Goal: Task Accomplishment & Management: Use online tool/utility

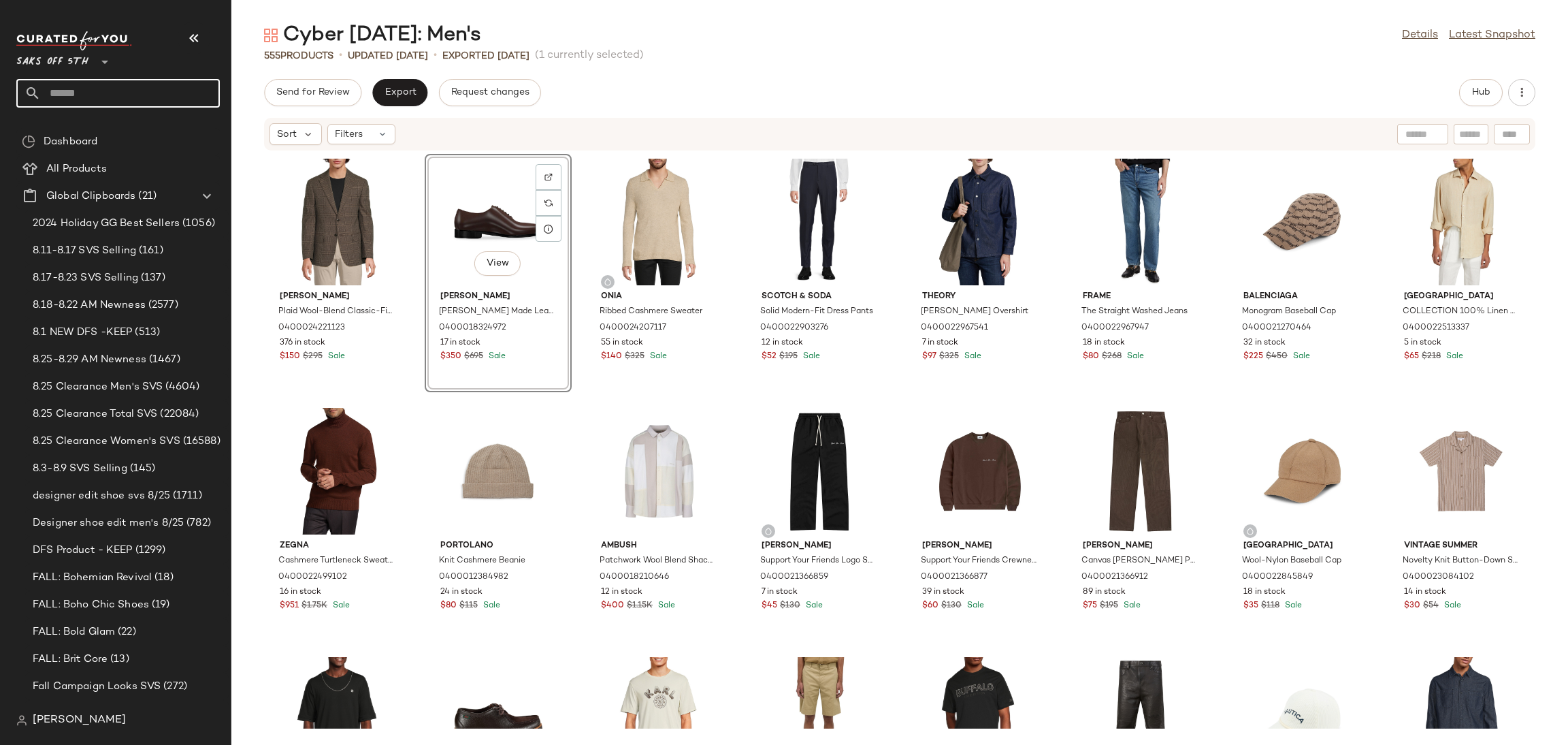
click at [109, 98] on input "text" at bounding box center [130, 93] width 179 height 29
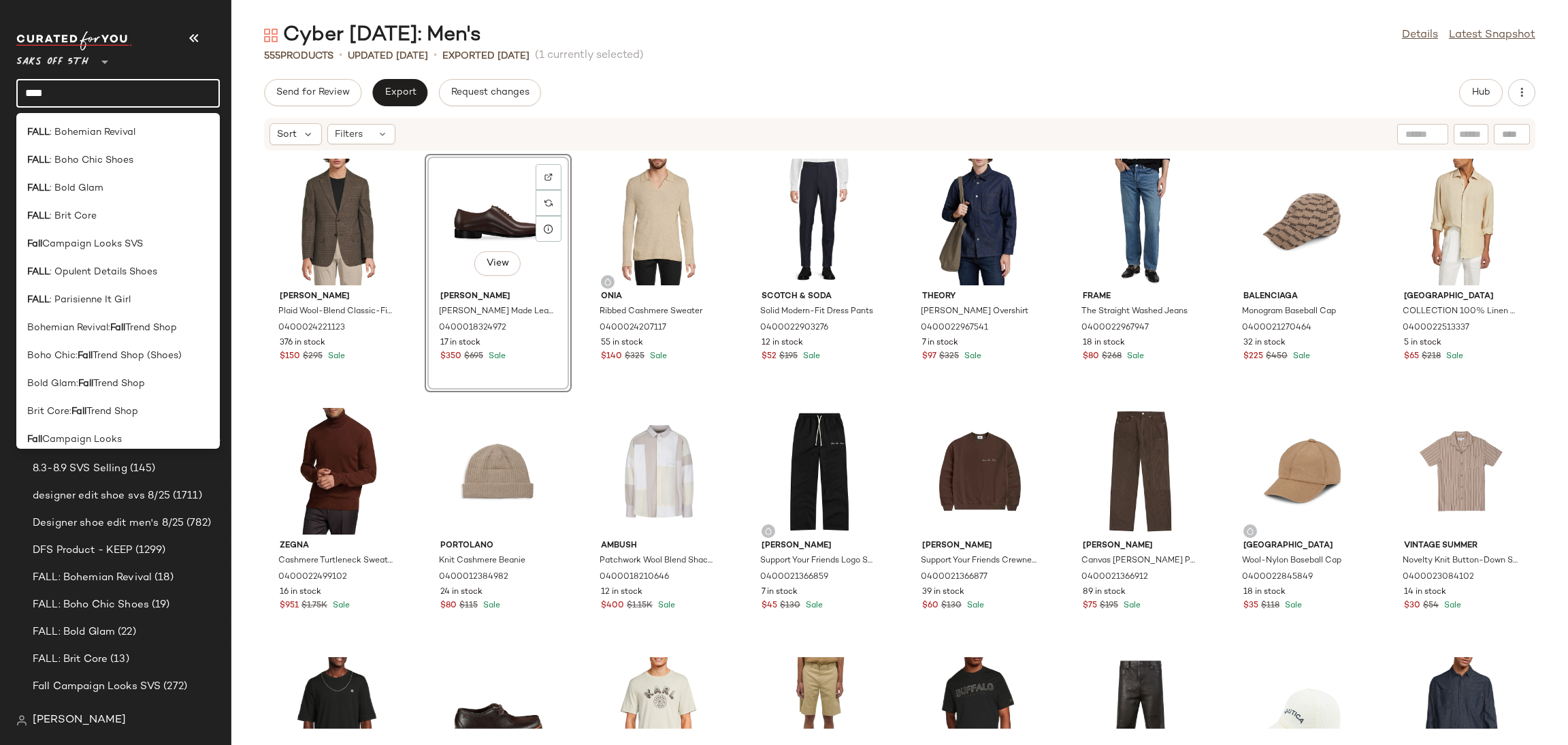
drag, startPoint x: 128, startPoint y: 102, endPoint x: 3, endPoint y: 103, distance: 125.0
click at [3, 103] on nav "Saks OFF 5TH ** **** Dashboard All Products Global Clipboards (21) 2024 Holiday…" at bounding box center [115, 372] width 232 height 745
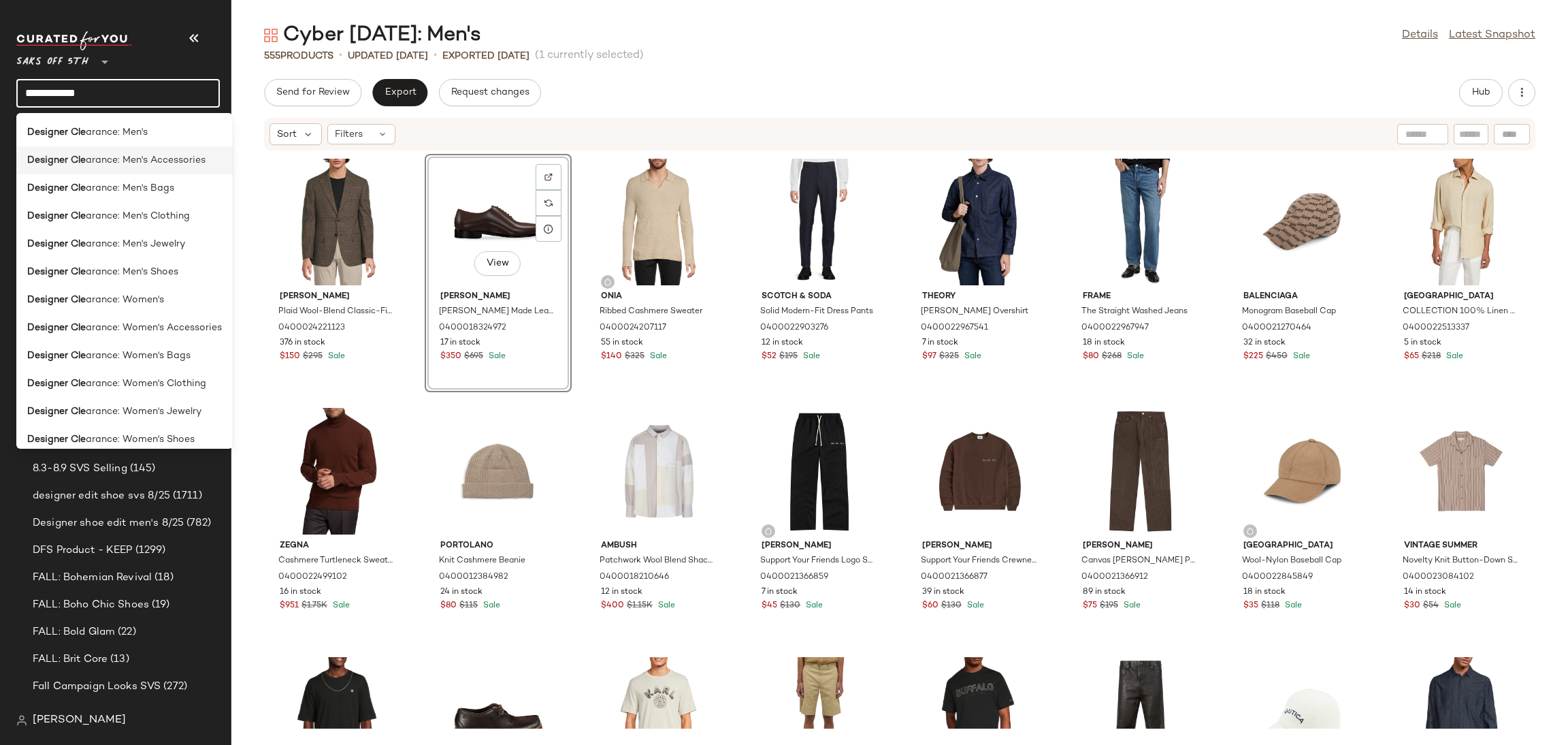
type input "**********"
click at [197, 164] on span "arance: Men's Accessories" at bounding box center [146, 160] width 120 height 14
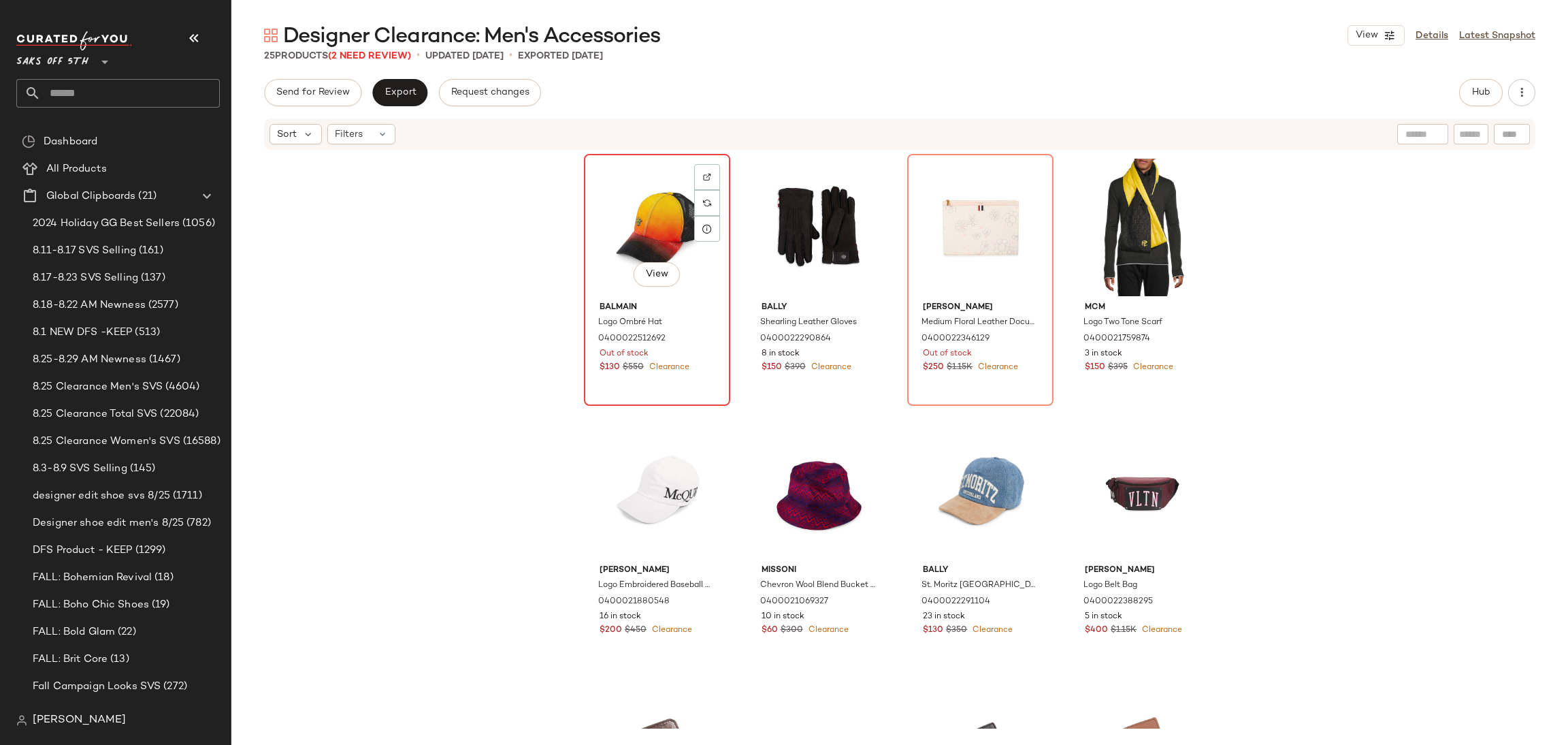
click at [638, 222] on div "View" at bounding box center [657, 227] width 137 height 137
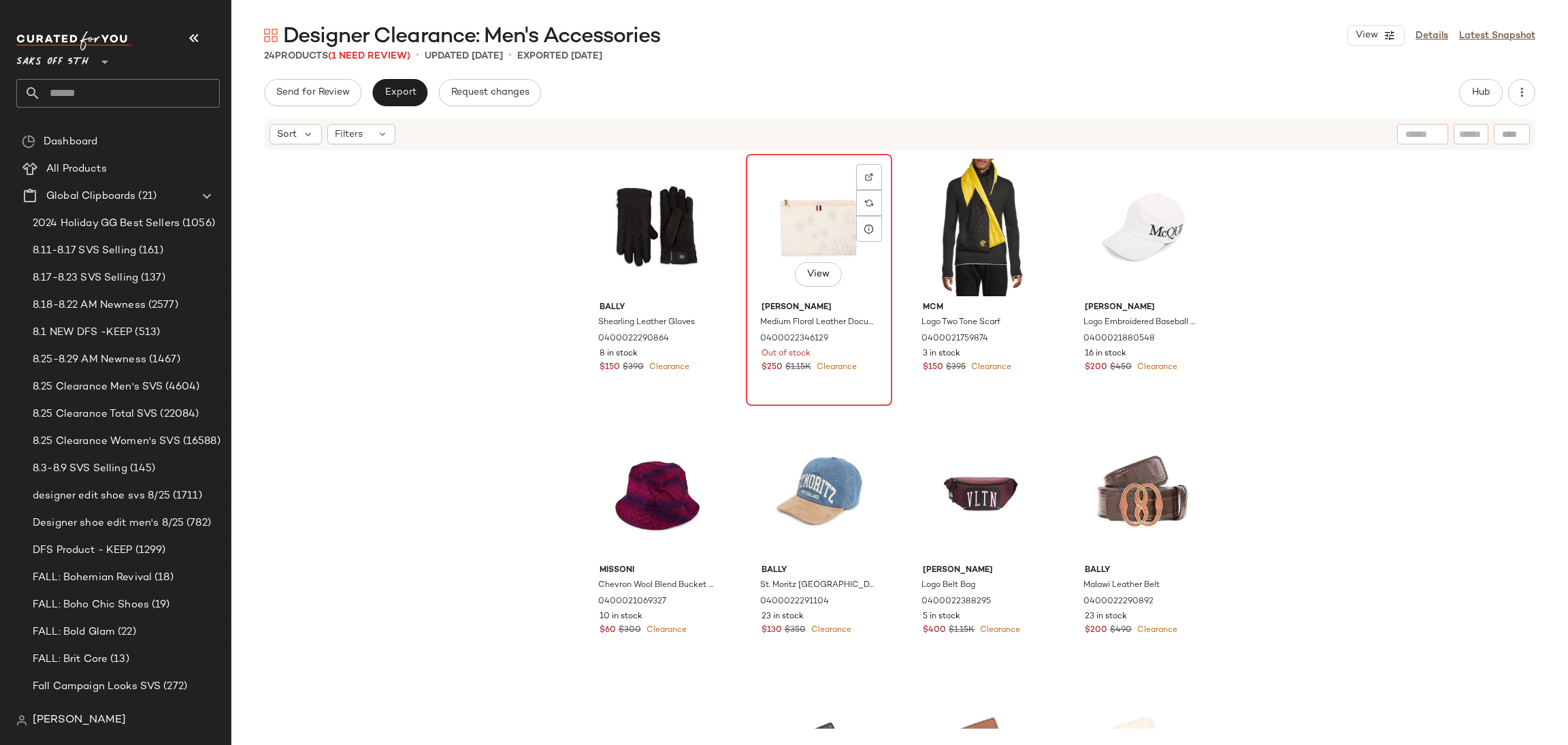
click at [805, 191] on div "View" at bounding box center [819, 227] width 137 height 137
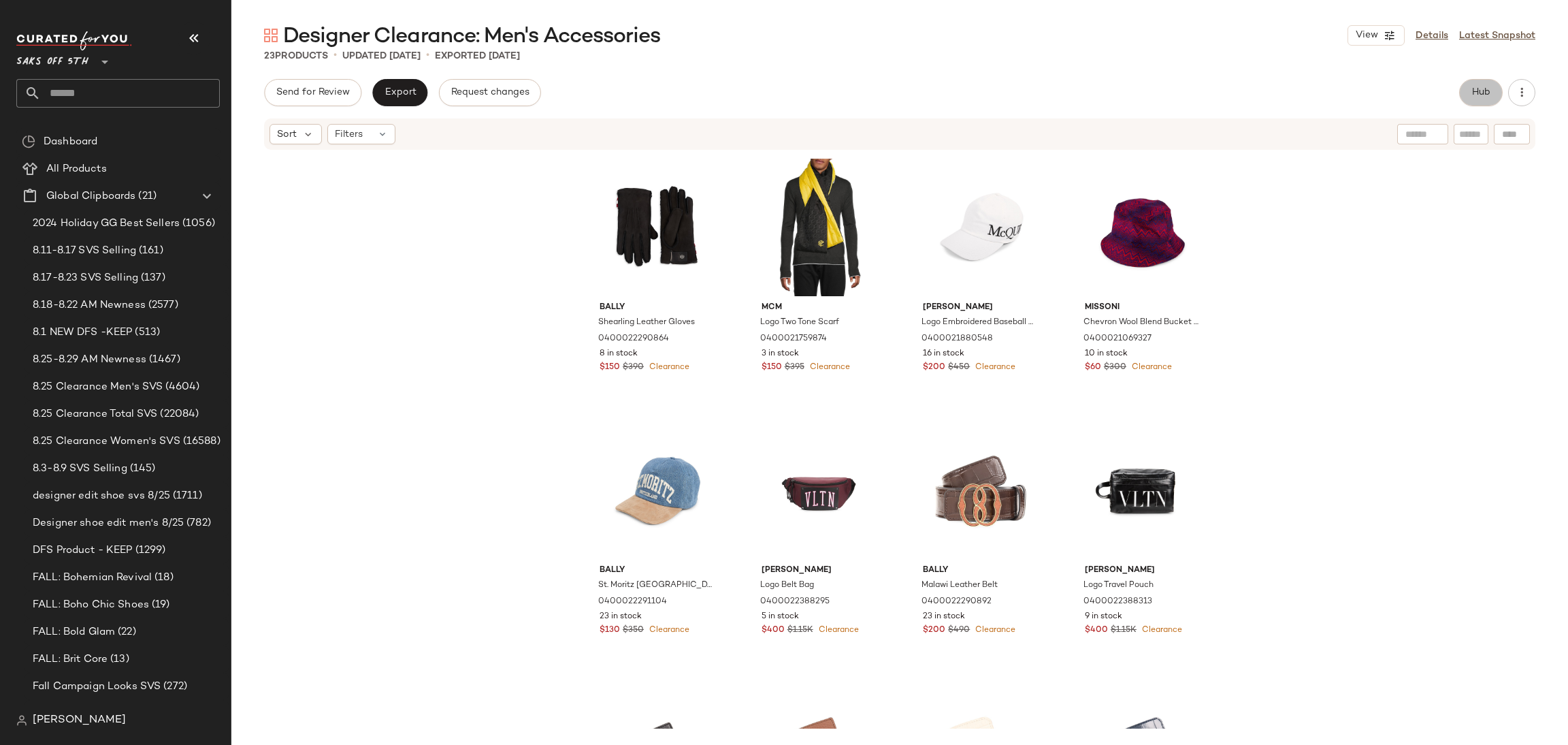
click at [1475, 102] on button "Hub" at bounding box center [1481, 93] width 43 height 27
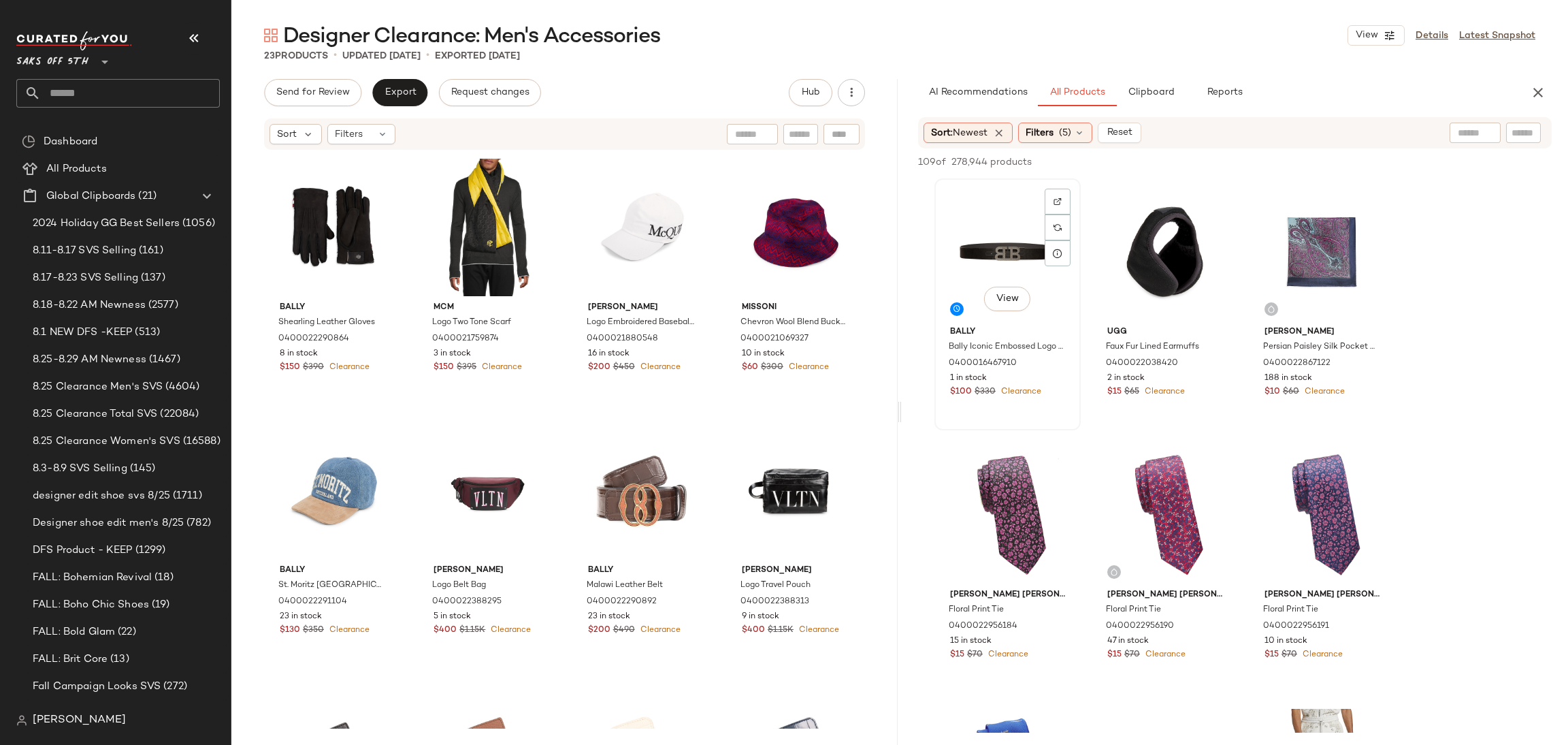
click at [997, 220] on div "View" at bounding box center [1007, 252] width 137 height 137
click at [1354, 157] on span "Add to Top" at bounding box center [1357, 162] width 54 height 10
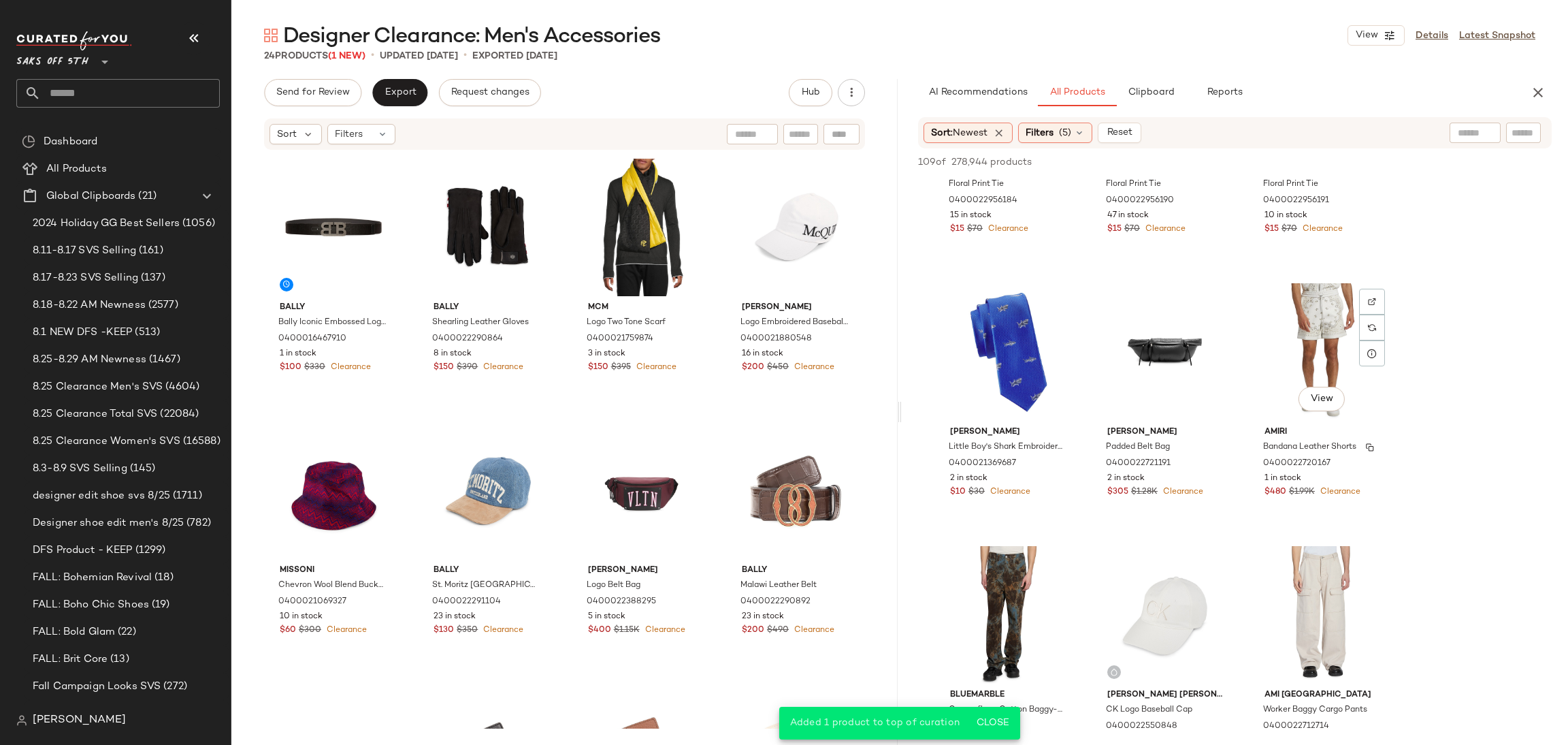
scroll to position [431, 0]
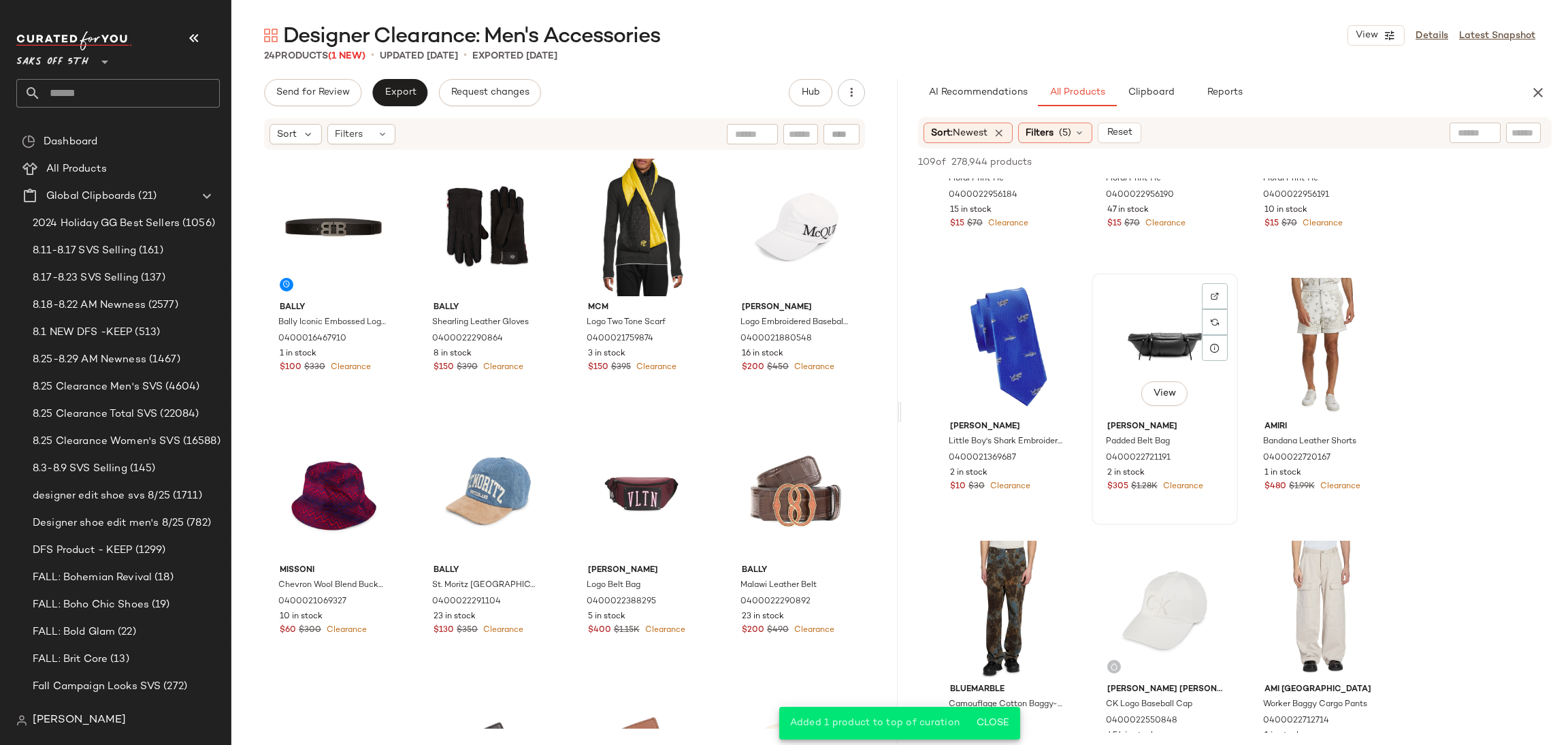
click at [1140, 322] on div "View" at bounding box center [1165, 346] width 137 height 137
click at [1374, 160] on span "Add to Top" at bounding box center [1357, 162] width 54 height 10
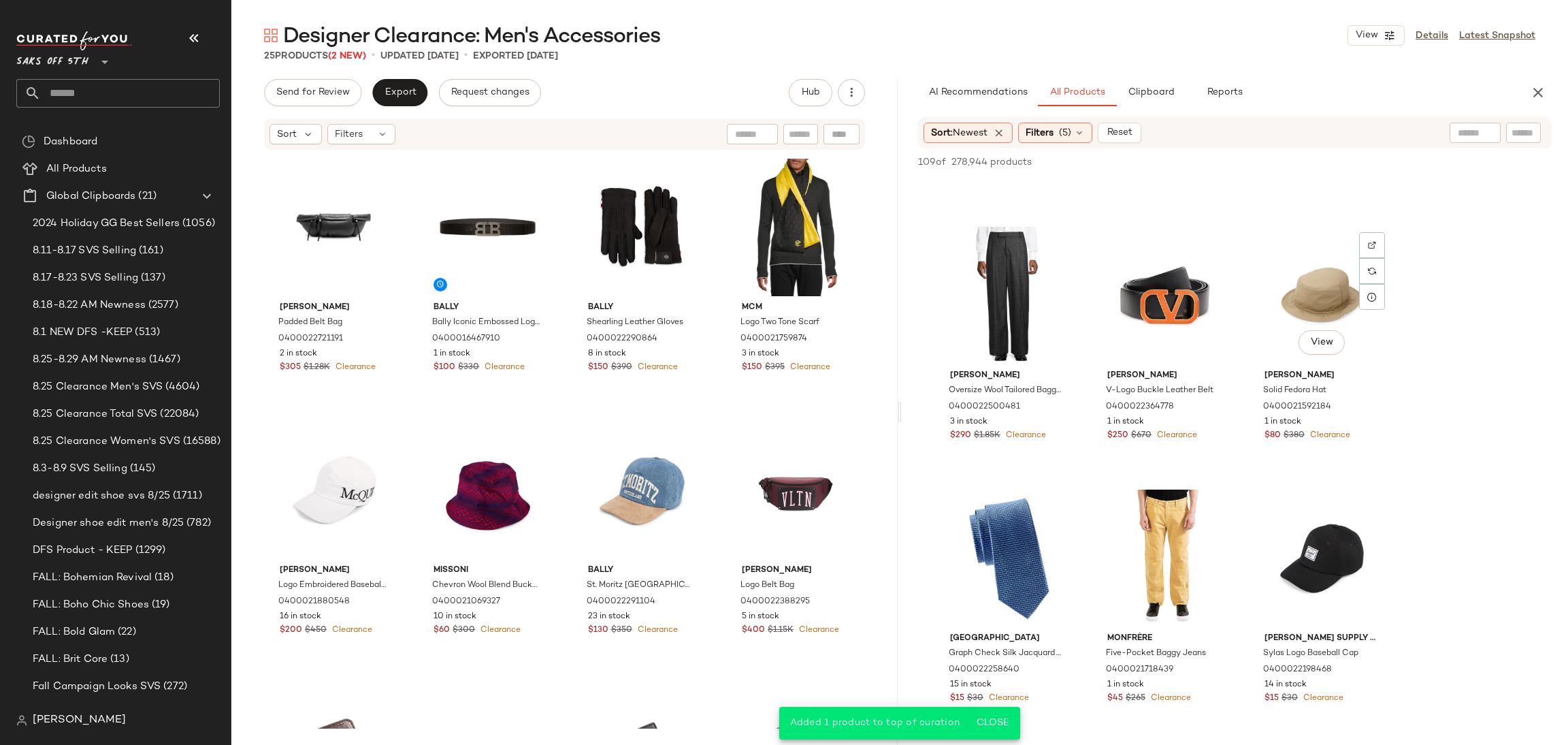
scroll to position [1798, 0]
click at [1161, 295] on div "View" at bounding box center [1165, 293] width 137 height 137
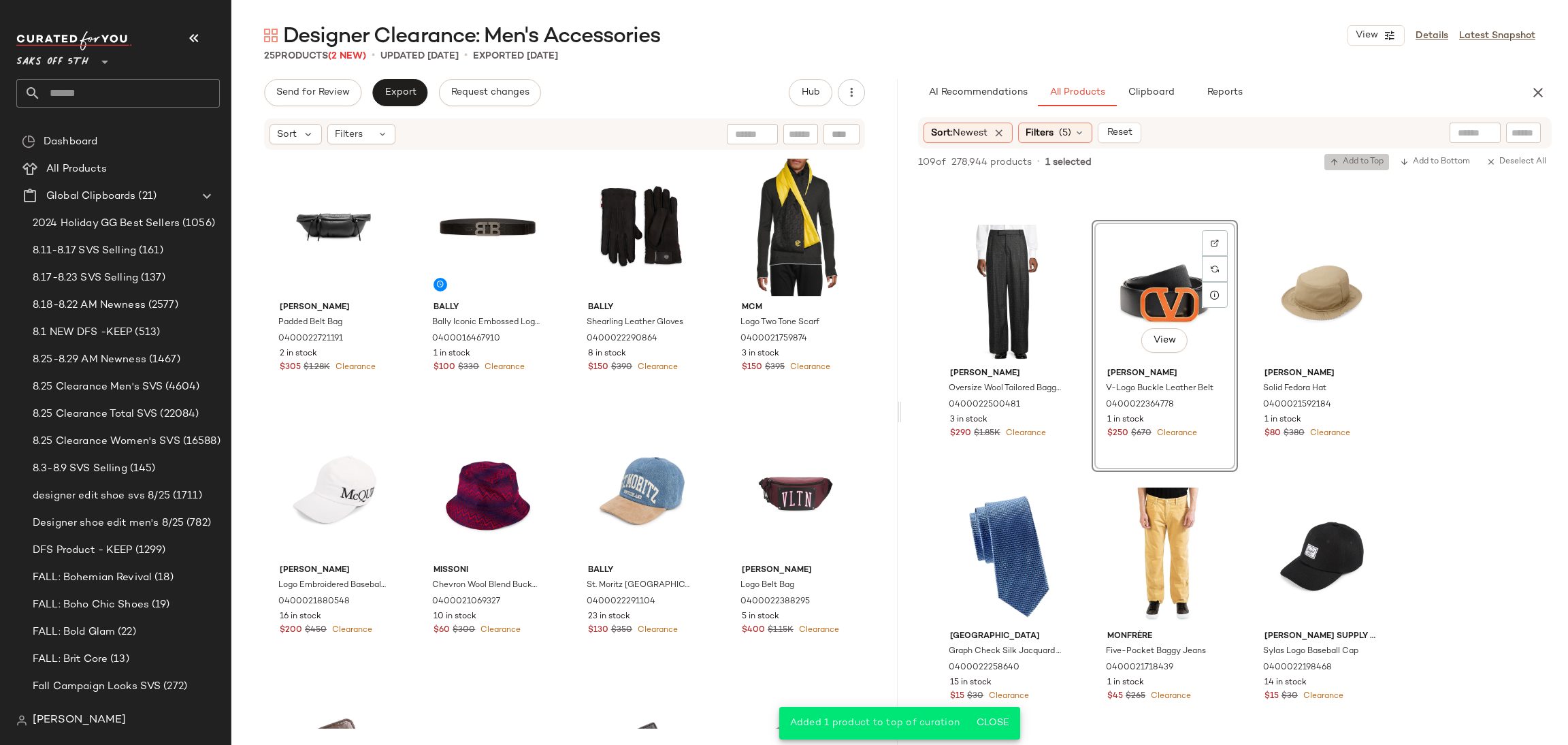
click at [1370, 161] on span "Add to Top" at bounding box center [1357, 162] width 54 height 10
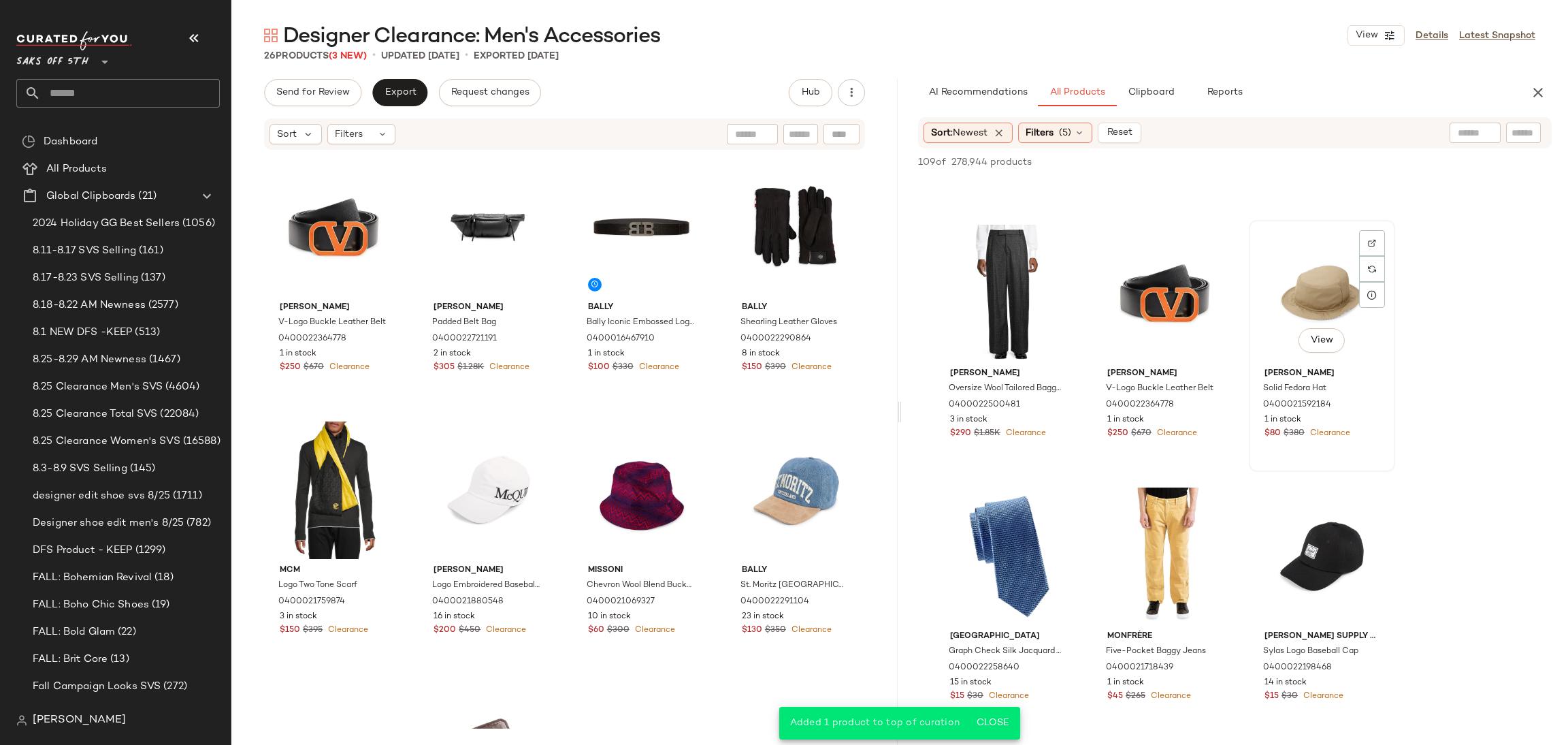
click at [1291, 285] on div "View" at bounding box center [1322, 293] width 137 height 137
click at [1349, 159] on span "Add to Top" at bounding box center [1357, 162] width 54 height 10
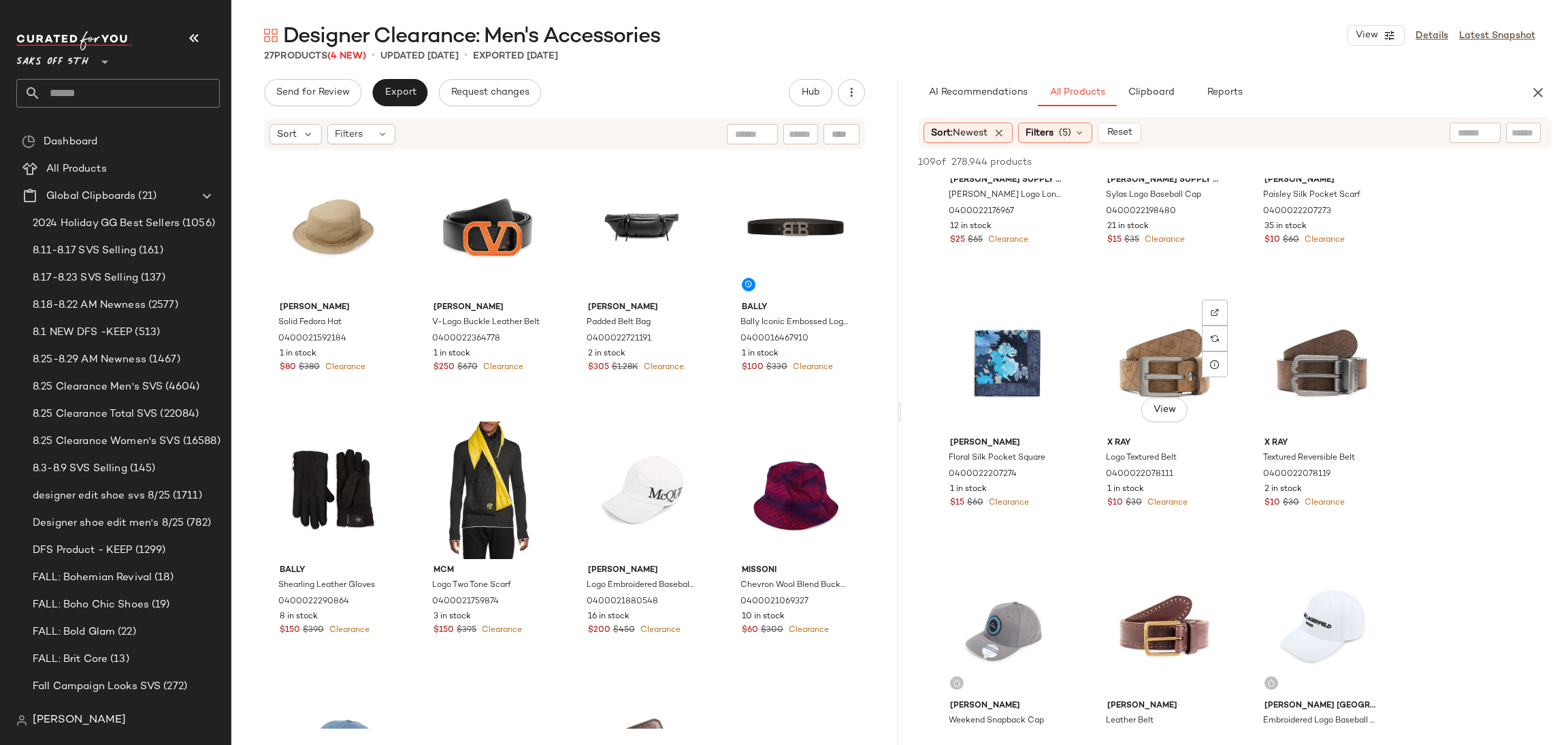
scroll to position [4621, 0]
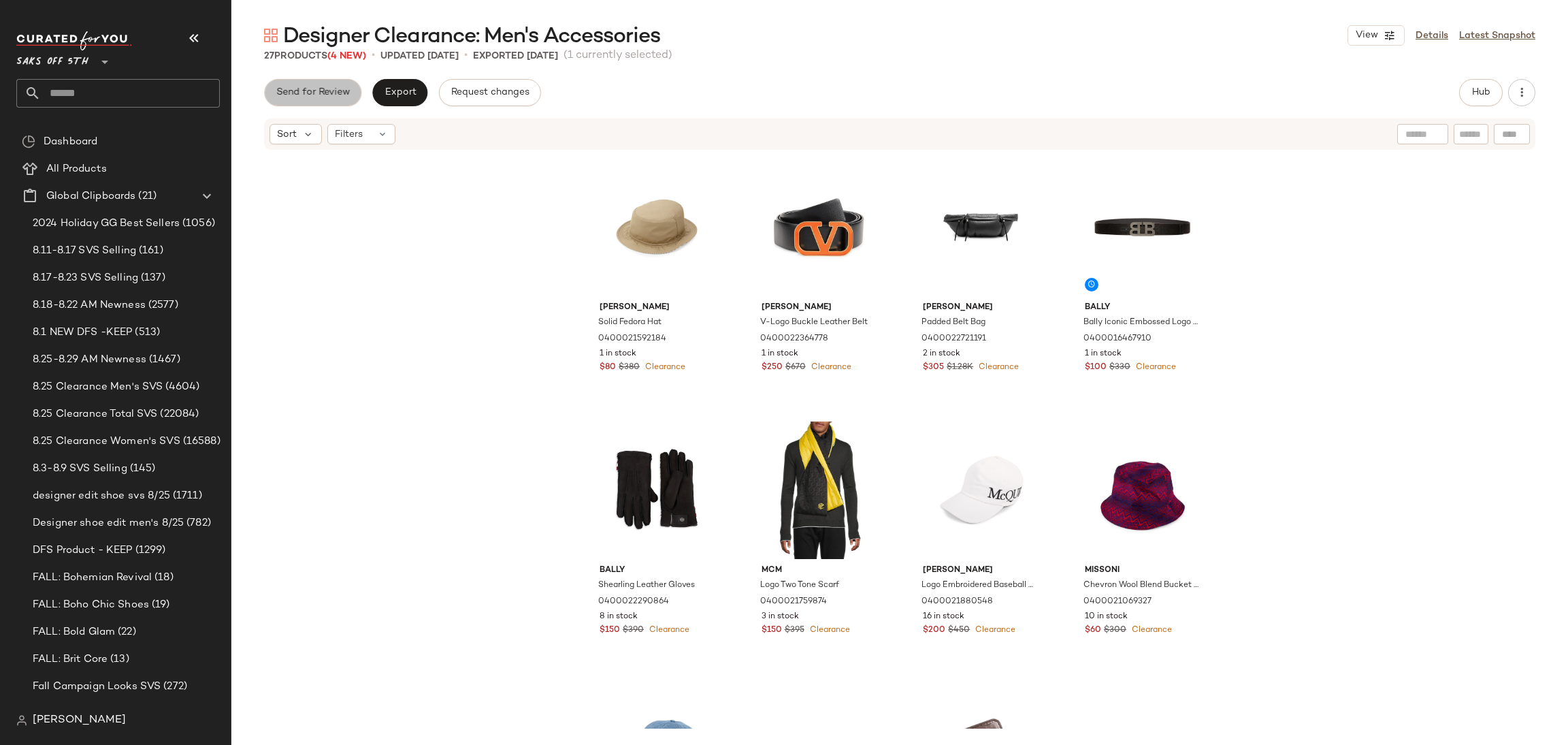
click at [315, 86] on button "Send for Review" at bounding box center [313, 93] width 98 height 27
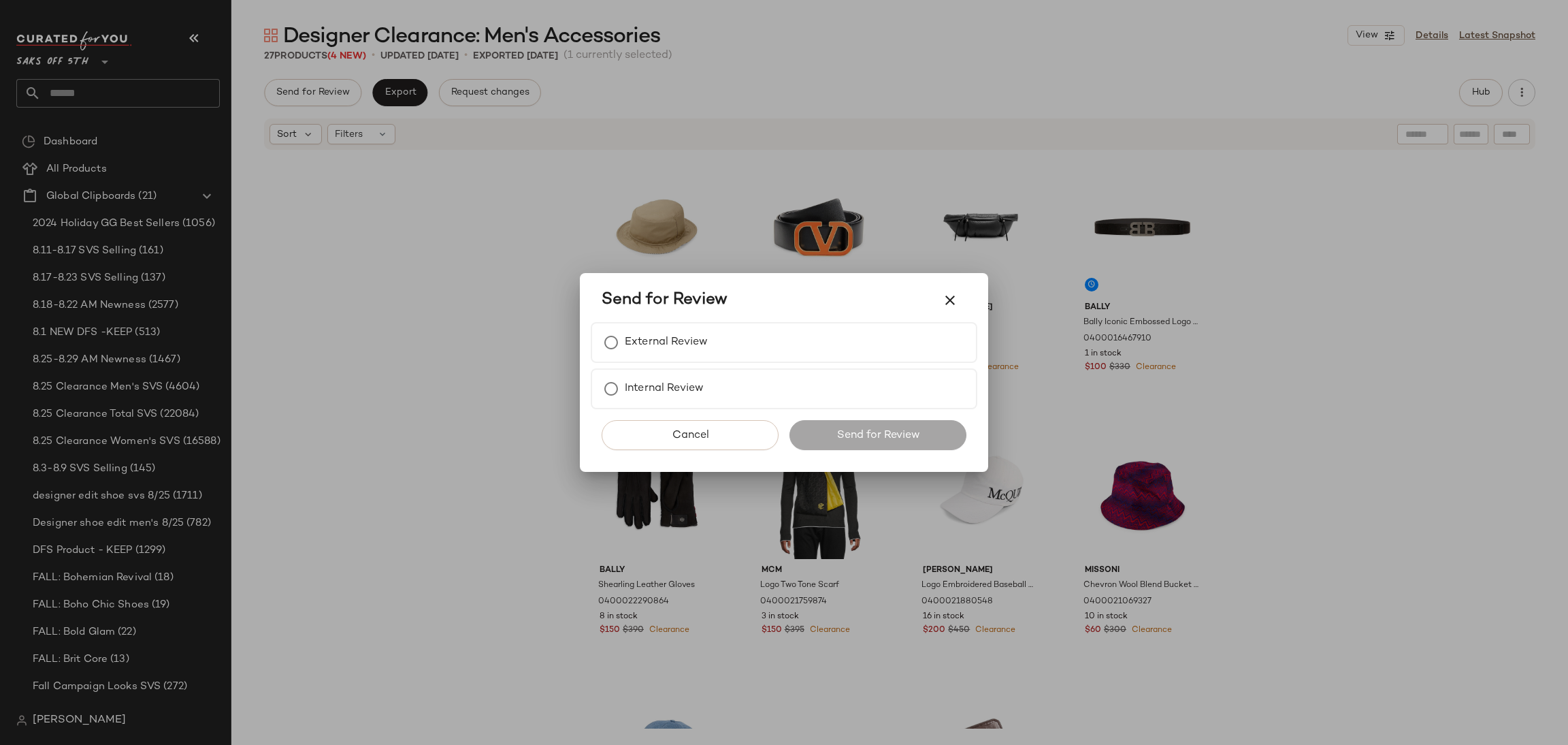
click at [697, 365] on div "External Review Internal Review" at bounding box center [784, 366] width 387 height 87
click at [707, 356] on label "External Review" at bounding box center [666, 342] width 83 height 27
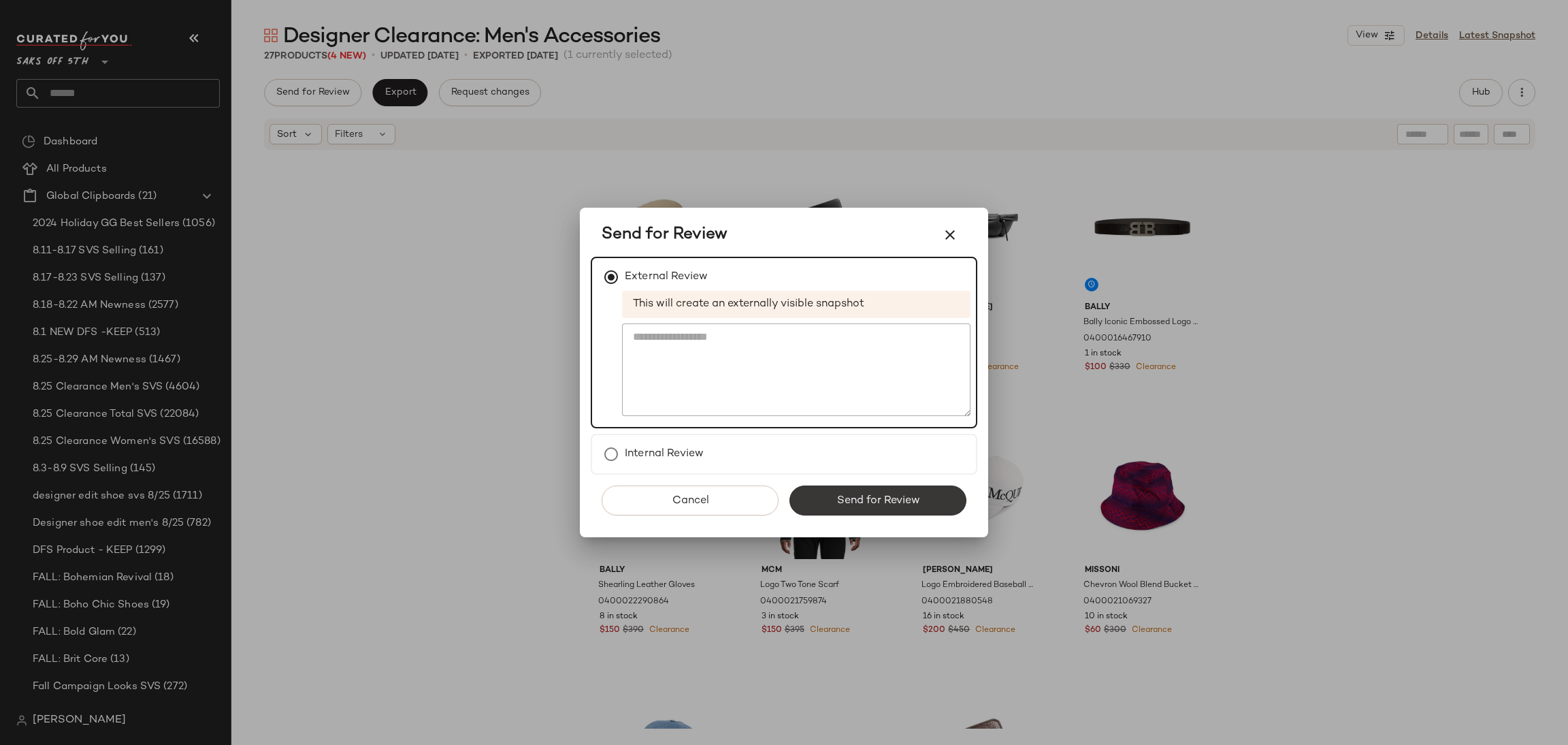
drag, startPoint x: 890, startPoint y: 481, endPoint x: 889, endPoint y: 498, distance: 17.0
click at [889, 498] on div "Cancel Send for Review" at bounding box center [784, 505] width 387 height 63
click at [889, 498] on span "Send for Review" at bounding box center [877, 500] width 84 height 13
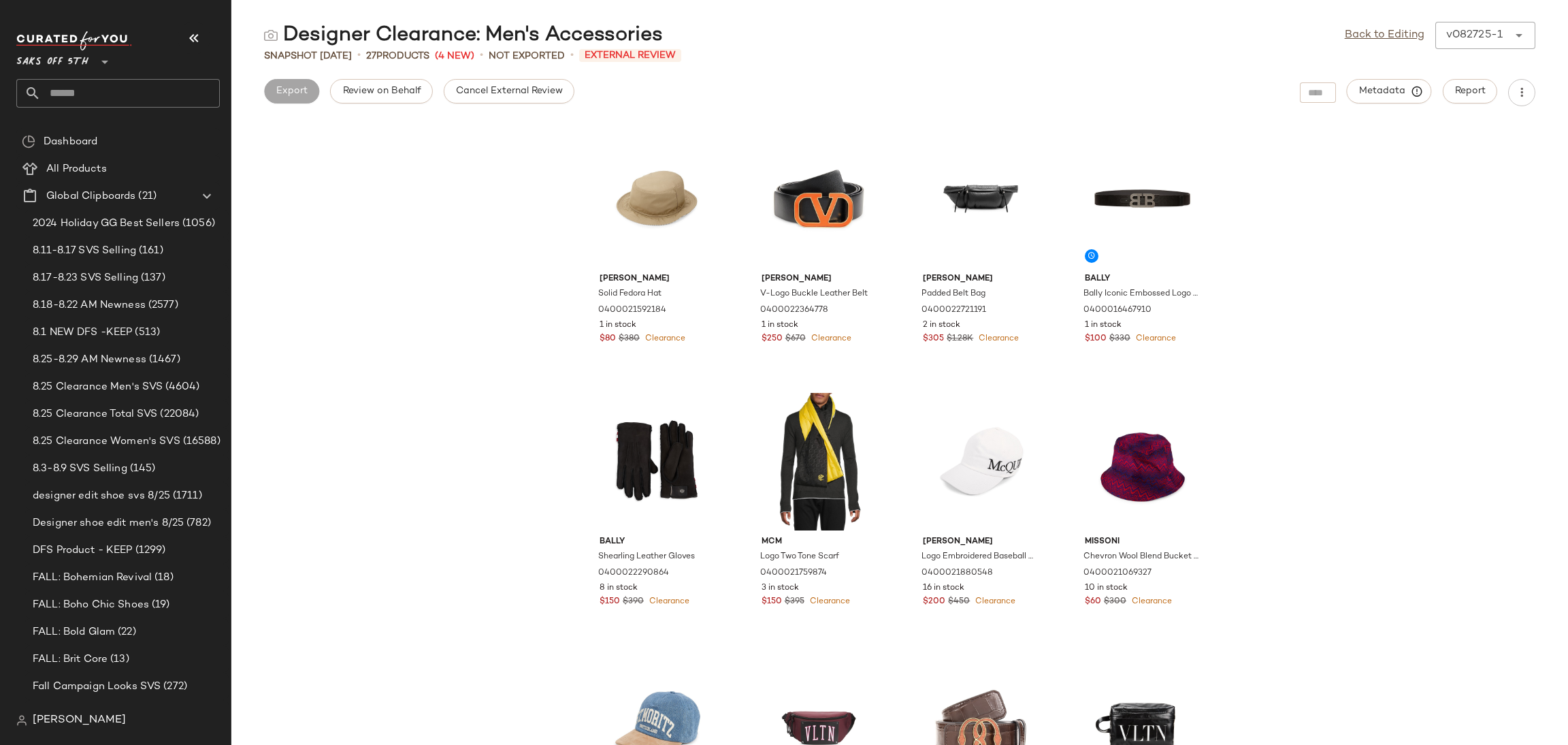
click at [519, 111] on div "Designer Clearance: Men's Accessories Back to Editing v082725-1 ****** Snapshot…" at bounding box center [900, 383] width 1337 height 723
click at [528, 100] on button "Cancel External Review" at bounding box center [509, 91] width 131 height 25
click at [407, 82] on button "Export" at bounding box center [400, 91] width 55 height 25
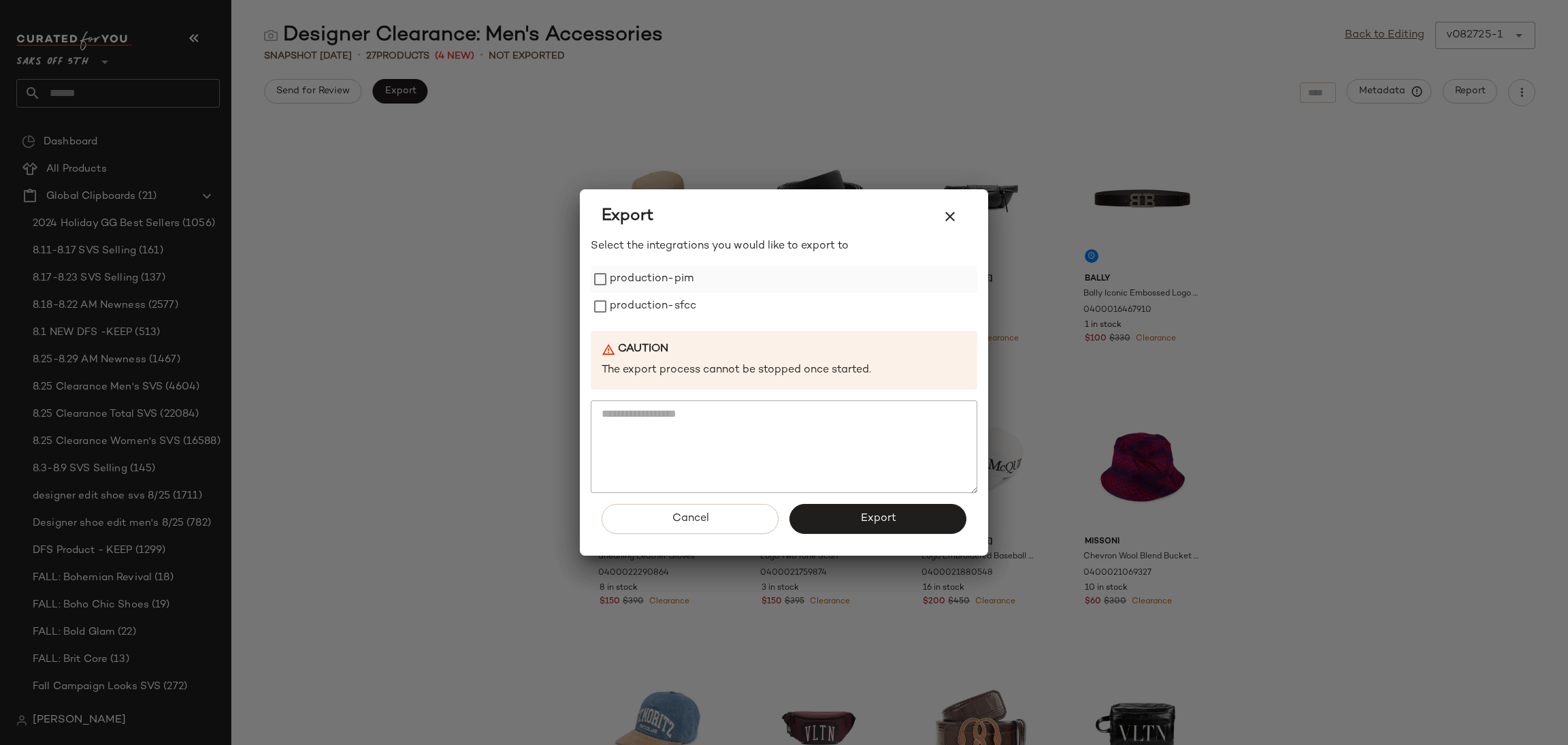
click at [648, 290] on label "production-pim" at bounding box center [652, 279] width 84 height 27
click at [651, 302] on label "production-sfcc" at bounding box center [653, 307] width 87 height 27
click at [842, 531] on button "Export" at bounding box center [878, 519] width 177 height 30
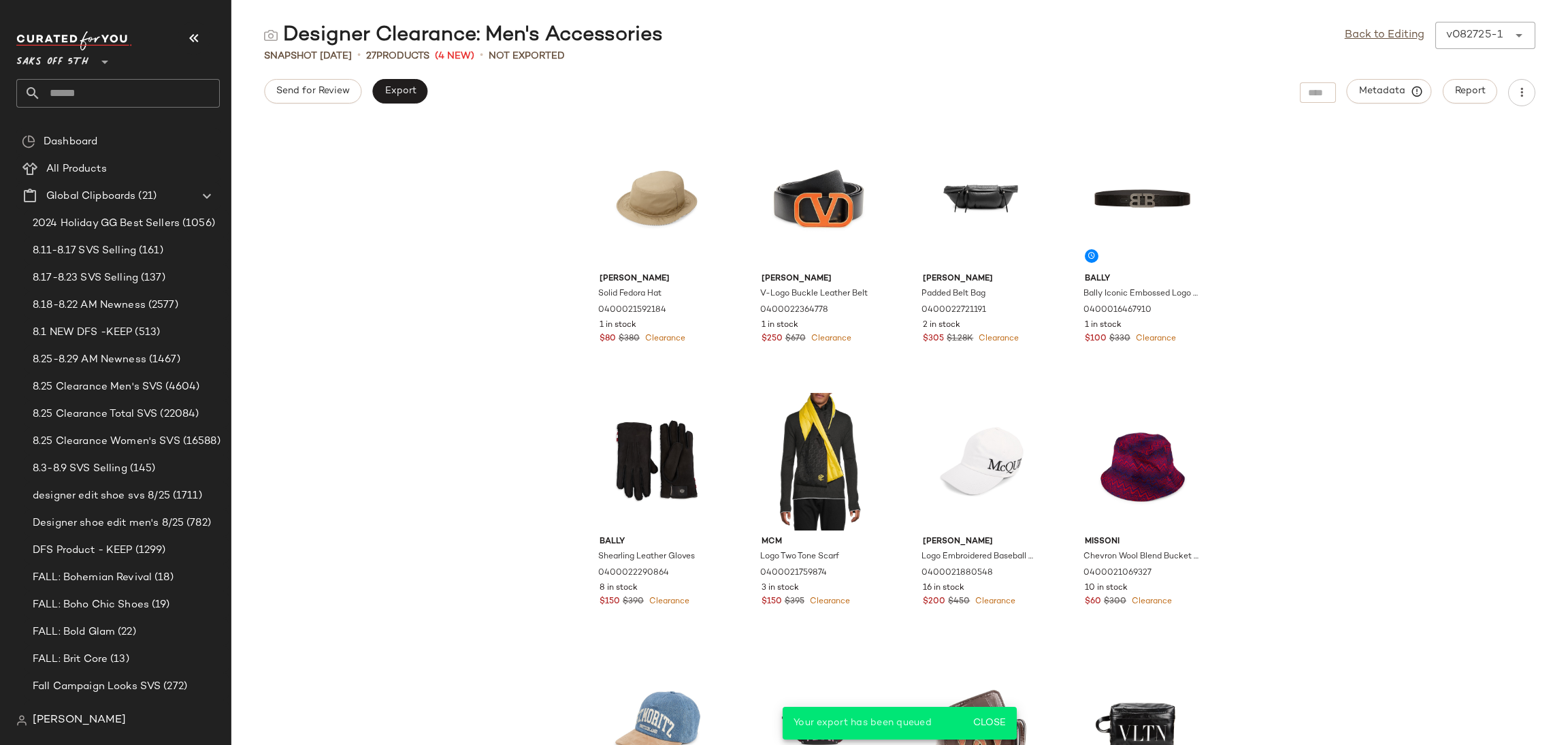
drag, startPoint x: 144, startPoint y: 77, endPoint x: 142, endPoint y: 86, distance: 9.2
click at [142, 86] on div "Saks OFF 5TH **" at bounding box center [118, 69] width 203 height 76
click at [142, 86] on input "text" at bounding box center [130, 93] width 179 height 29
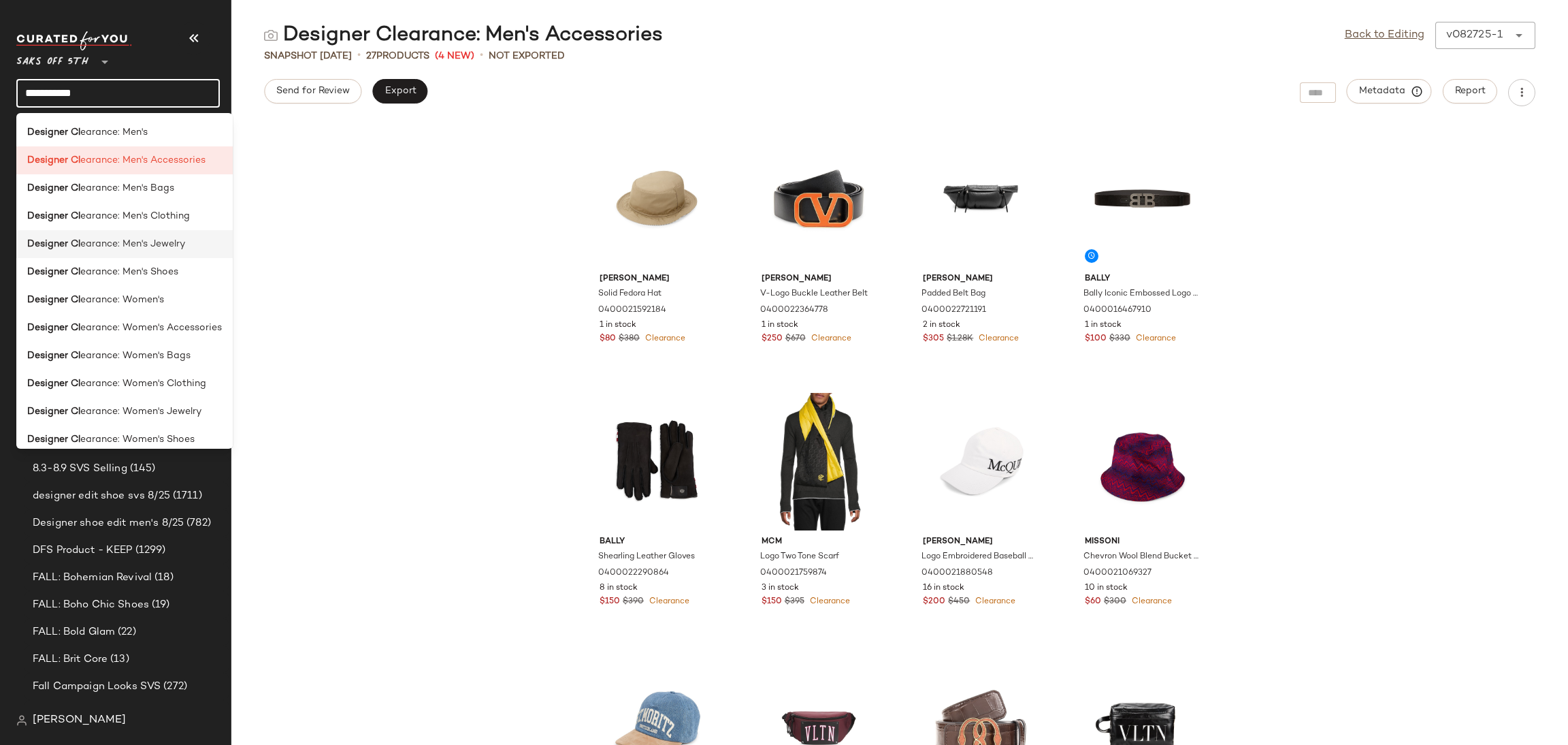
type input "**********"
click at [149, 243] on span "earance: Men's Jewelry" at bounding box center [133, 244] width 105 height 14
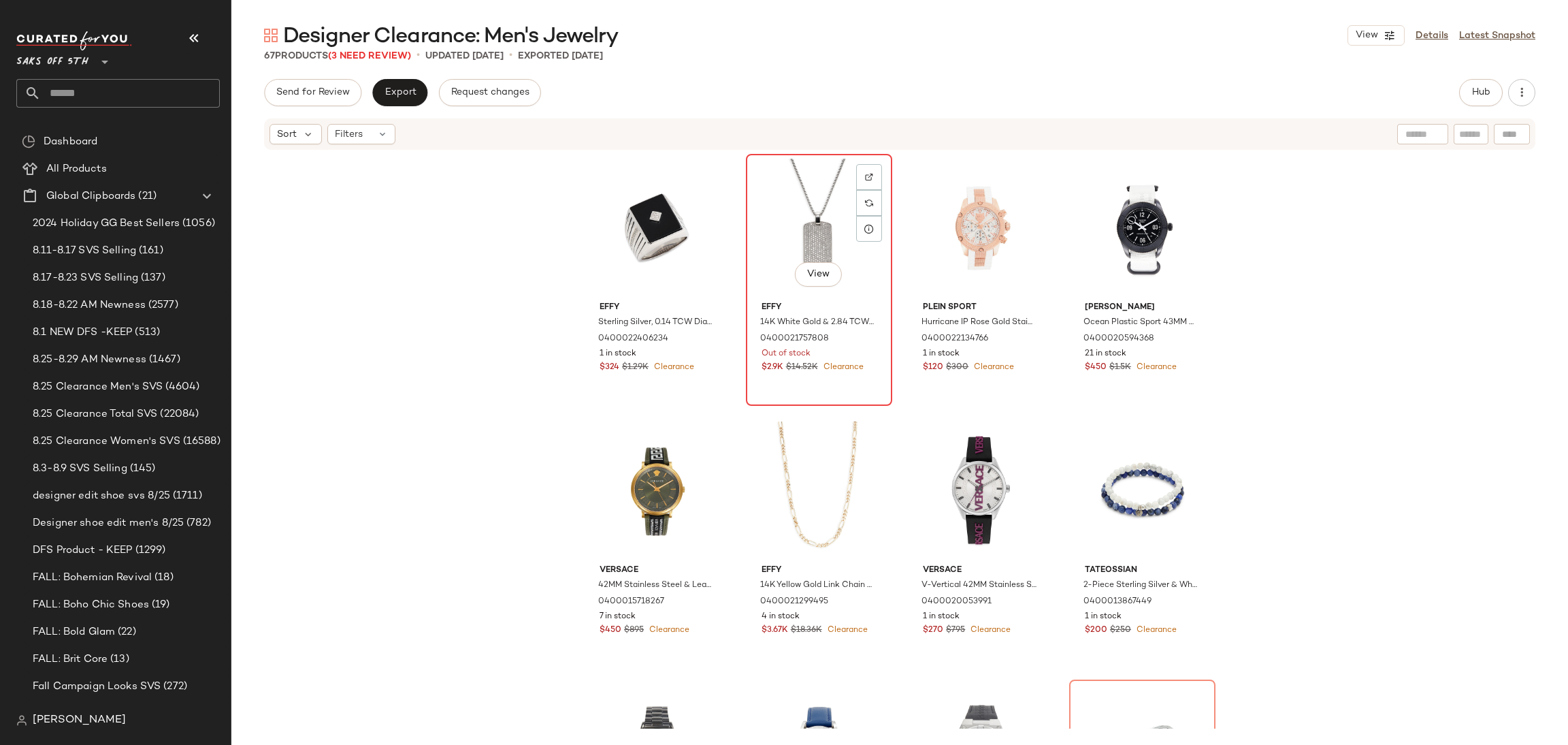
click at [782, 180] on div "View" at bounding box center [819, 227] width 137 height 137
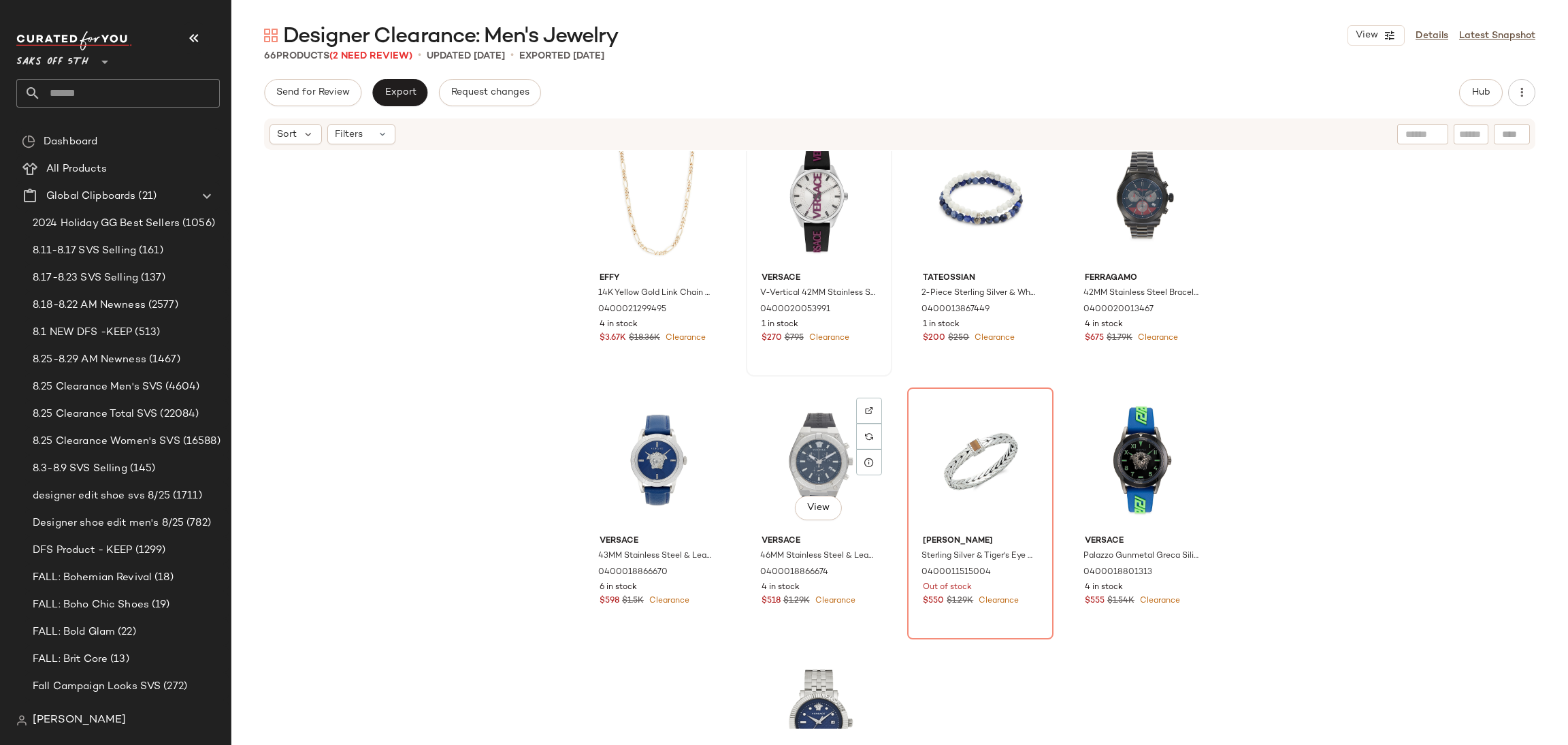
scroll to position [312, 0]
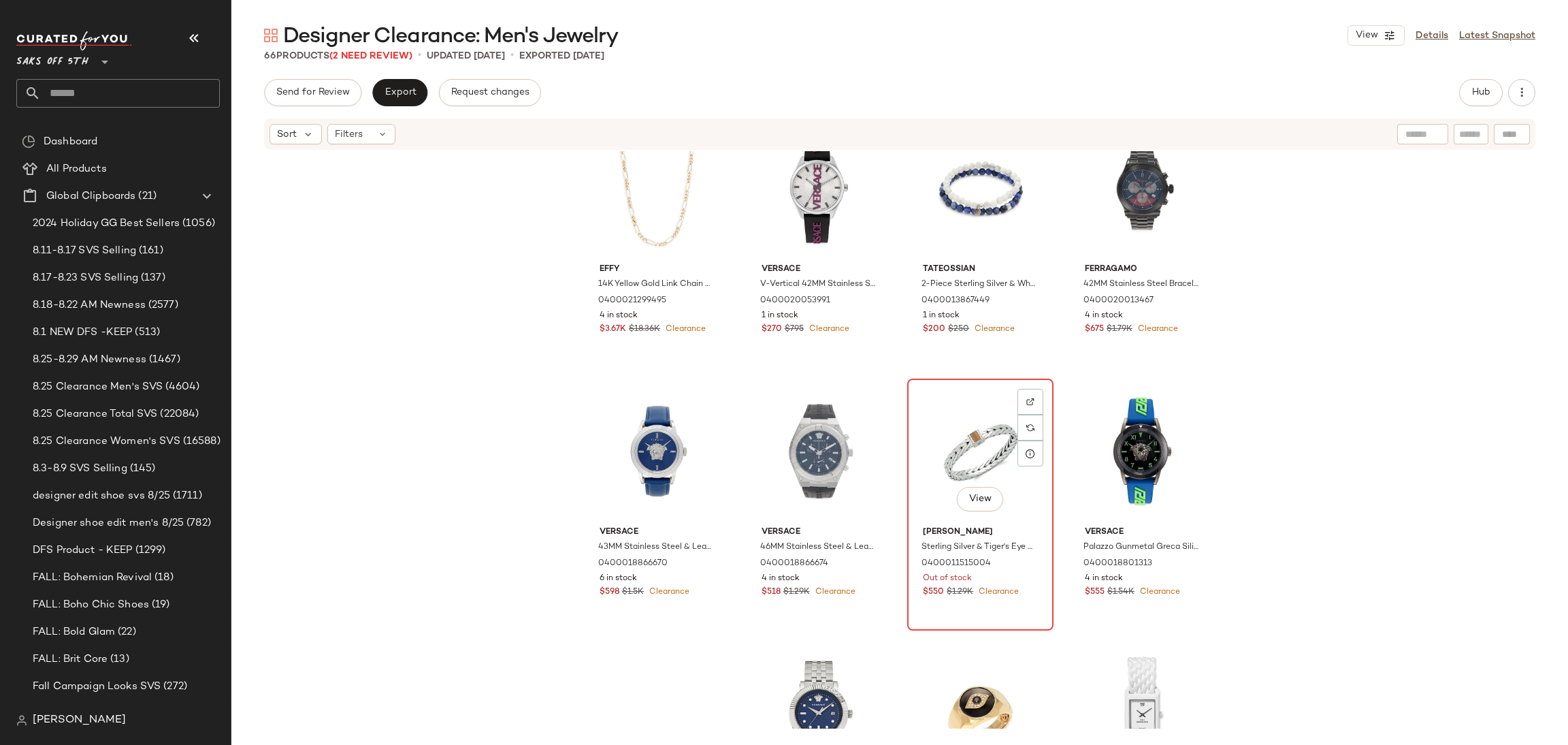
click at [974, 454] on div "View" at bounding box center [980, 452] width 137 height 137
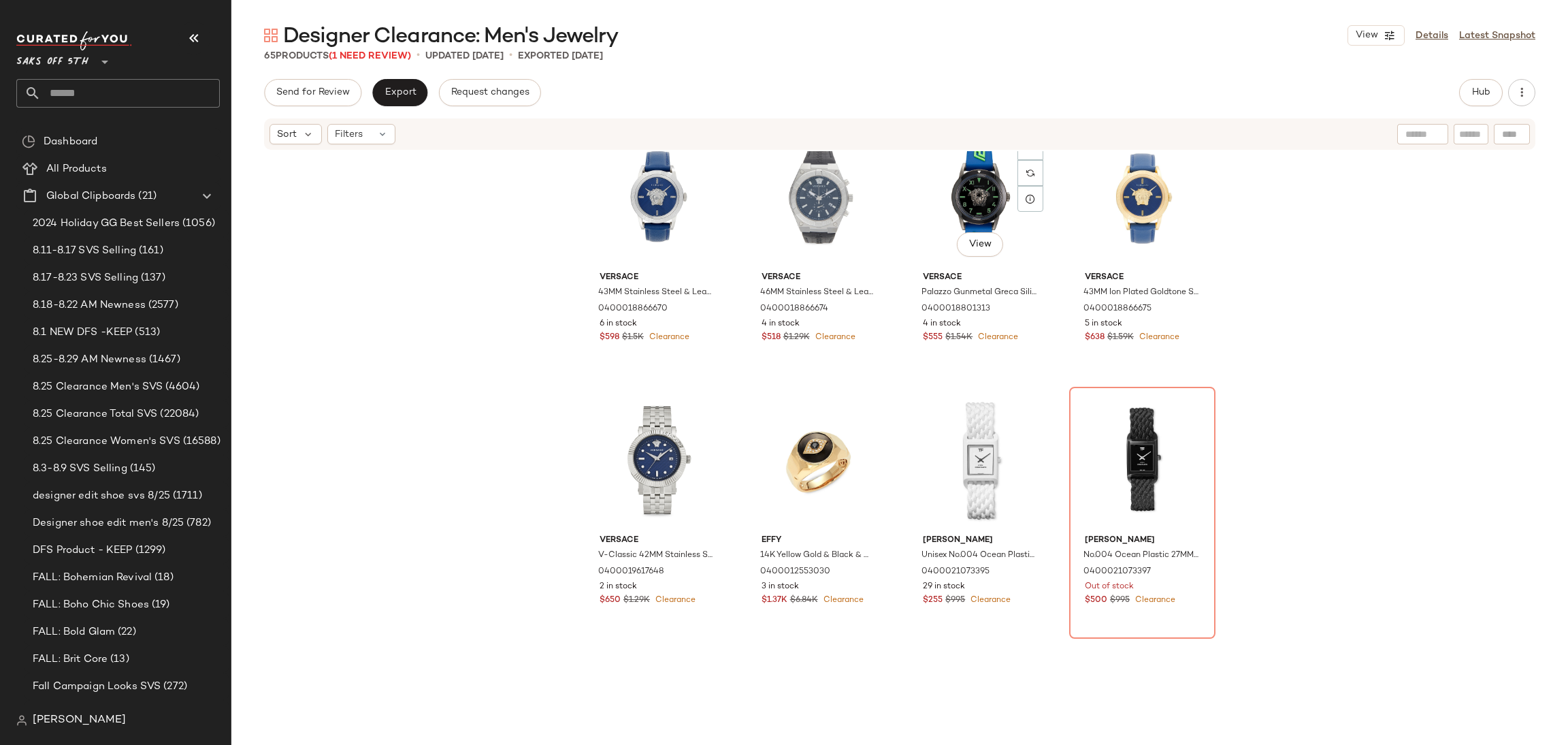
scroll to position [581, 0]
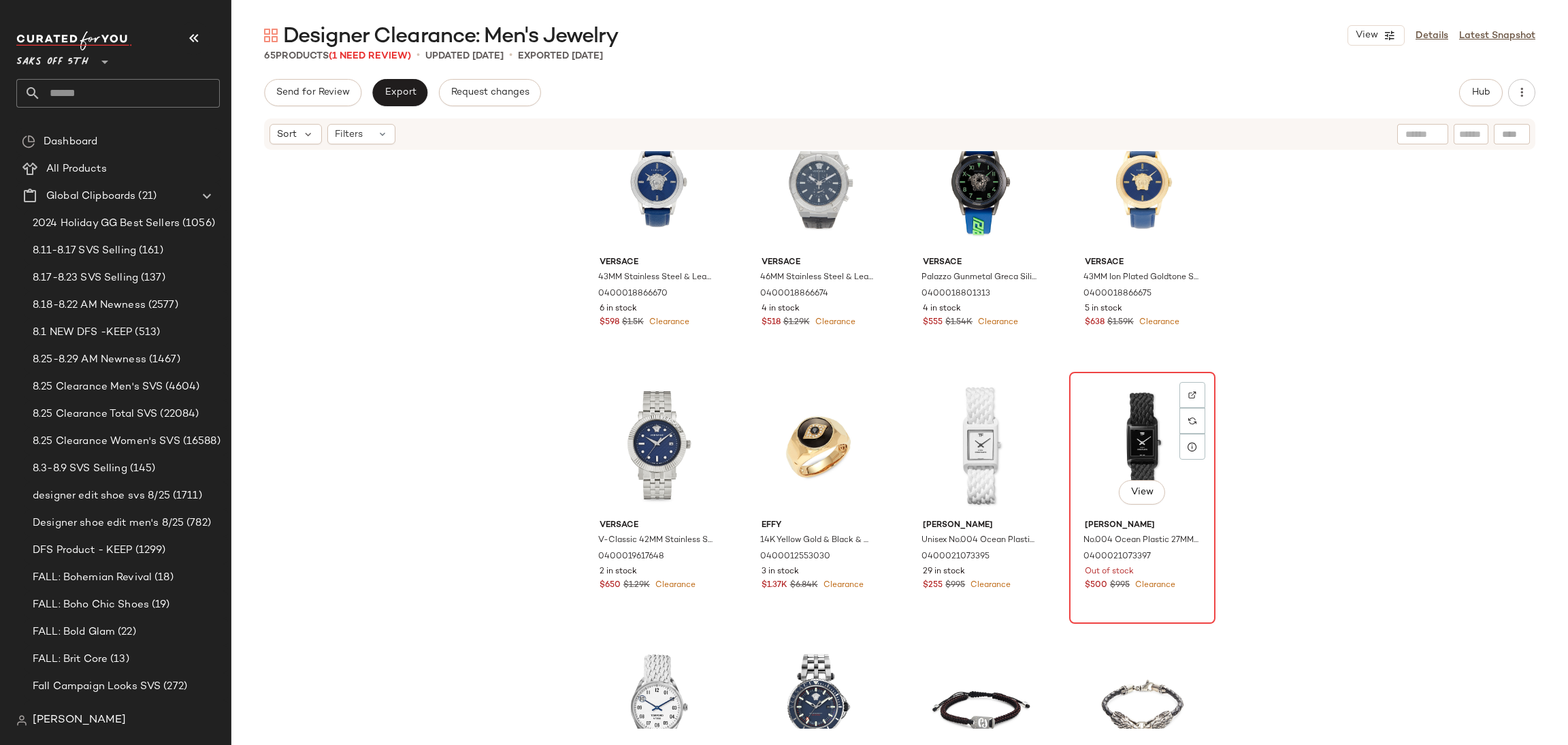
click at [1110, 403] on div "View" at bounding box center [1142, 445] width 137 height 137
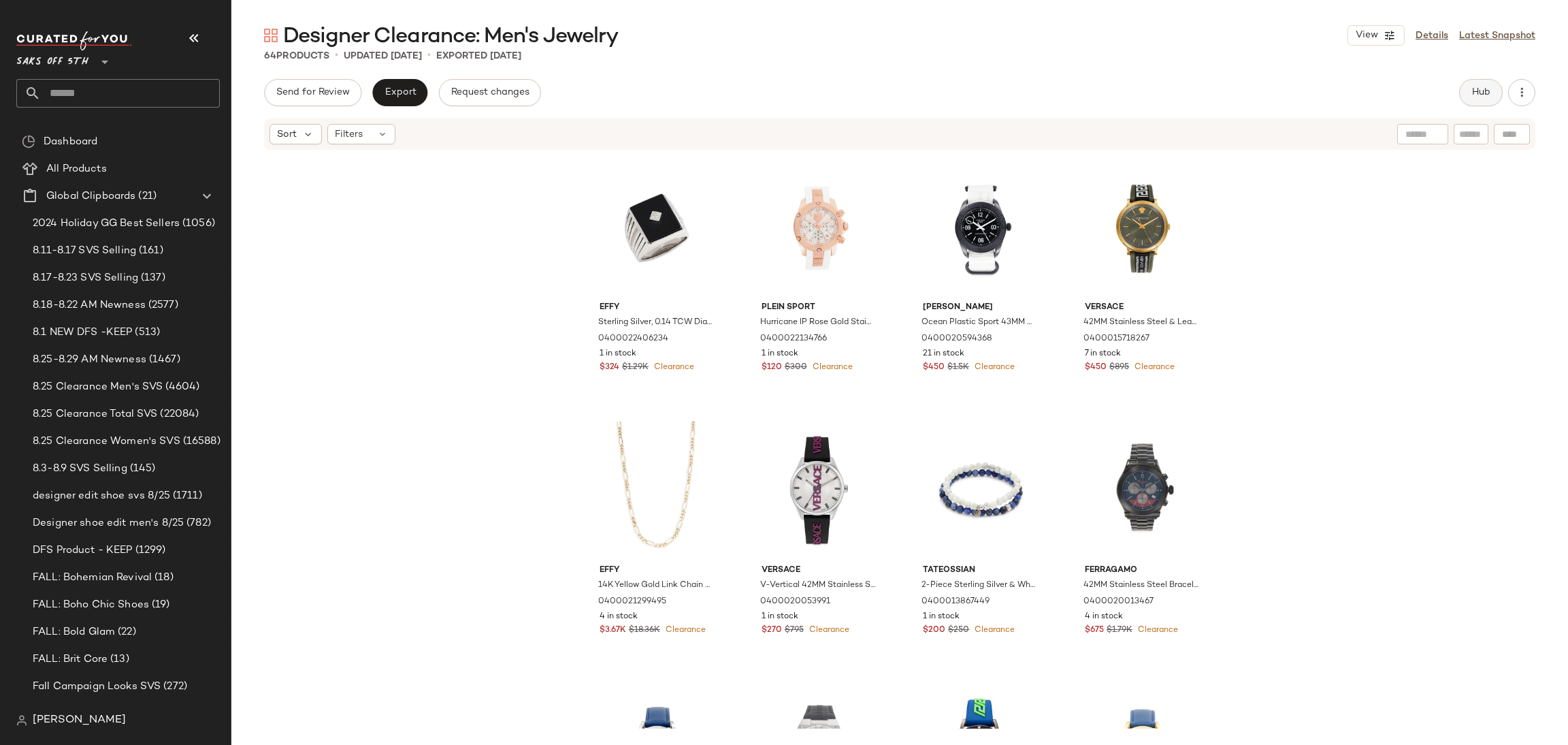
click at [1470, 103] on button "Hub" at bounding box center [1481, 93] width 43 height 27
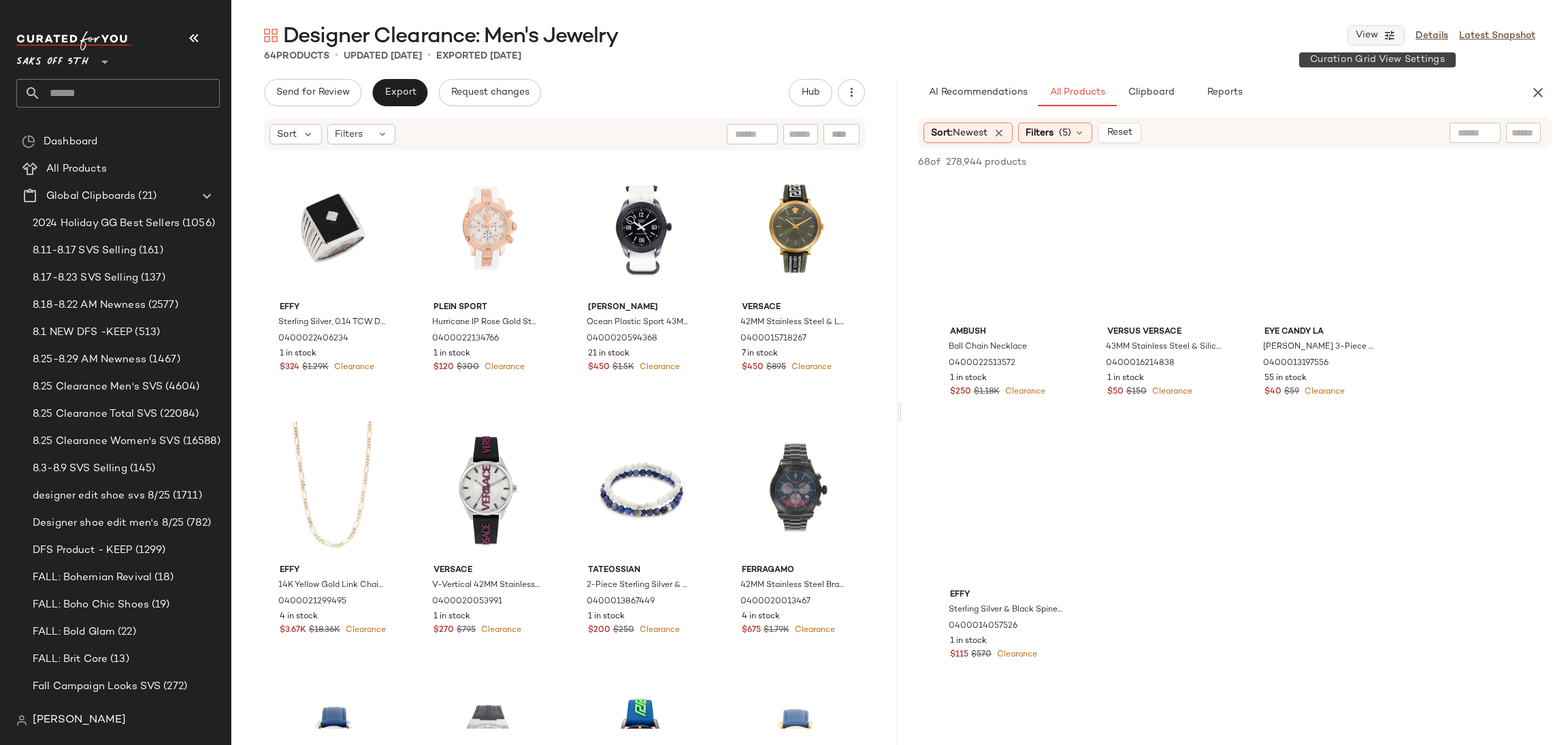
click at [1376, 34] on span "View" at bounding box center [1367, 36] width 23 height 11
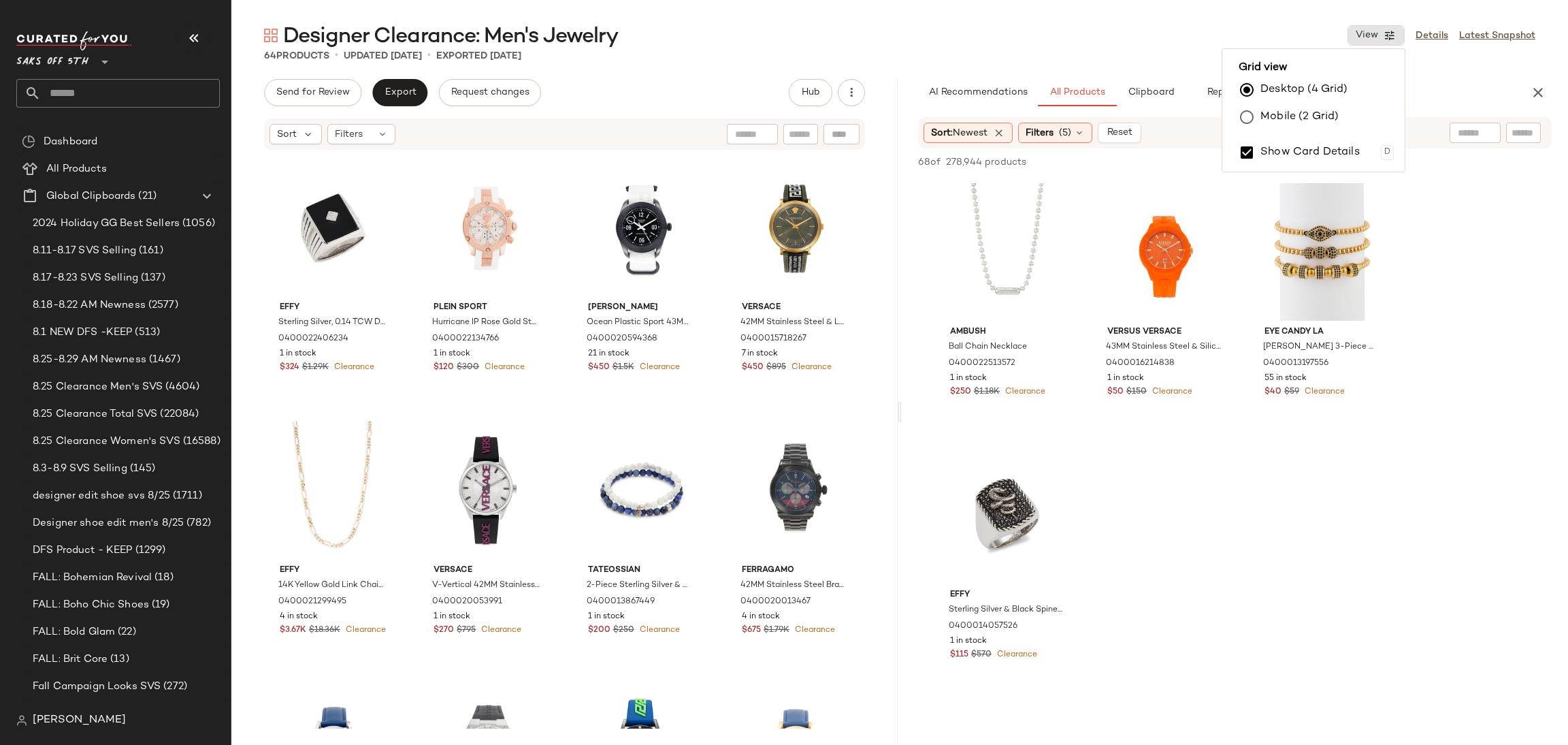
click at [1048, 20] on main "Designer Clearance: Men's Jewelry View Details Latest Snapshot 64 Products • up…" at bounding box center [784, 372] width 1568 height 745
click at [1146, 230] on div "View" at bounding box center [1165, 252] width 137 height 137
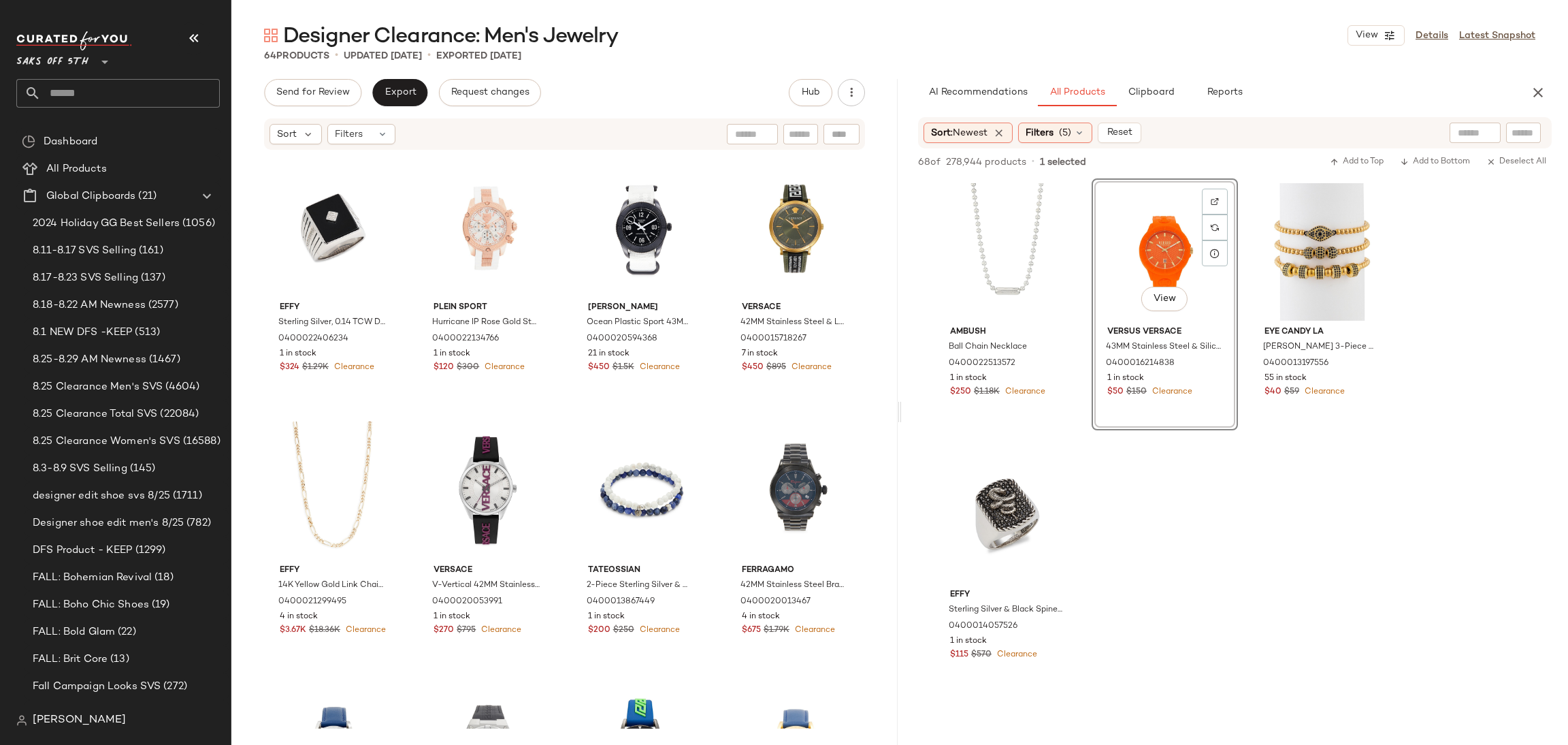
click at [1363, 151] on div "68 of 278,944 products • 1 selected Add to Top Add to Bottom Deselect All" at bounding box center [1235, 164] width 667 height 30
click at [1351, 173] on div "68 of 278,944 products • 1 selected Add to Top Add to Bottom Deselect All" at bounding box center [1235, 164] width 667 height 30
click at [999, 225] on div "View" at bounding box center [1007, 252] width 137 height 137
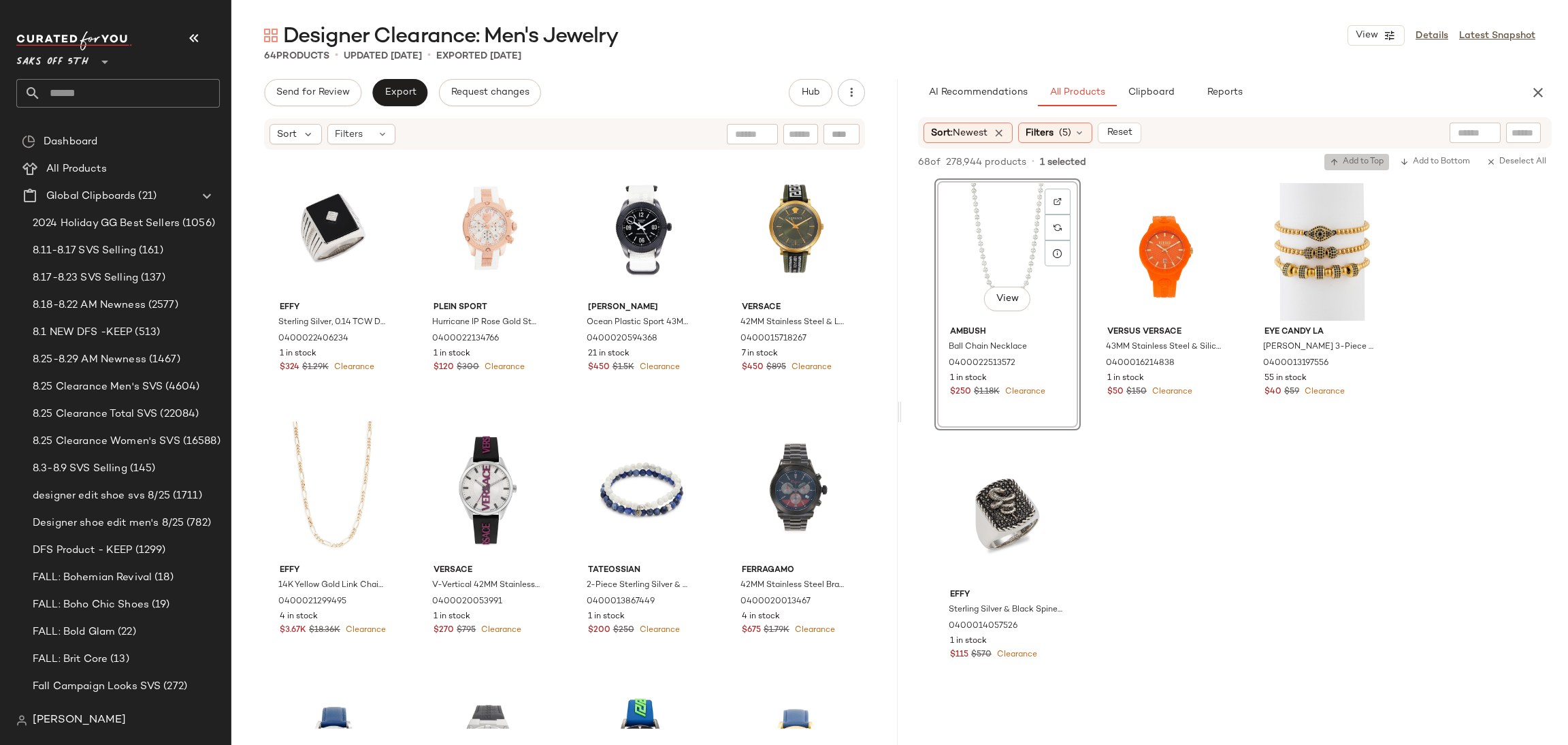
click at [1348, 163] on span "Add to Top" at bounding box center [1357, 162] width 54 height 10
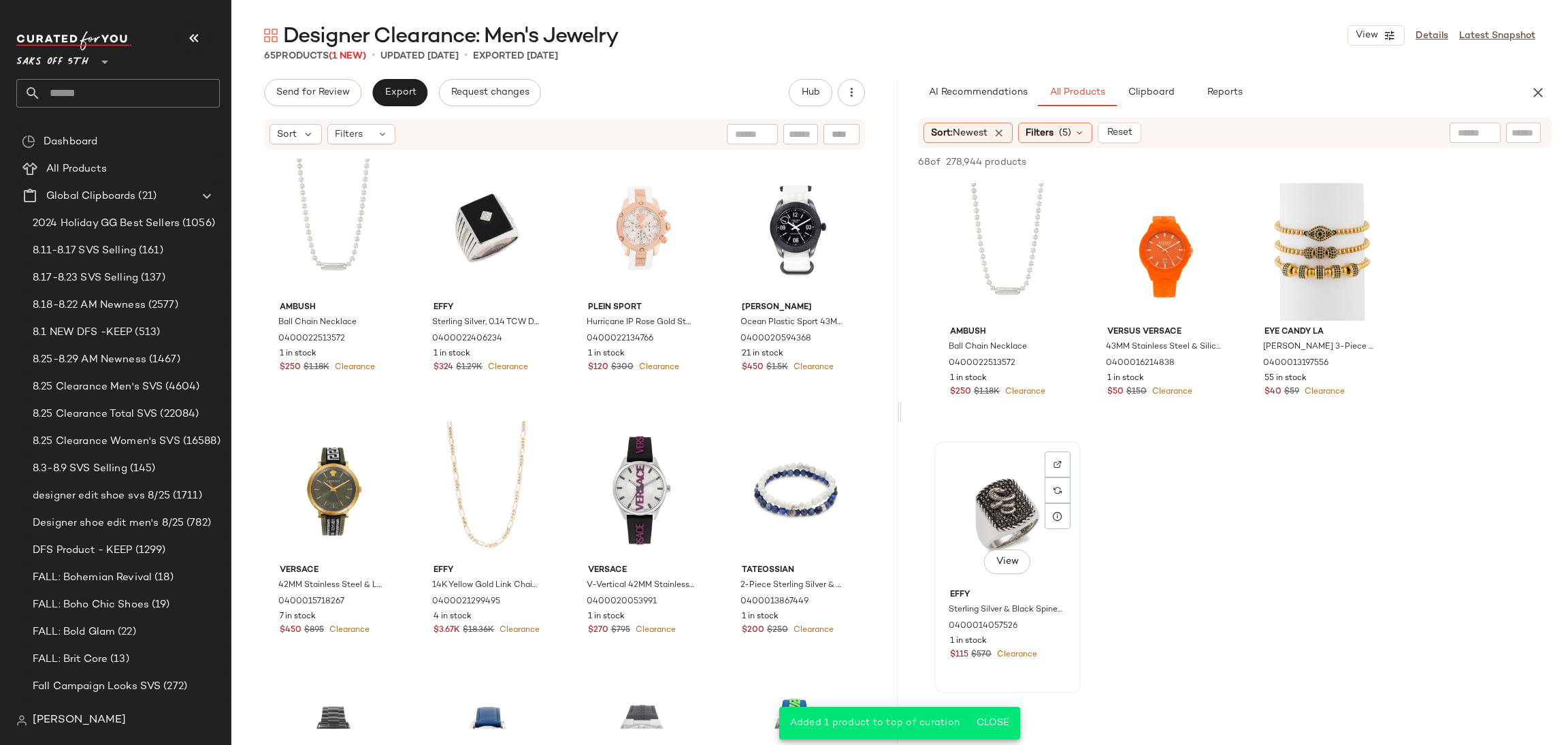
click at [983, 491] on div "View" at bounding box center [1007, 515] width 137 height 137
click at [1348, 157] on span "Add to Top" at bounding box center [1357, 162] width 54 height 10
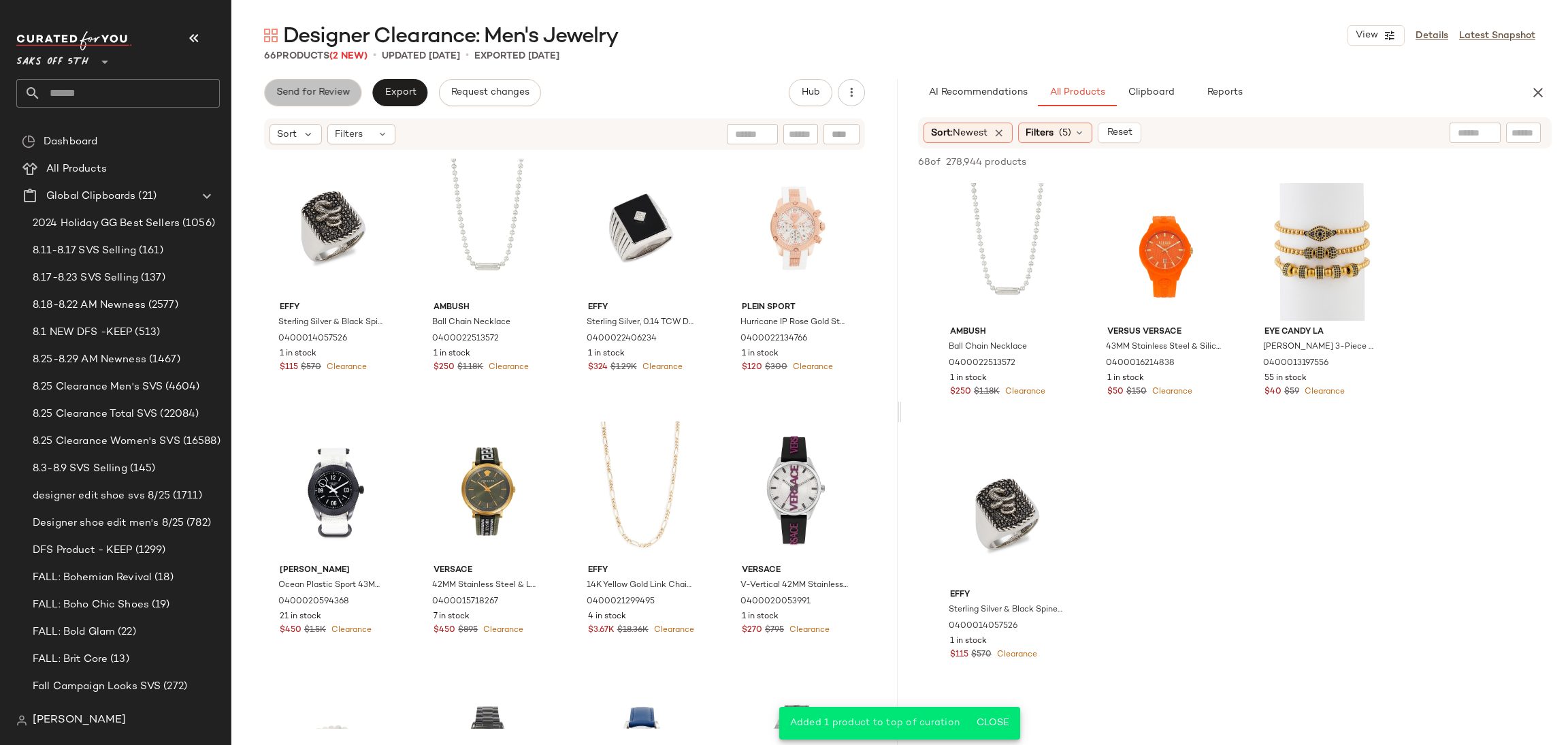
click at [330, 98] on span "Send for Review" at bounding box center [313, 93] width 74 height 11
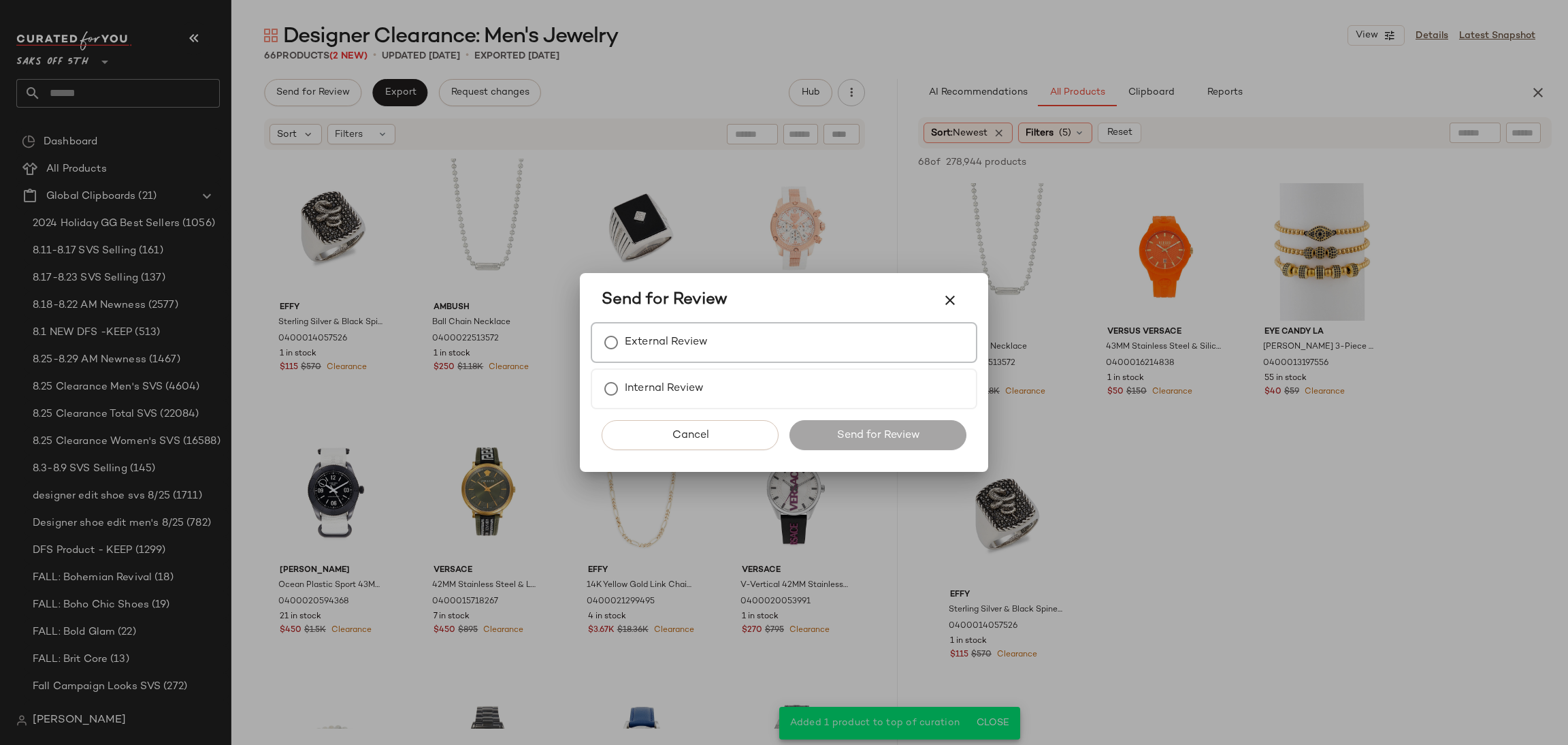
click at [704, 348] on label "External Review" at bounding box center [666, 342] width 83 height 27
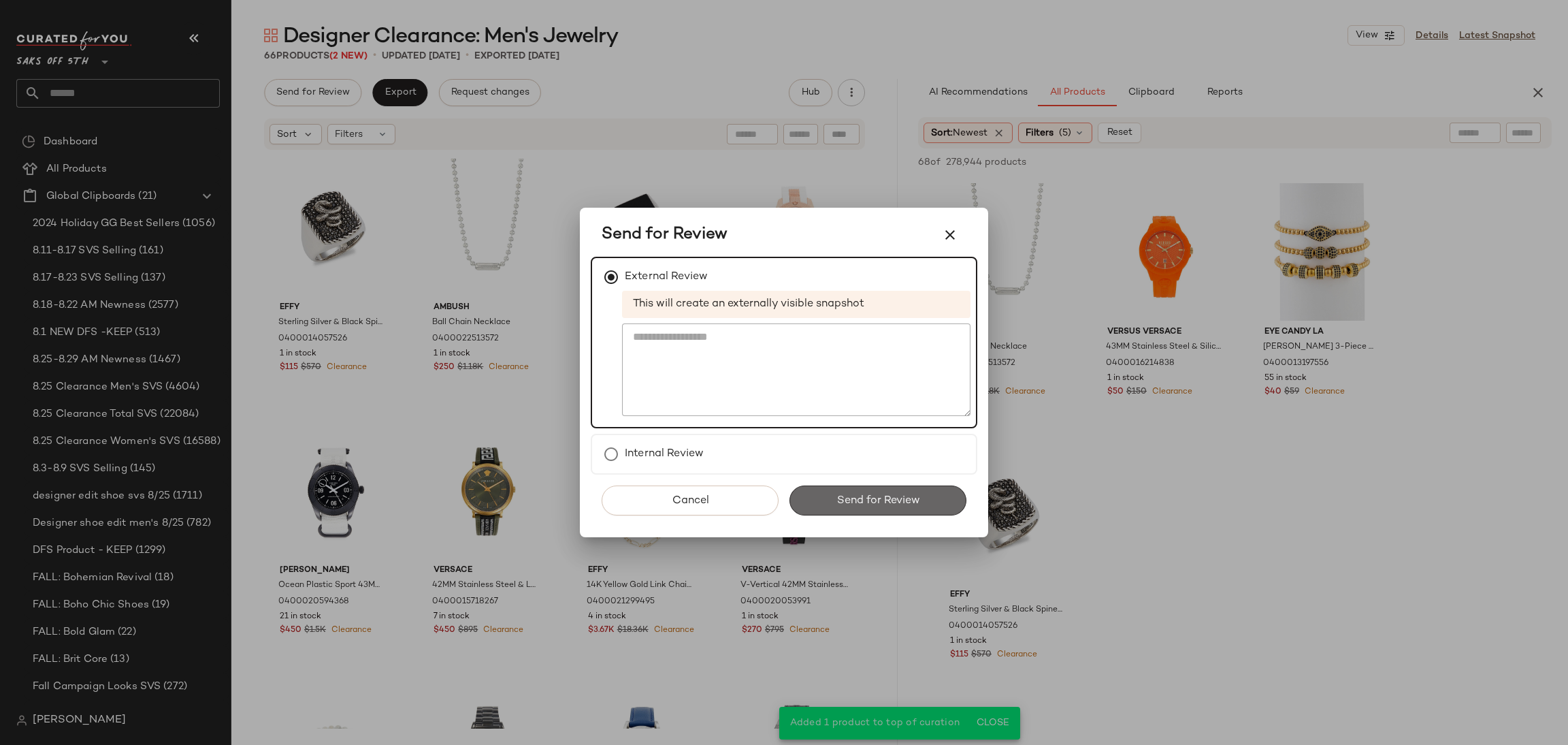
click at [898, 507] on button "Send for Review" at bounding box center [878, 500] width 177 height 30
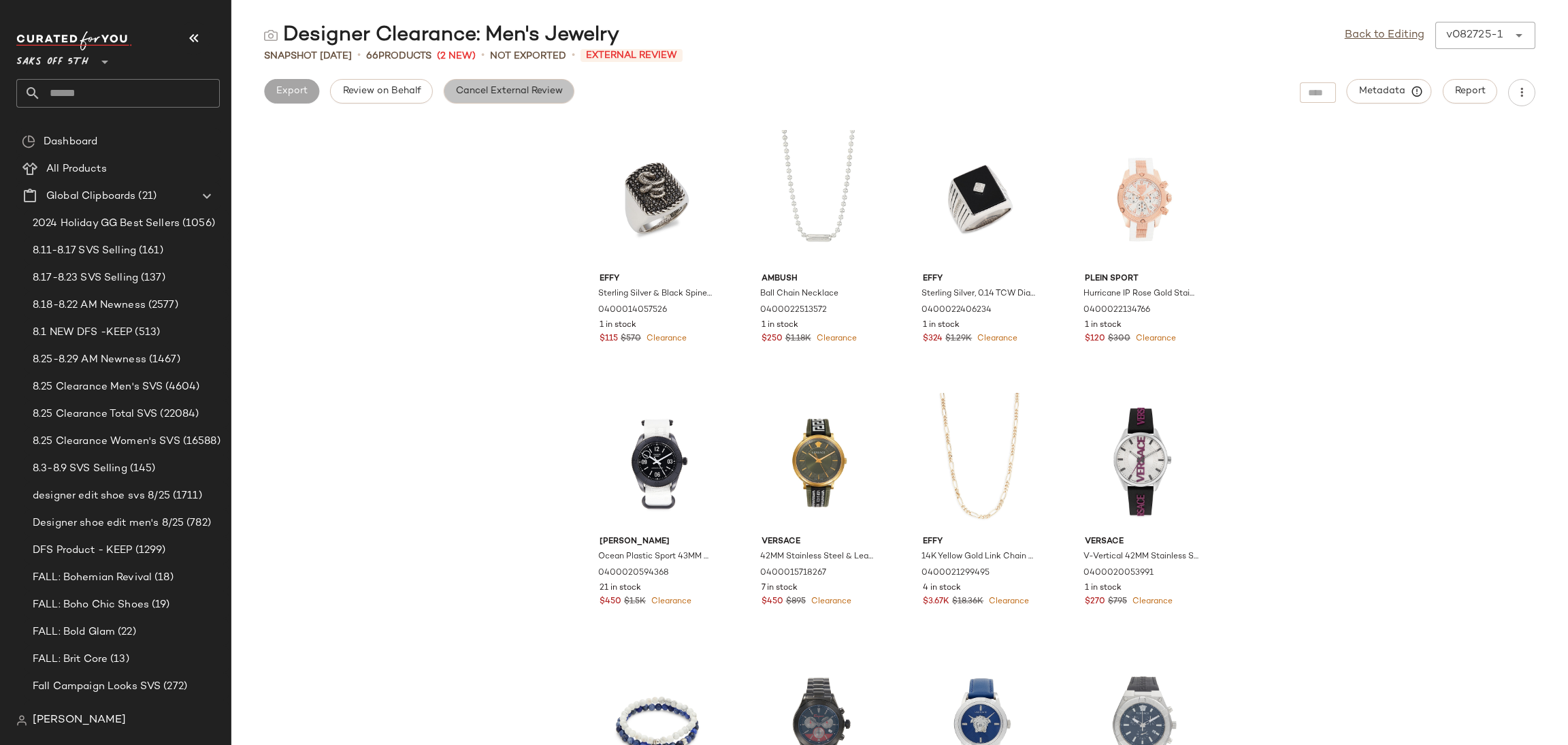
click at [529, 86] on span "Cancel External Review" at bounding box center [509, 91] width 108 height 11
click at [411, 90] on span "Export" at bounding box center [400, 91] width 32 height 11
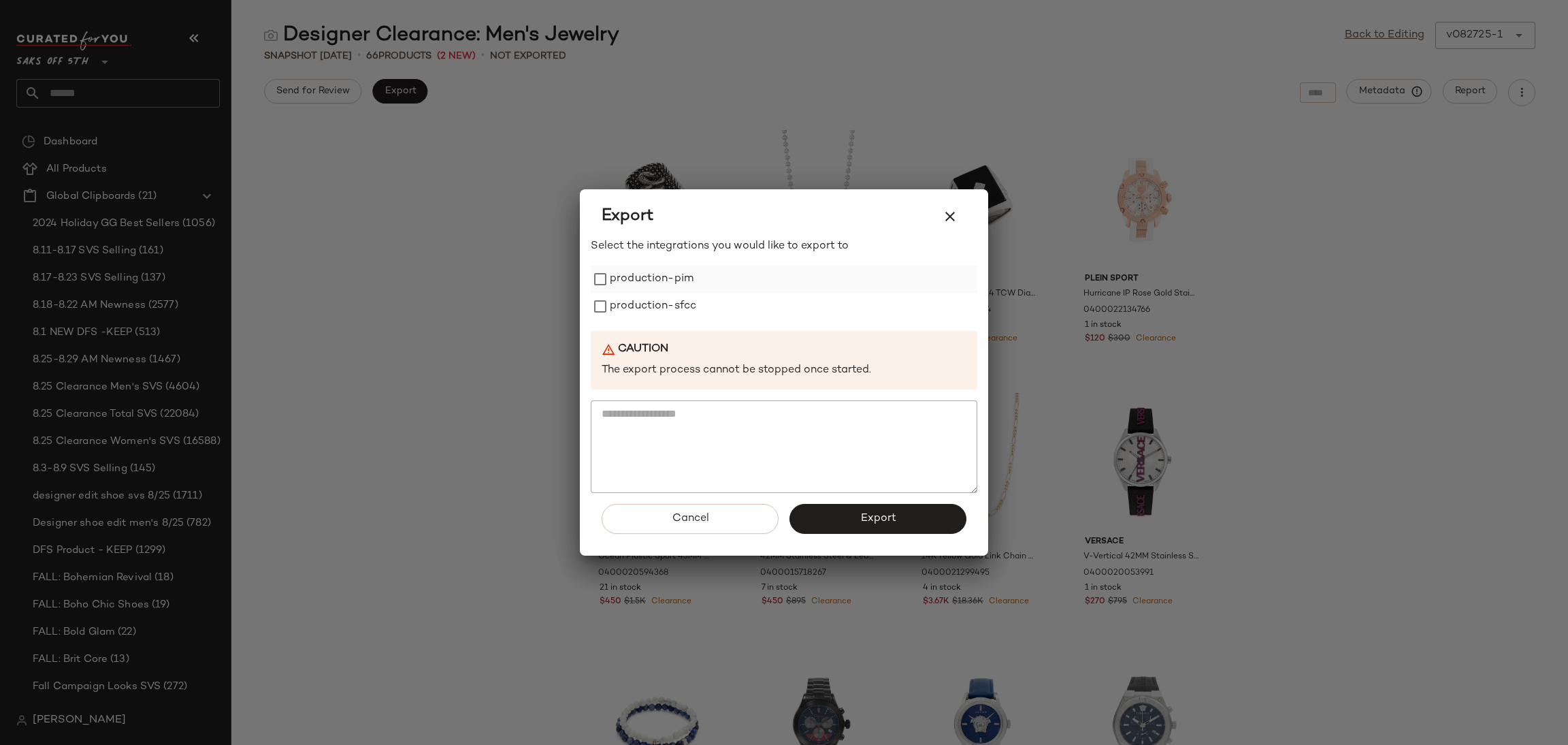
click at [664, 278] on label "production-pim" at bounding box center [652, 279] width 84 height 27
click at [669, 299] on label "production-sfcc" at bounding box center [653, 307] width 87 height 27
click at [850, 517] on button "Export" at bounding box center [878, 519] width 177 height 30
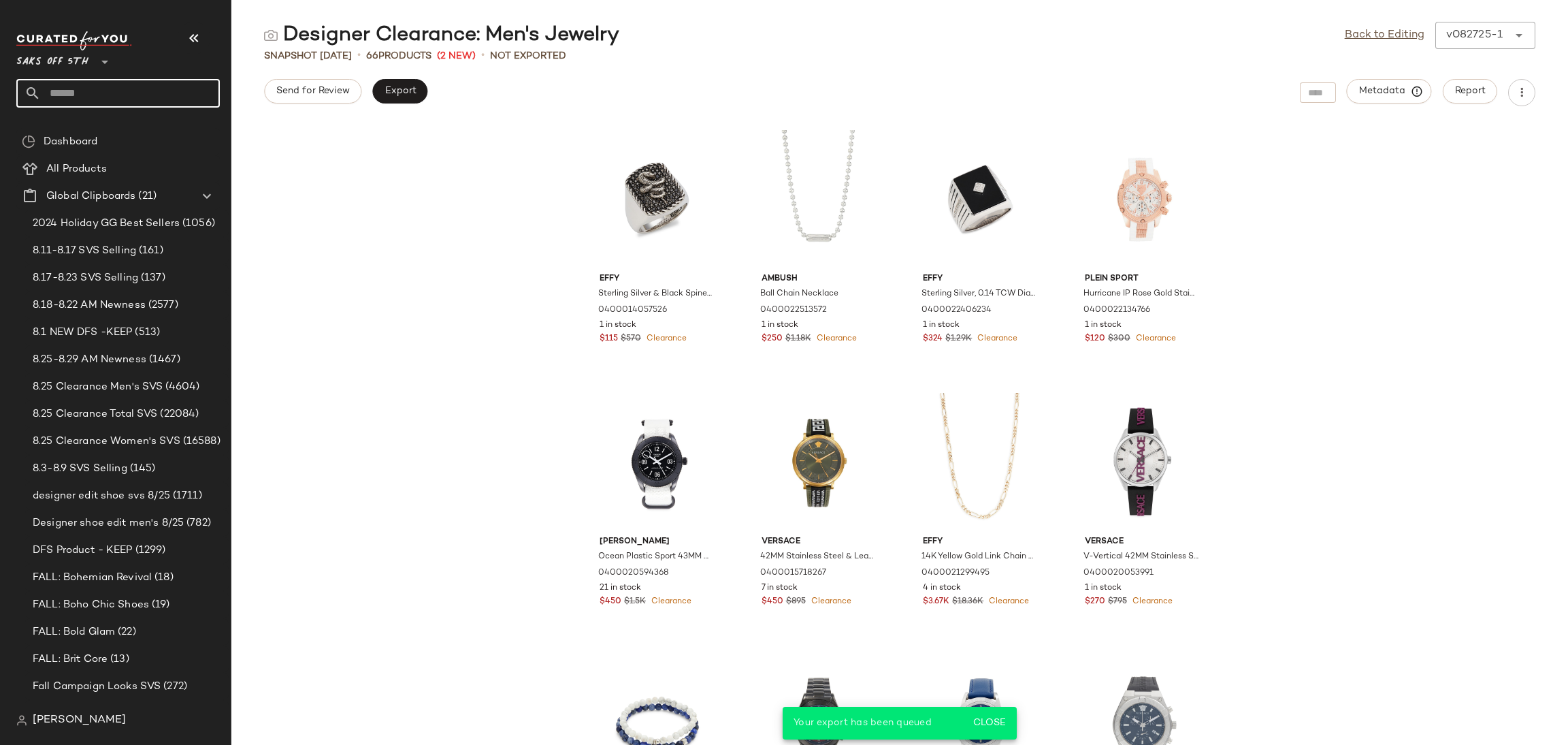
click at [177, 91] on input "text" at bounding box center [130, 93] width 179 height 29
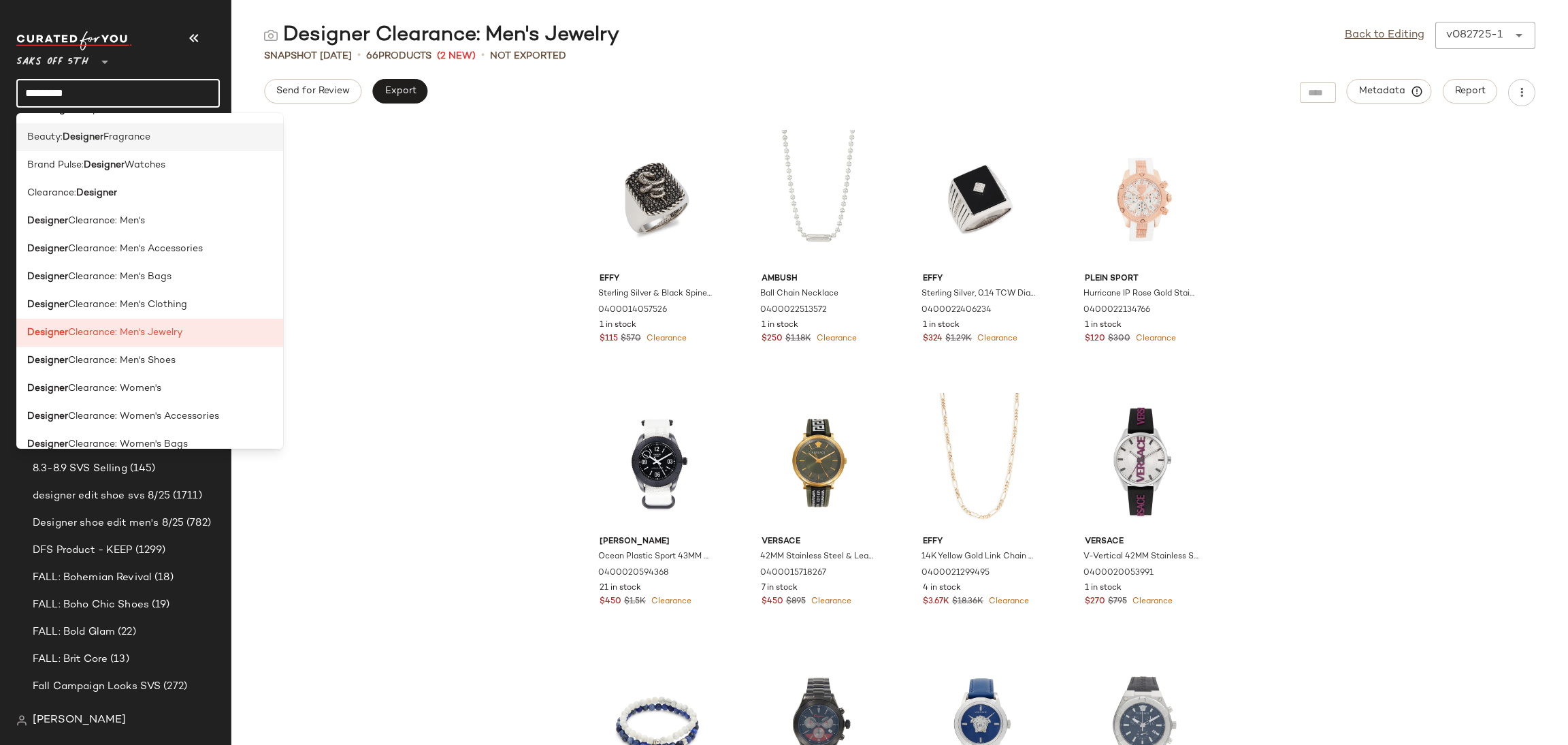
scroll to position [273, 0]
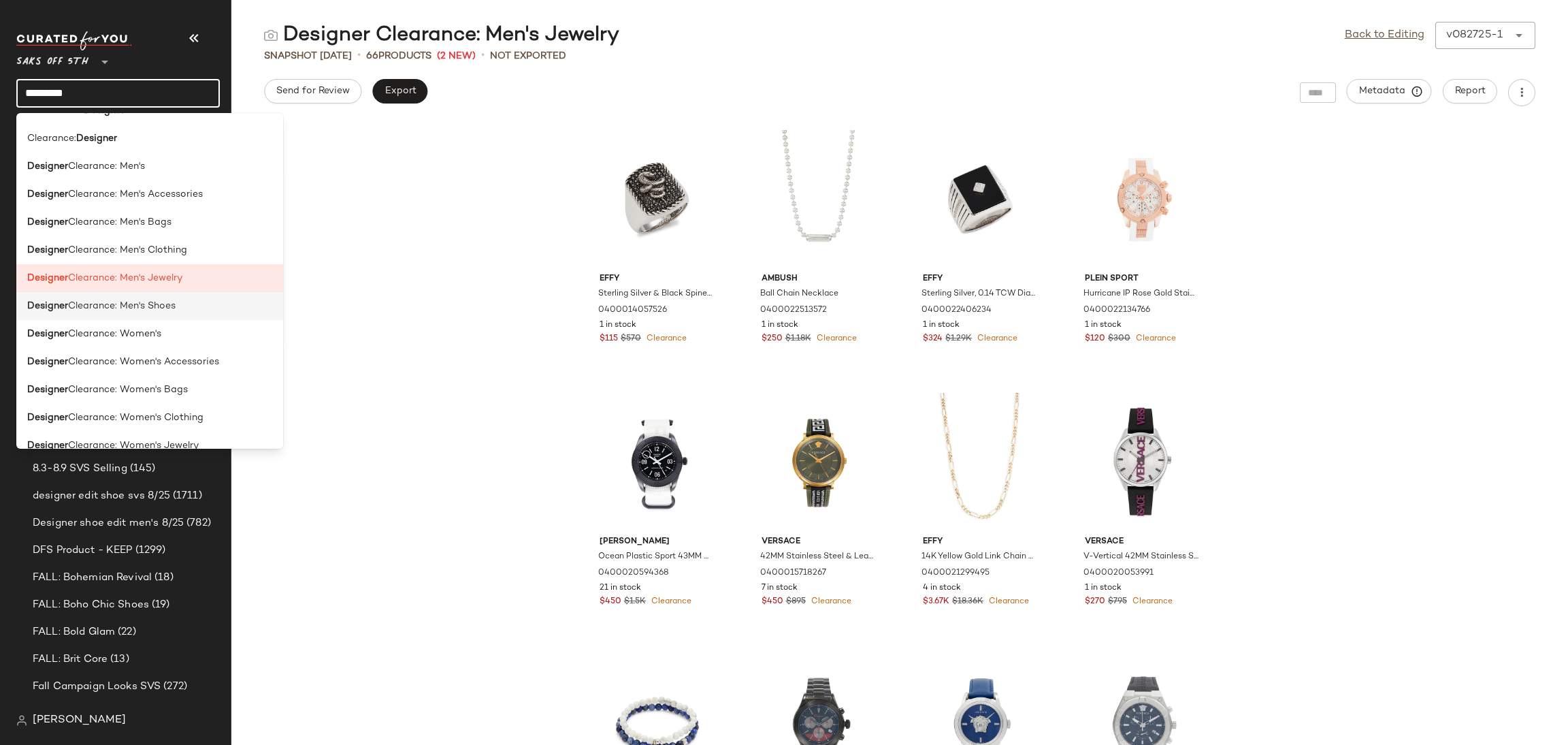
type input "********"
click at [162, 306] on span "Clearance: Men's Shoes" at bounding box center [122, 306] width 108 height 14
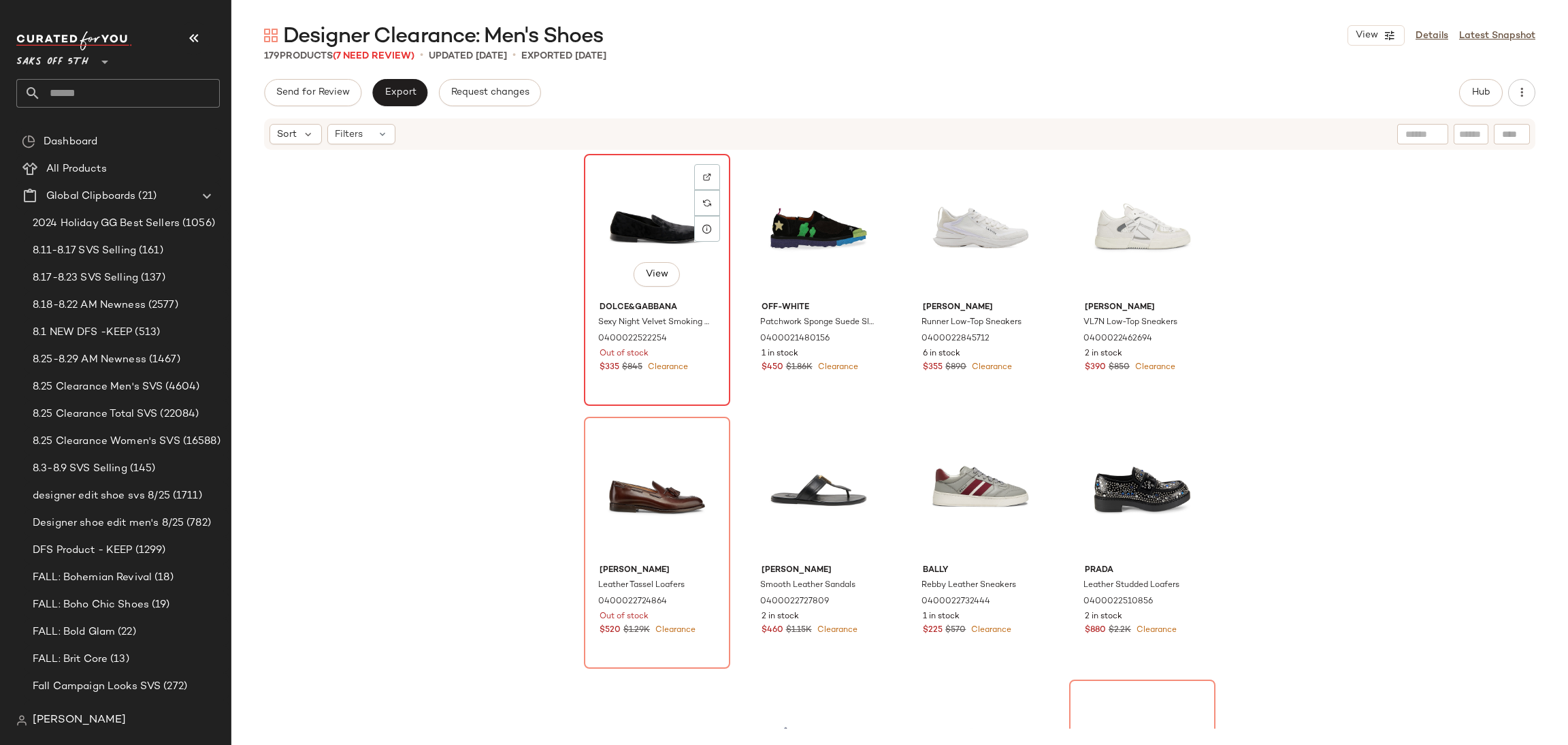
click at [684, 235] on div "View" at bounding box center [657, 227] width 137 height 137
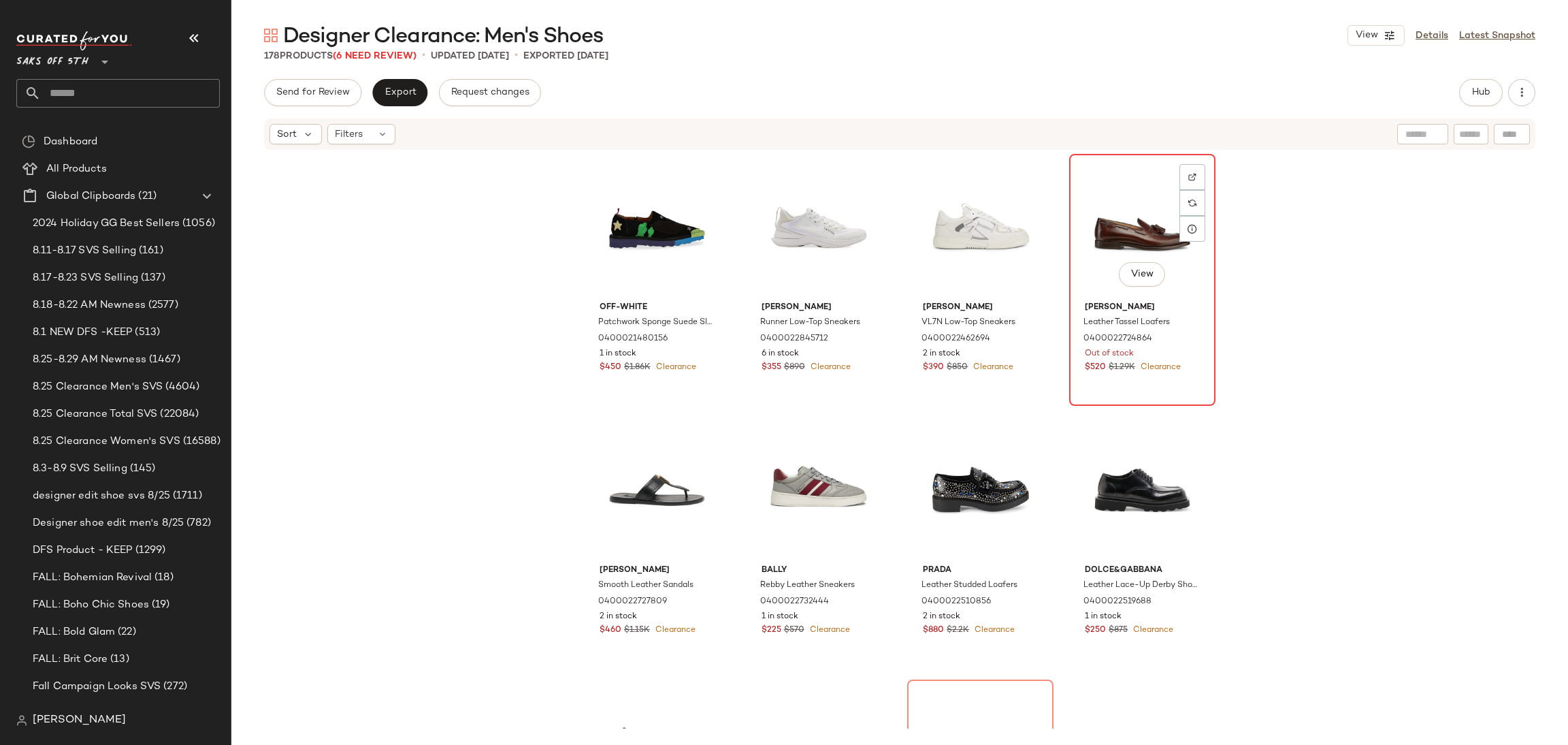
click at [1119, 231] on div "View" at bounding box center [1142, 227] width 137 height 137
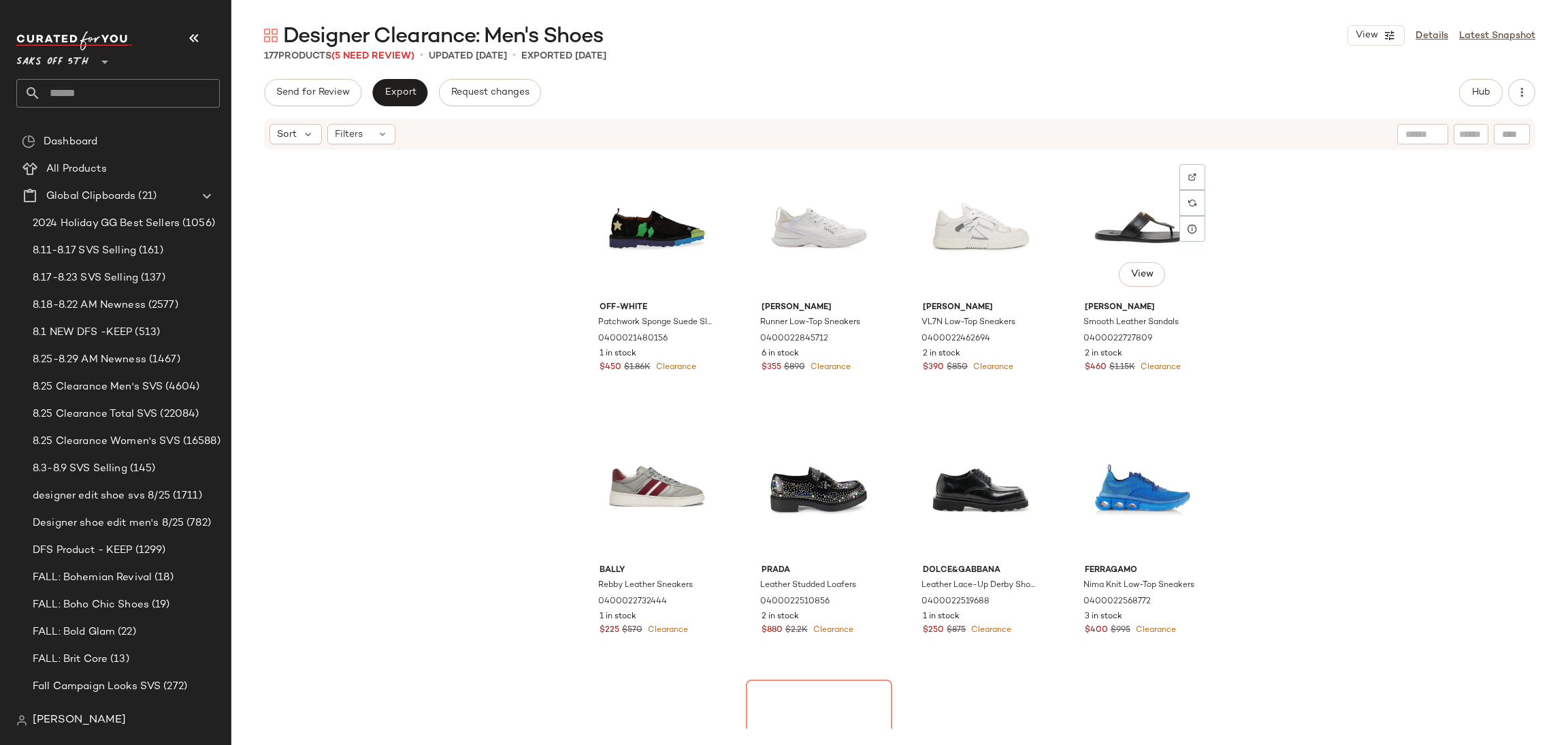
click at [1119, 231] on div "View" at bounding box center [1142, 227] width 137 height 137
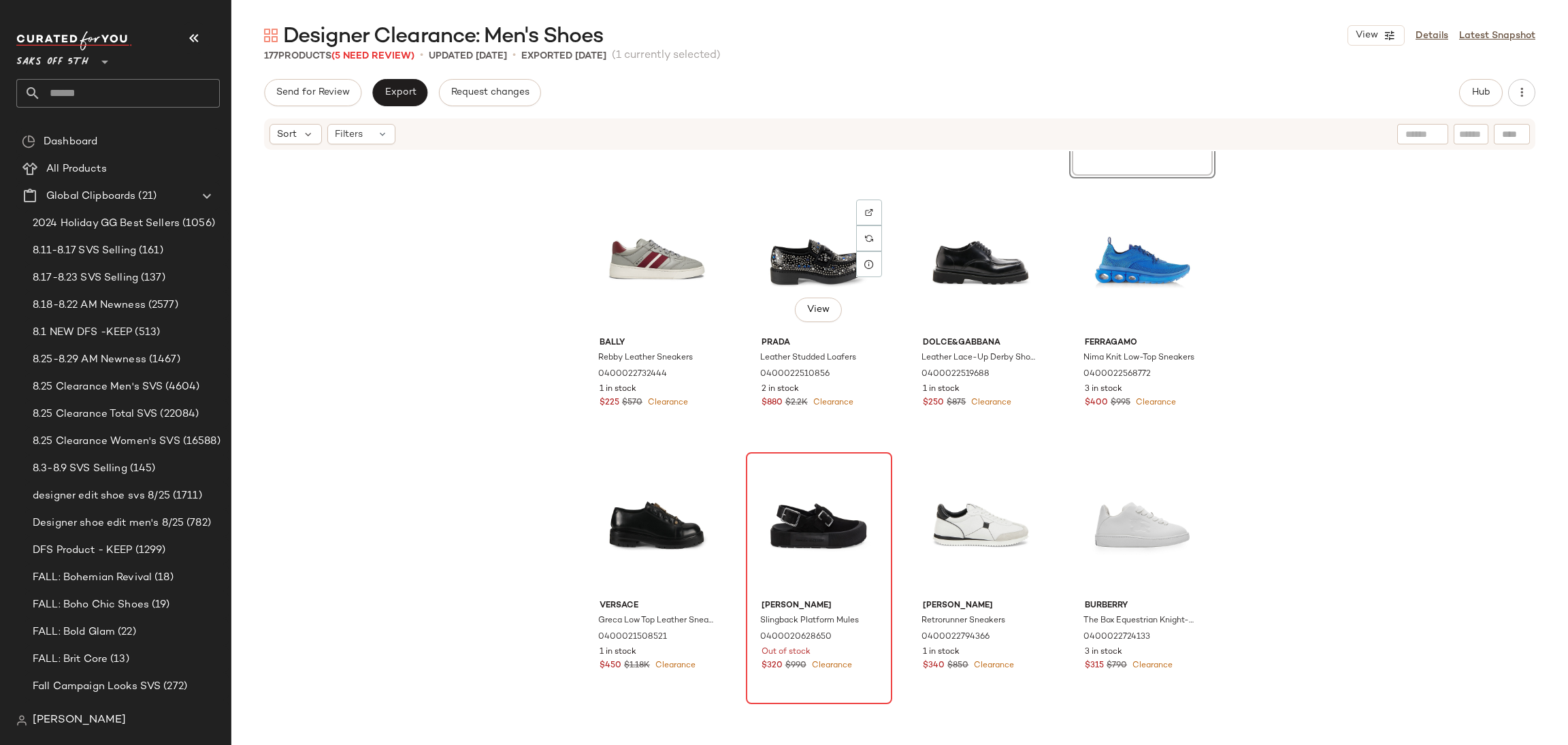
scroll to position [230, 0]
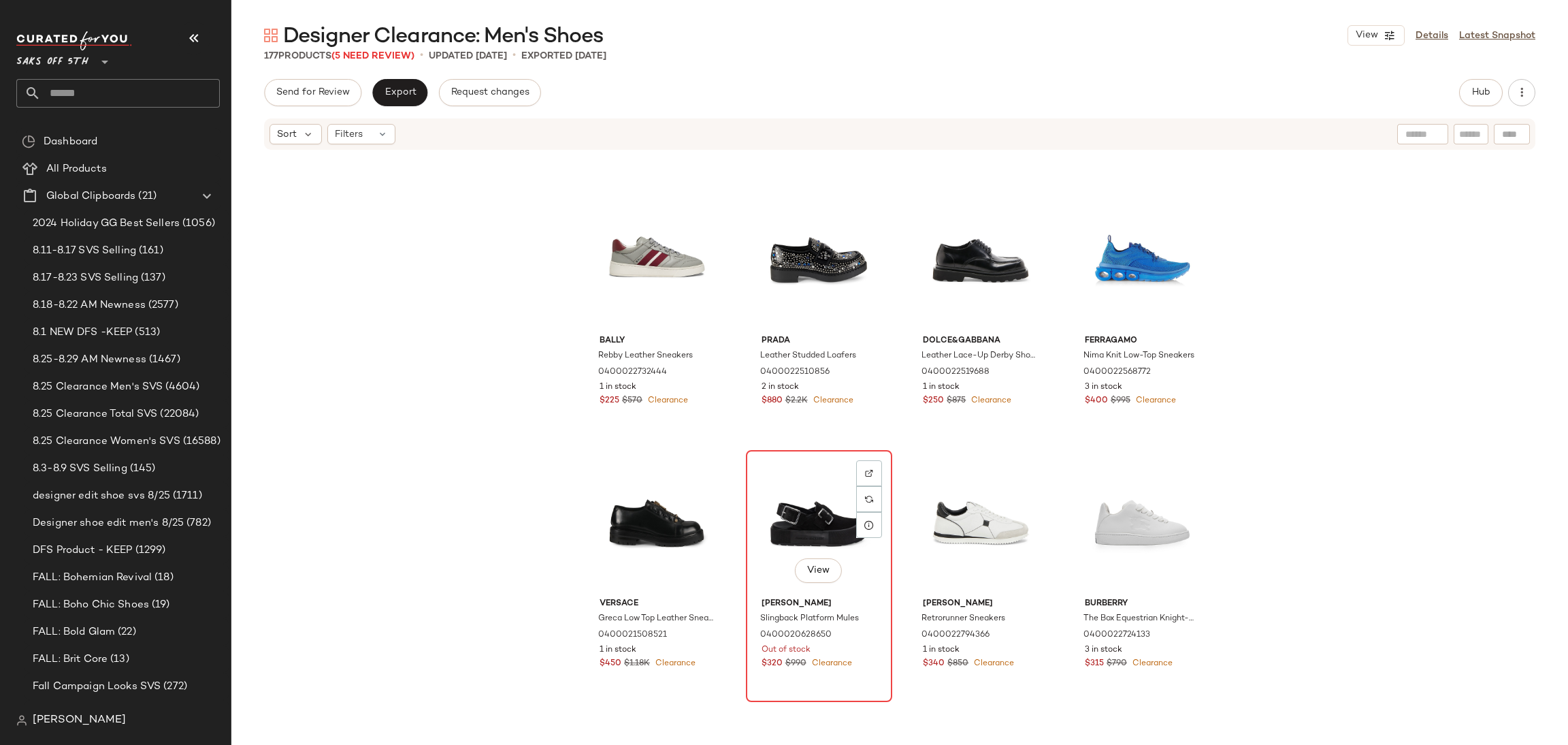
click at [797, 478] on div "View" at bounding box center [819, 524] width 137 height 137
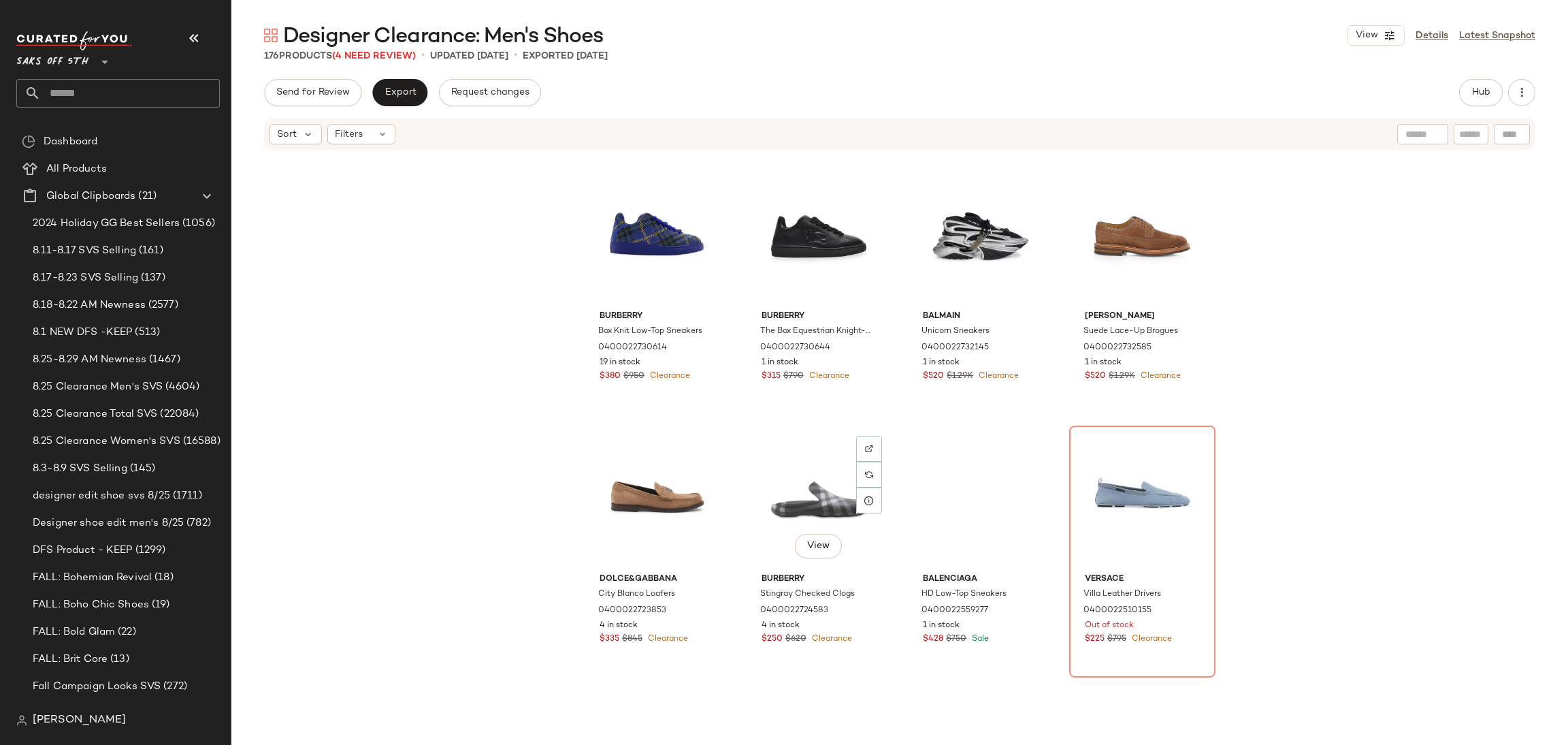
scroll to position [834, 0]
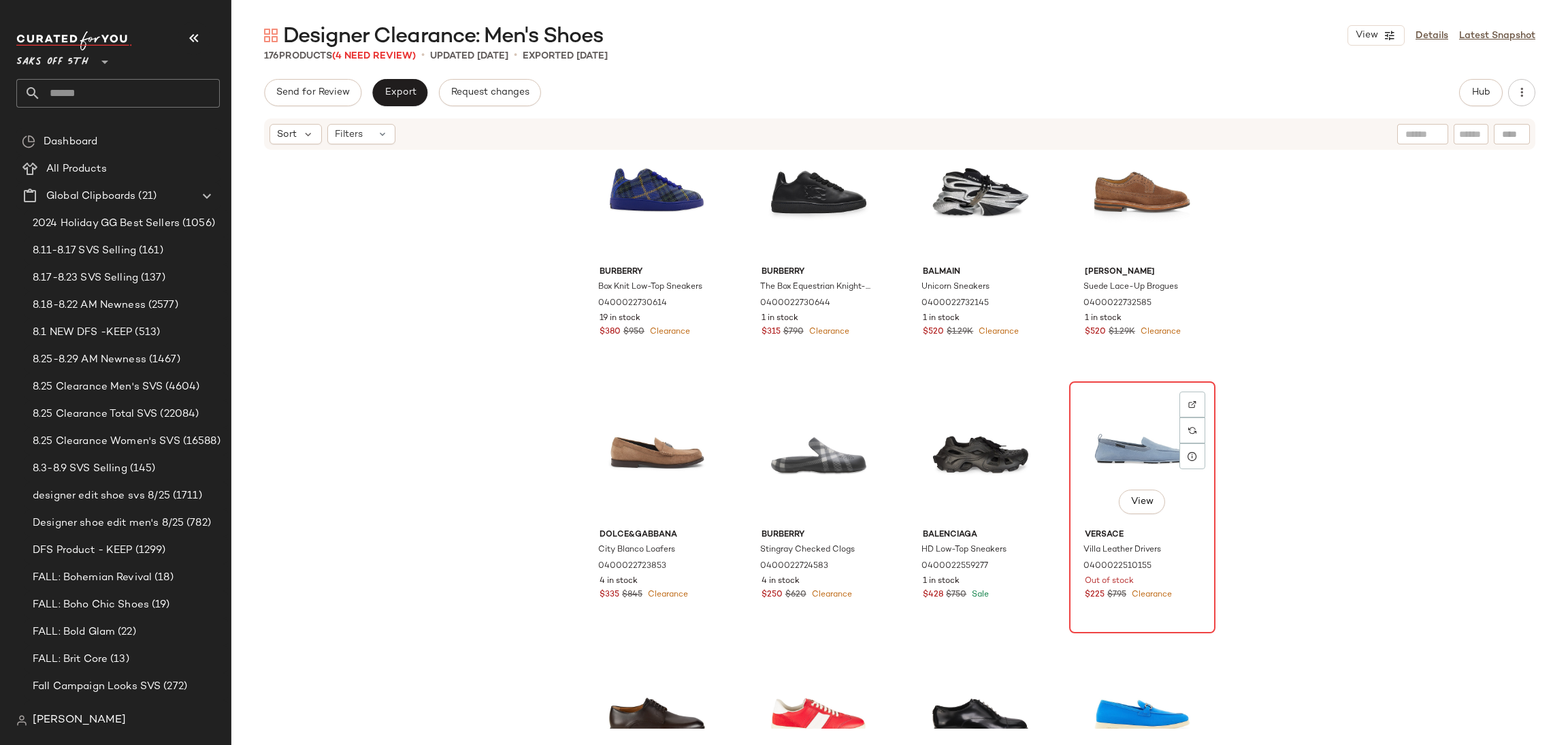
click at [1112, 423] on div "View" at bounding box center [1142, 455] width 137 height 137
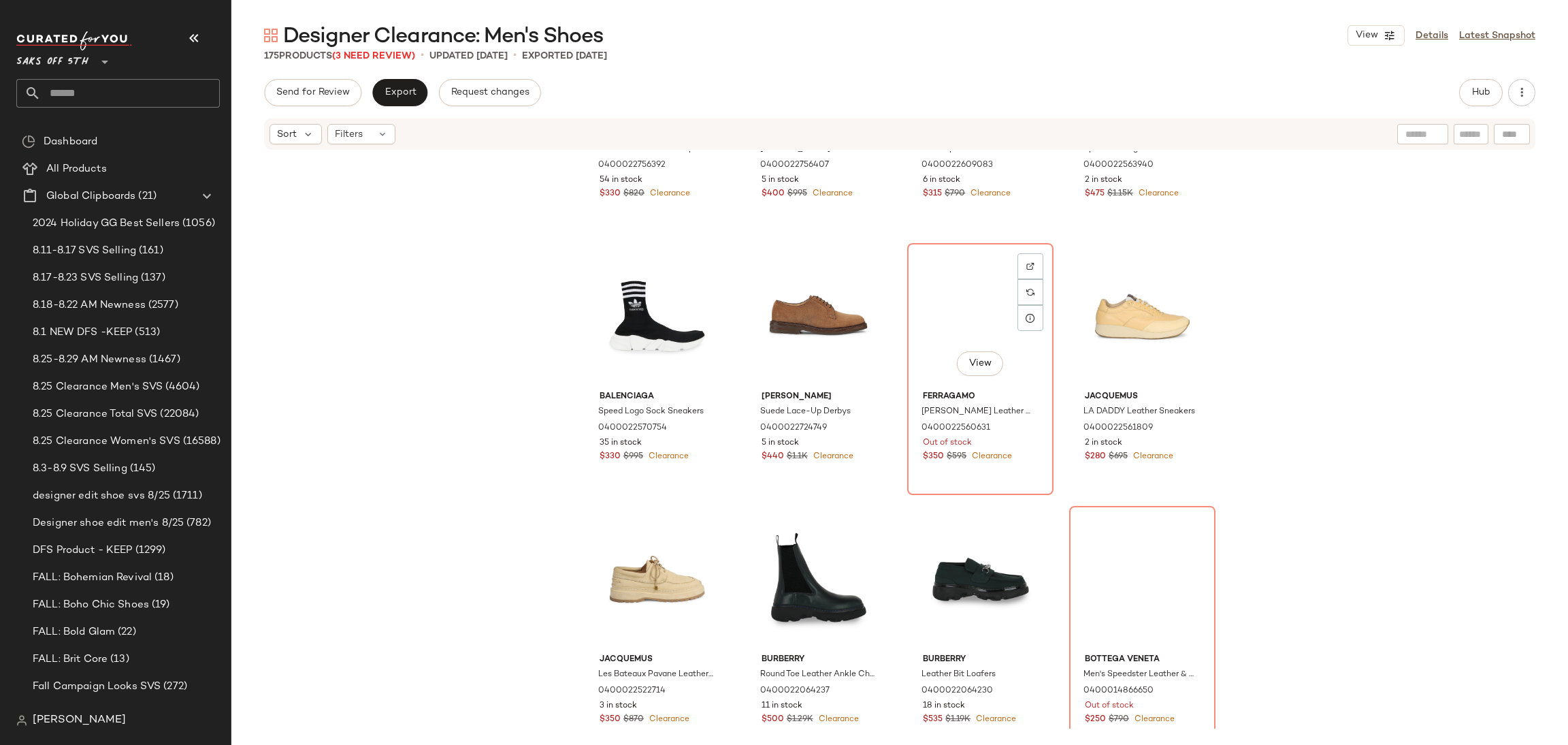
scroll to position [1787, 0]
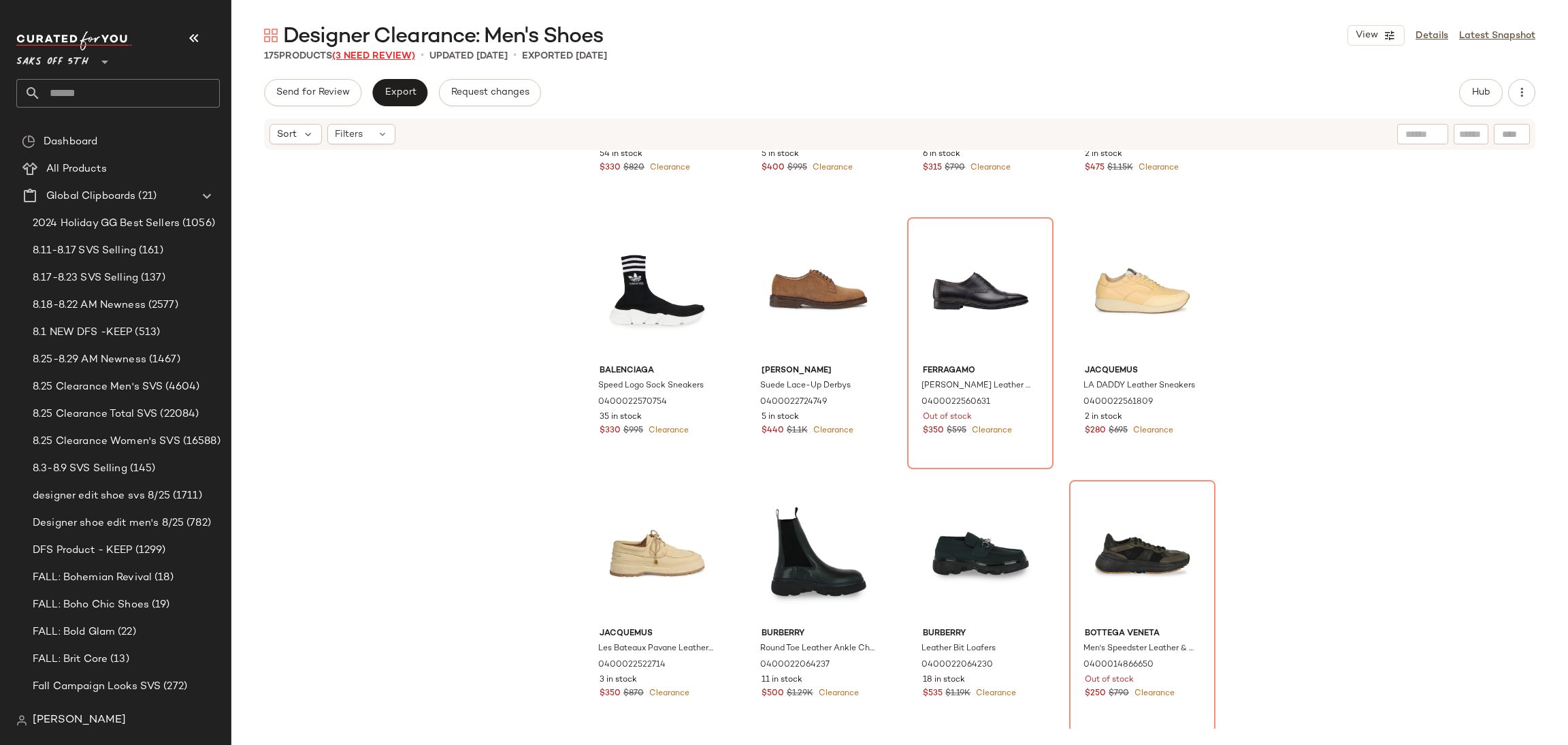
click at [401, 51] on span "(3 Need Review)" at bounding box center [373, 56] width 83 height 10
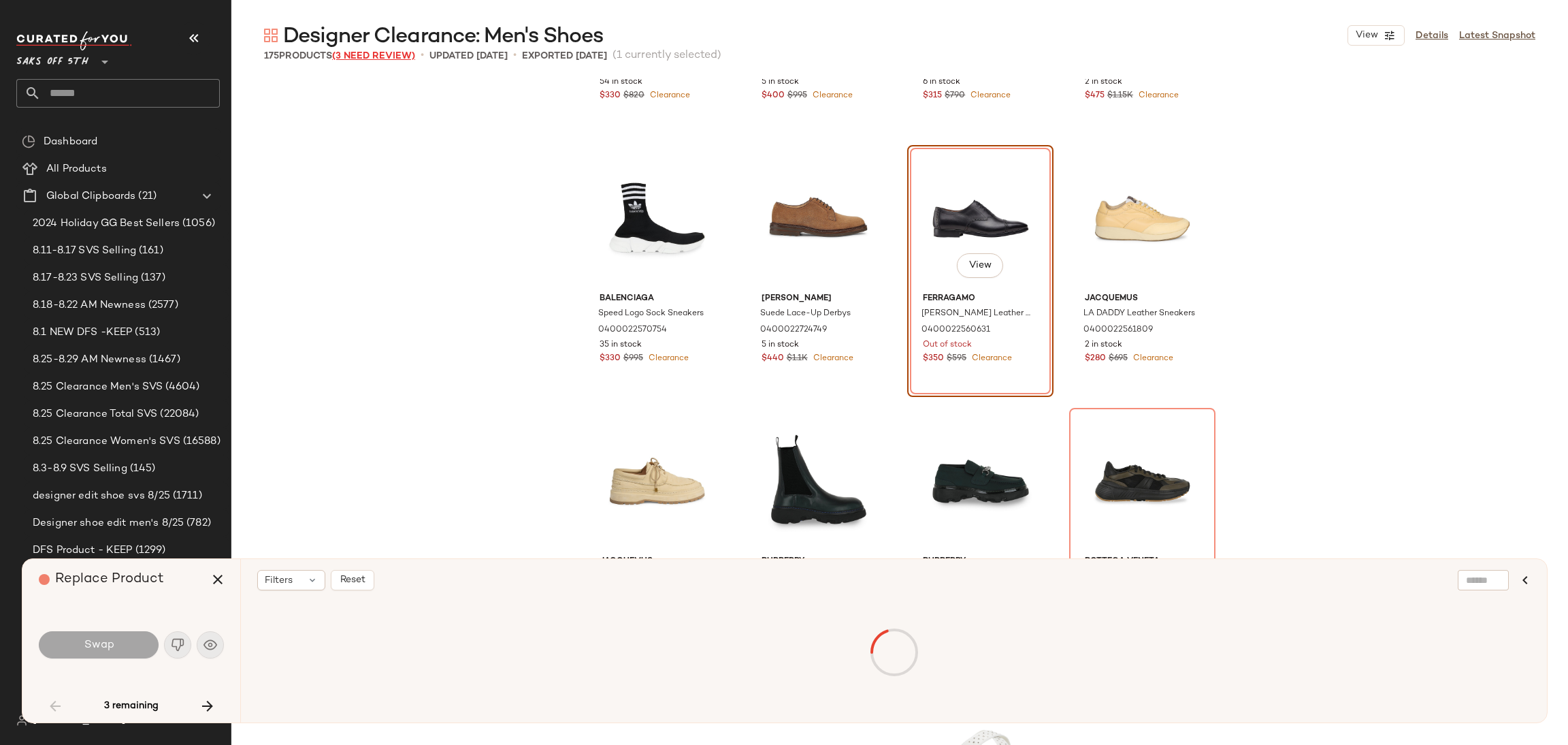
scroll to position [1577, 0]
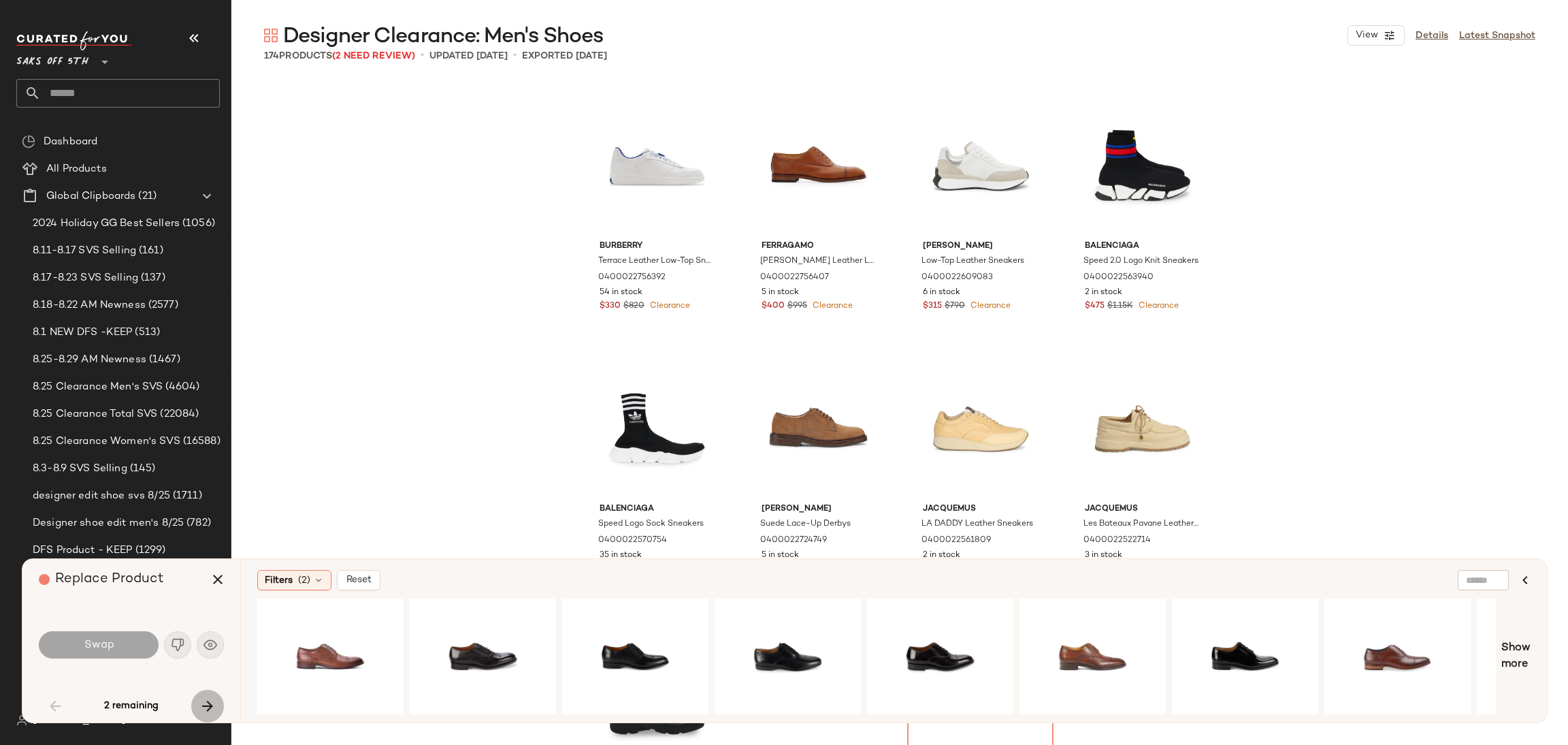
click at [208, 703] on icon "button" at bounding box center [208, 706] width 16 height 16
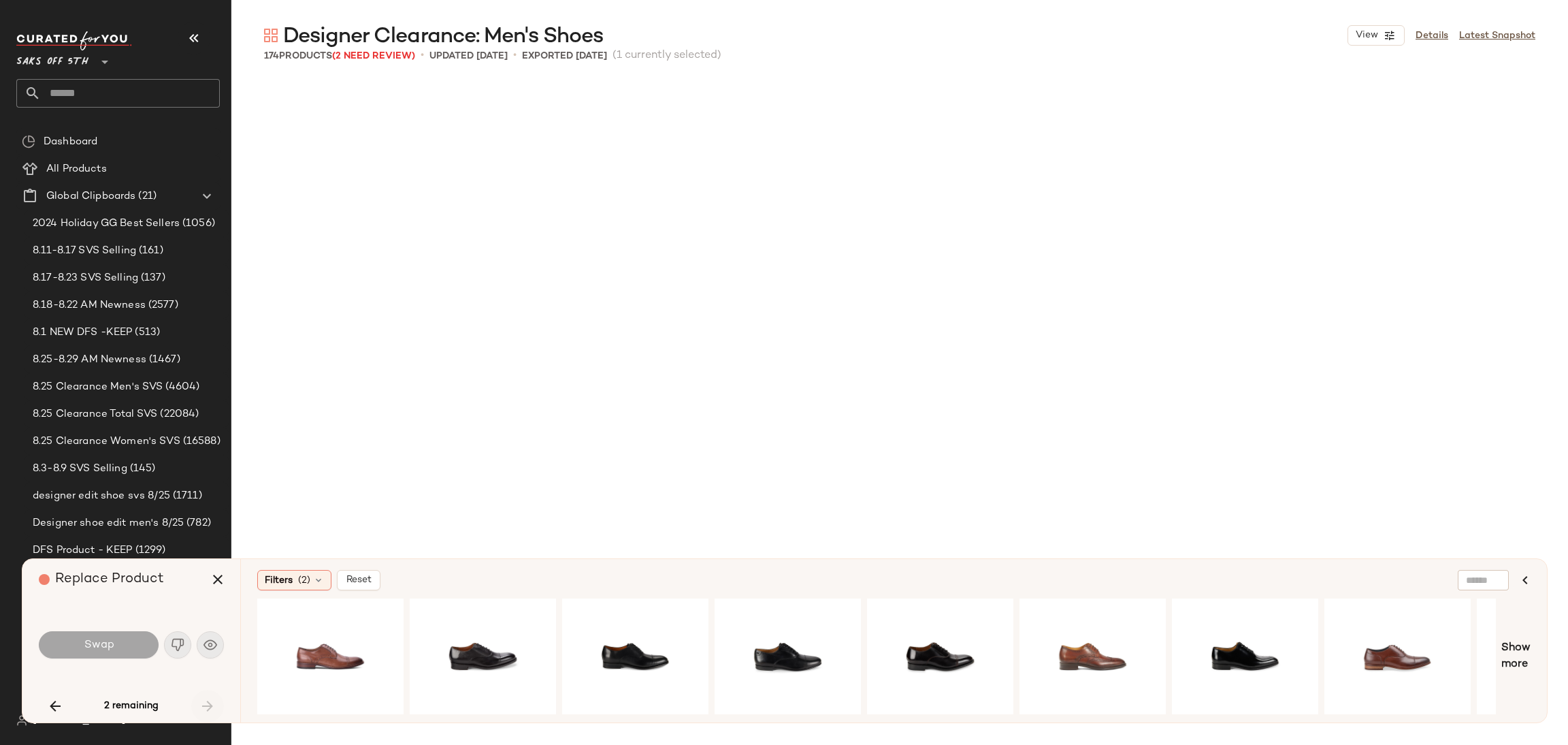
scroll to position [8671, 0]
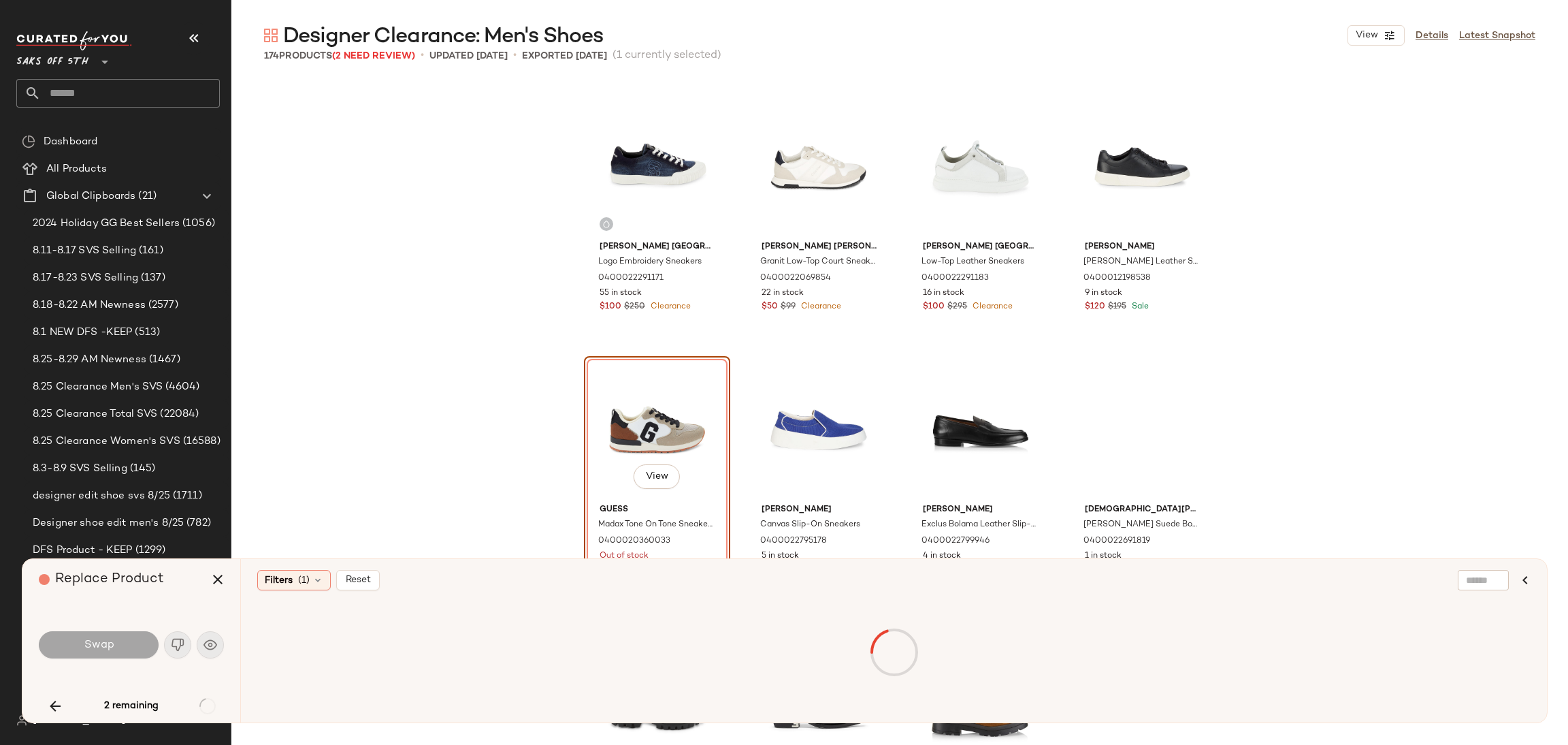
click at [653, 388] on div "View" at bounding box center [657, 430] width 137 height 137
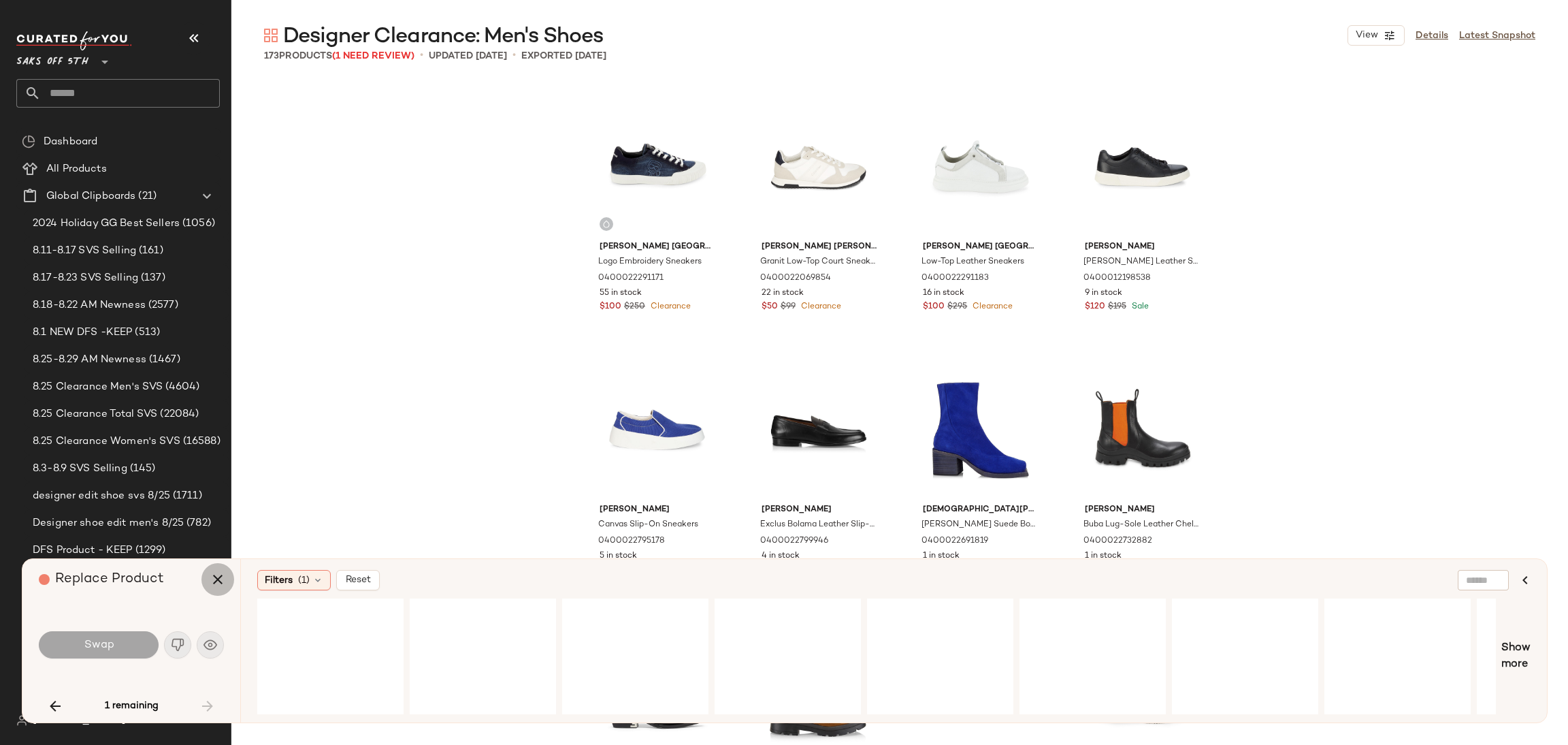
click at [217, 579] on icon "button" at bounding box center [218, 579] width 16 height 16
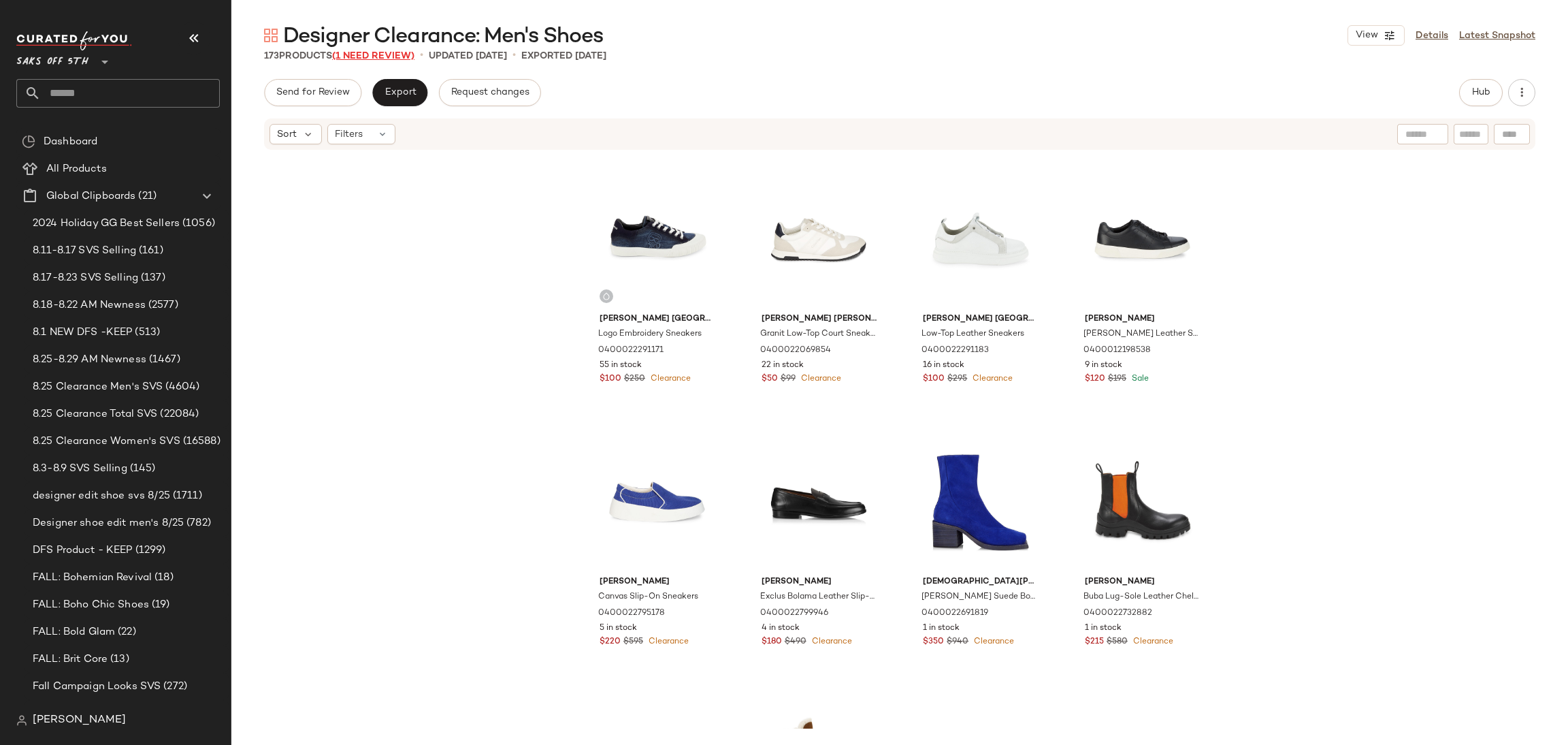
click at [393, 60] on span "(1 Need Review)" at bounding box center [373, 56] width 82 height 10
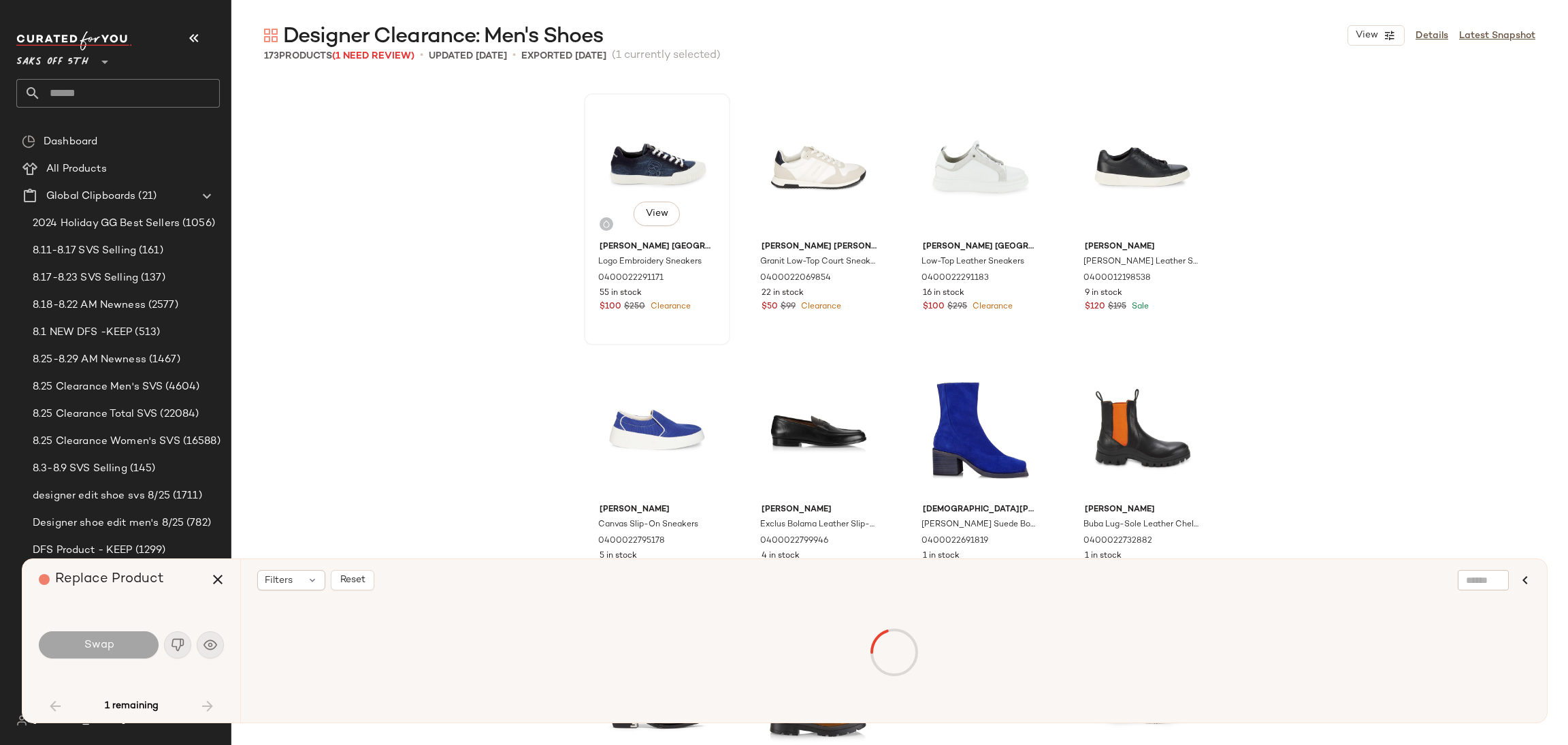
scroll to position [1840, 0]
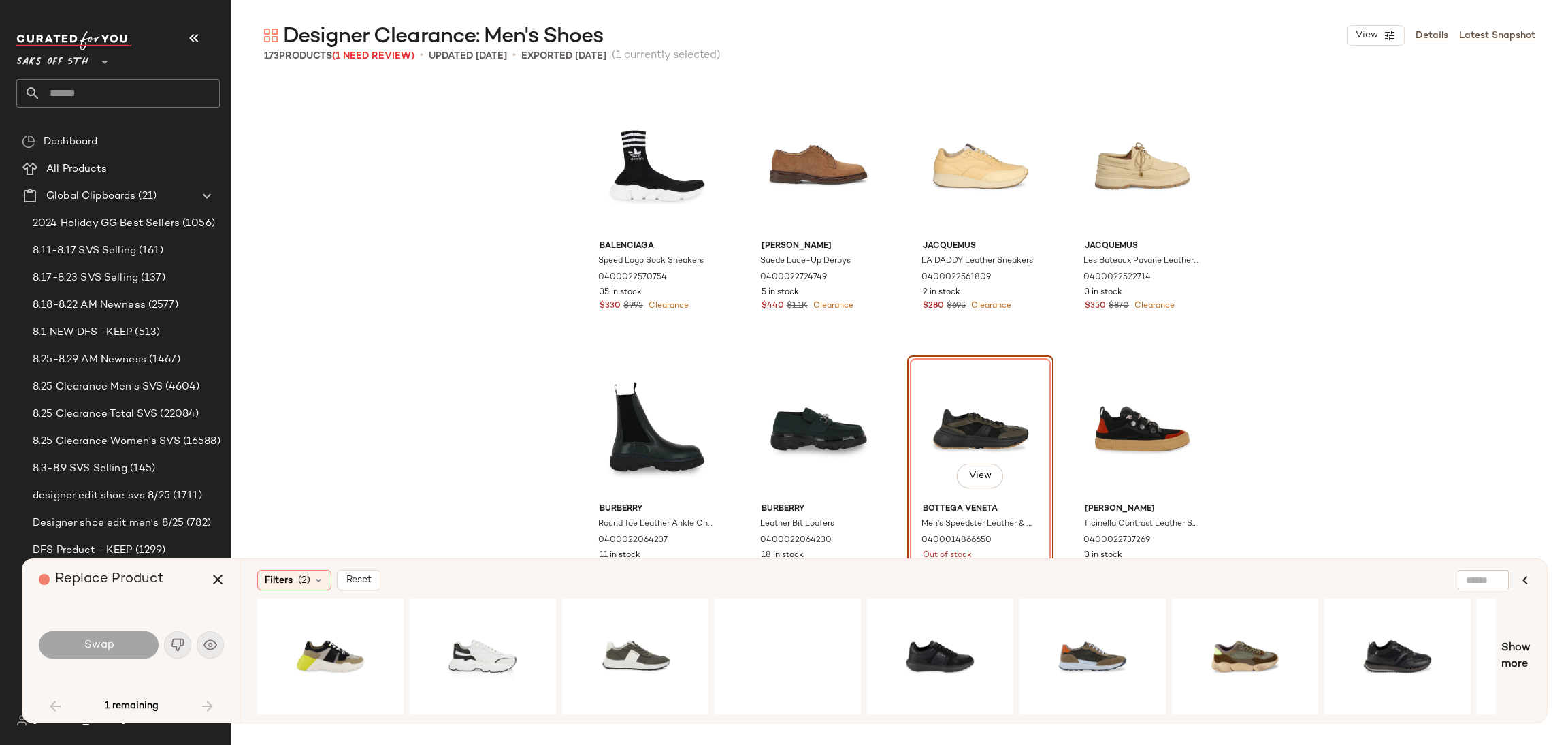
click at [937, 432] on div "View" at bounding box center [980, 429] width 137 height 137
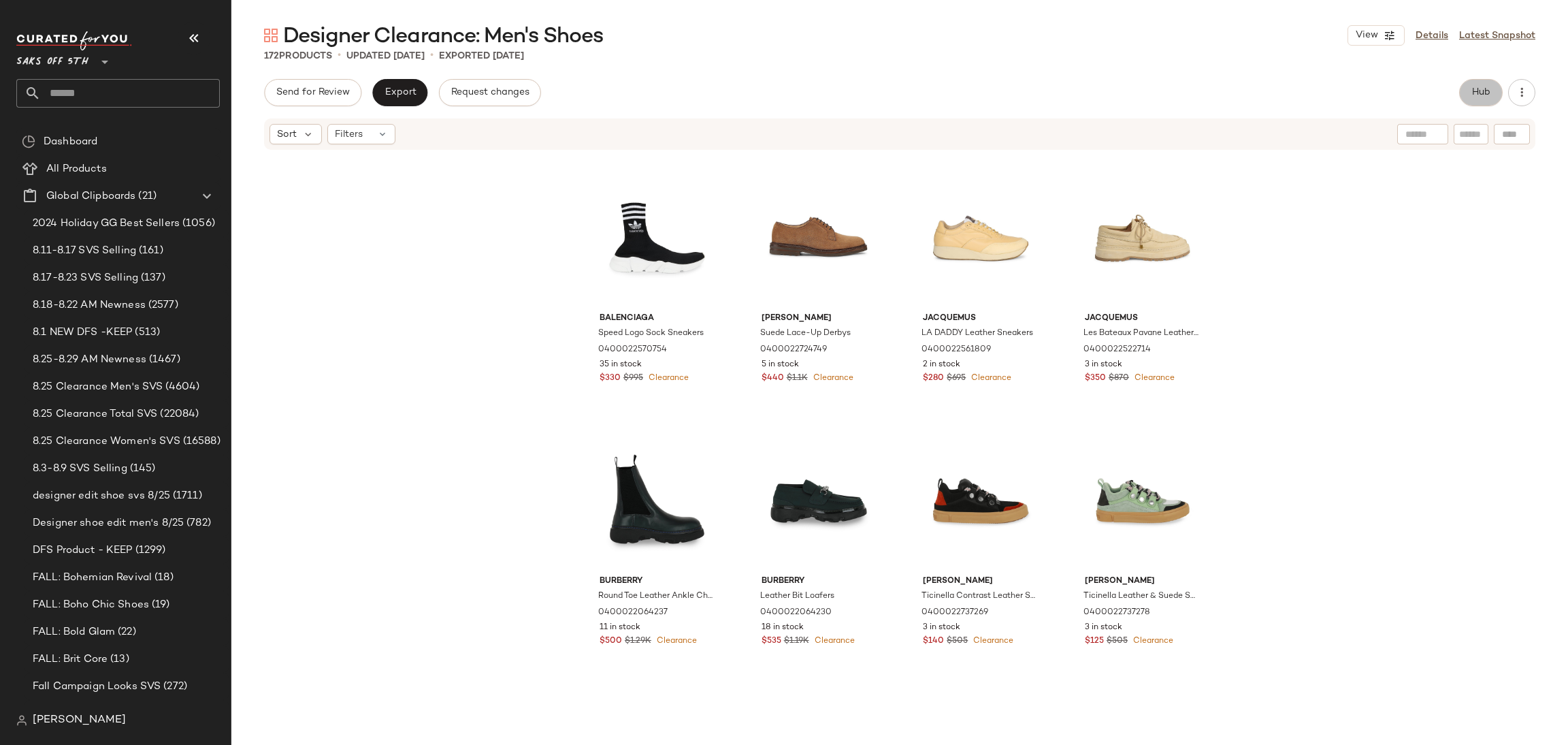
click at [1477, 87] on span "Hub" at bounding box center [1481, 93] width 19 height 11
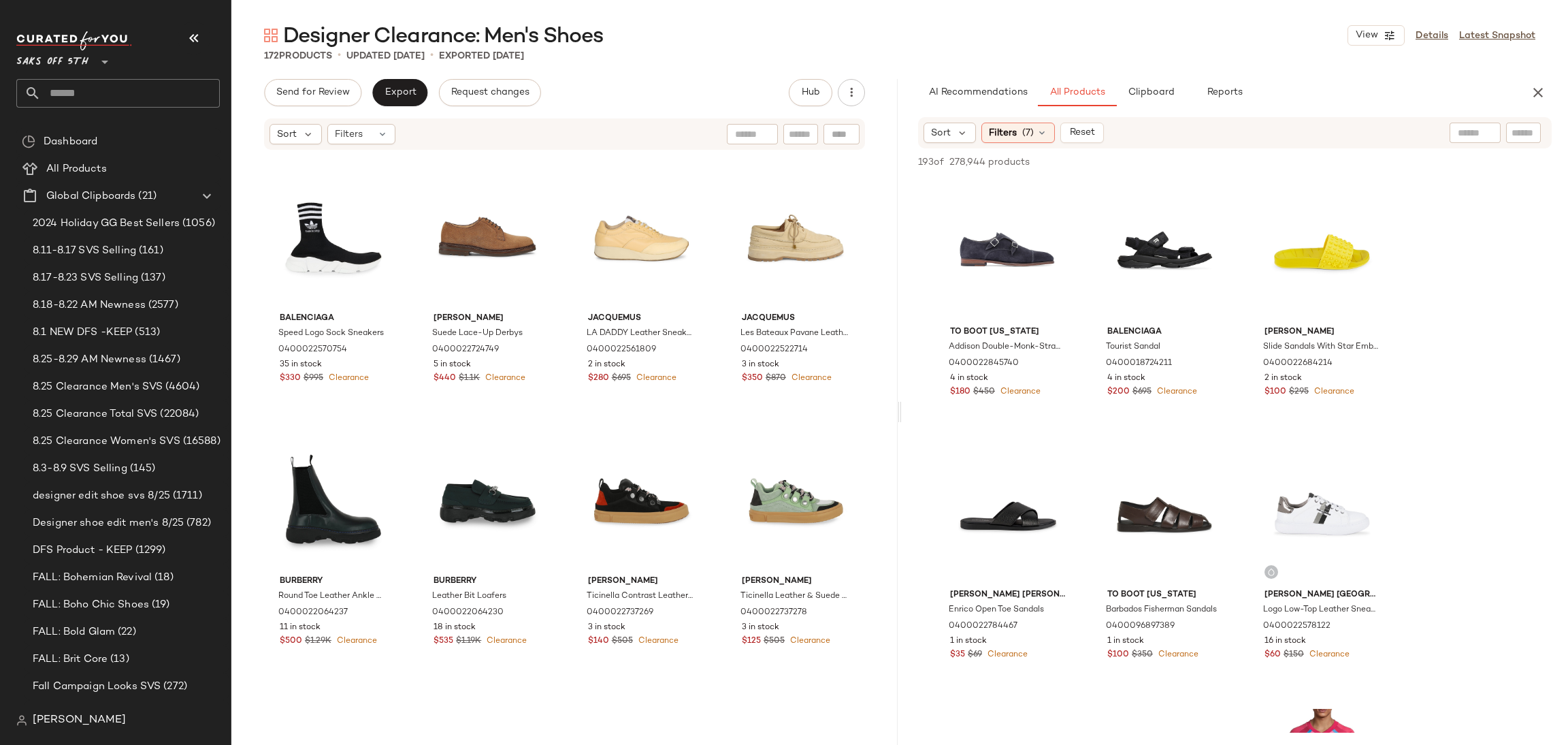
click at [1167, 220] on div "View" at bounding box center [1165, 252] width 137 height 137
click at [1379, 159] on span "Add to Top" at bounding box center [1357, 162] width 54 height 10
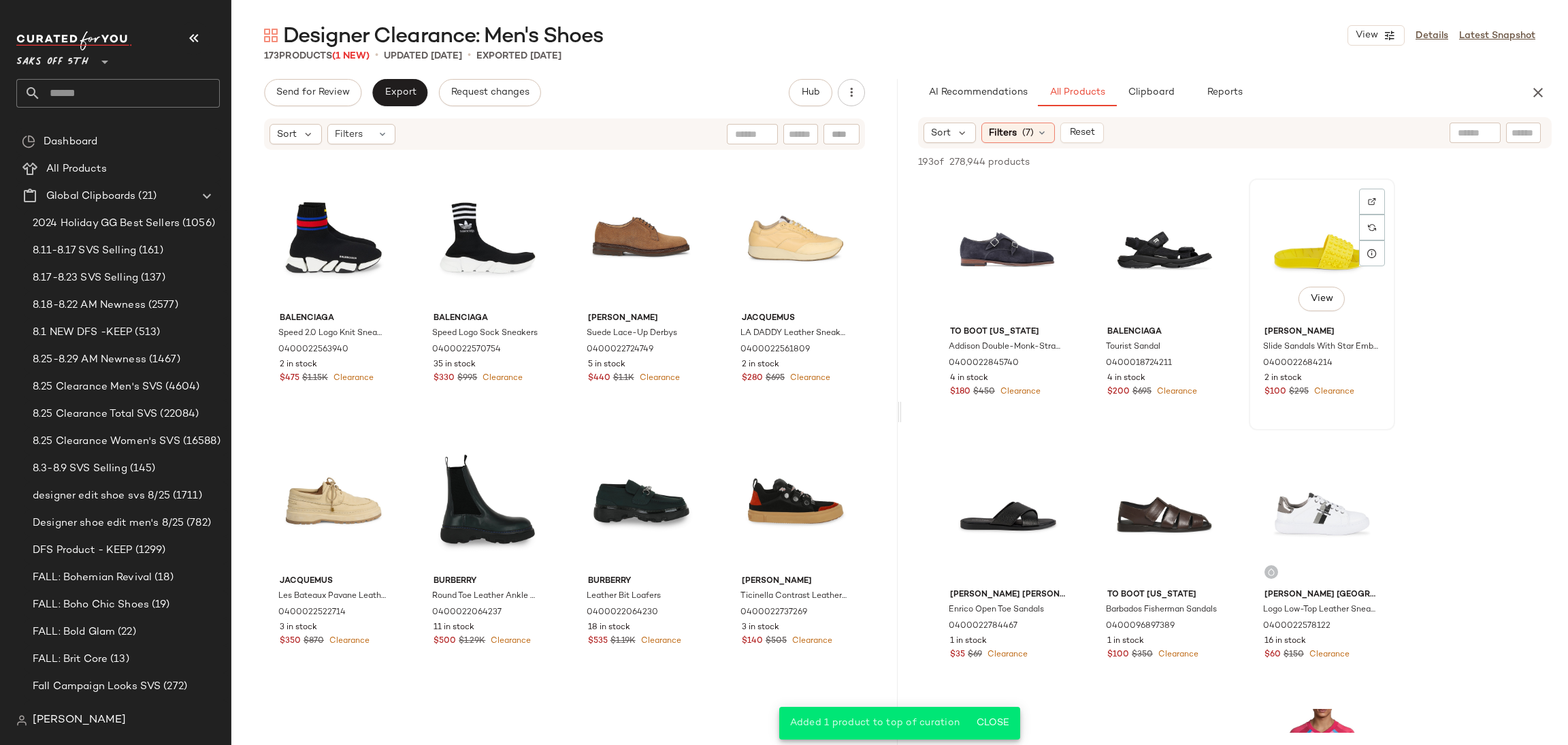
click at [1293, 234] on div "View" at bounding box center [1322, 252] width 137 height 137
click at [1341, 161] on span "Add to Top" at bounding box center [1357, 162] width 54 height 10
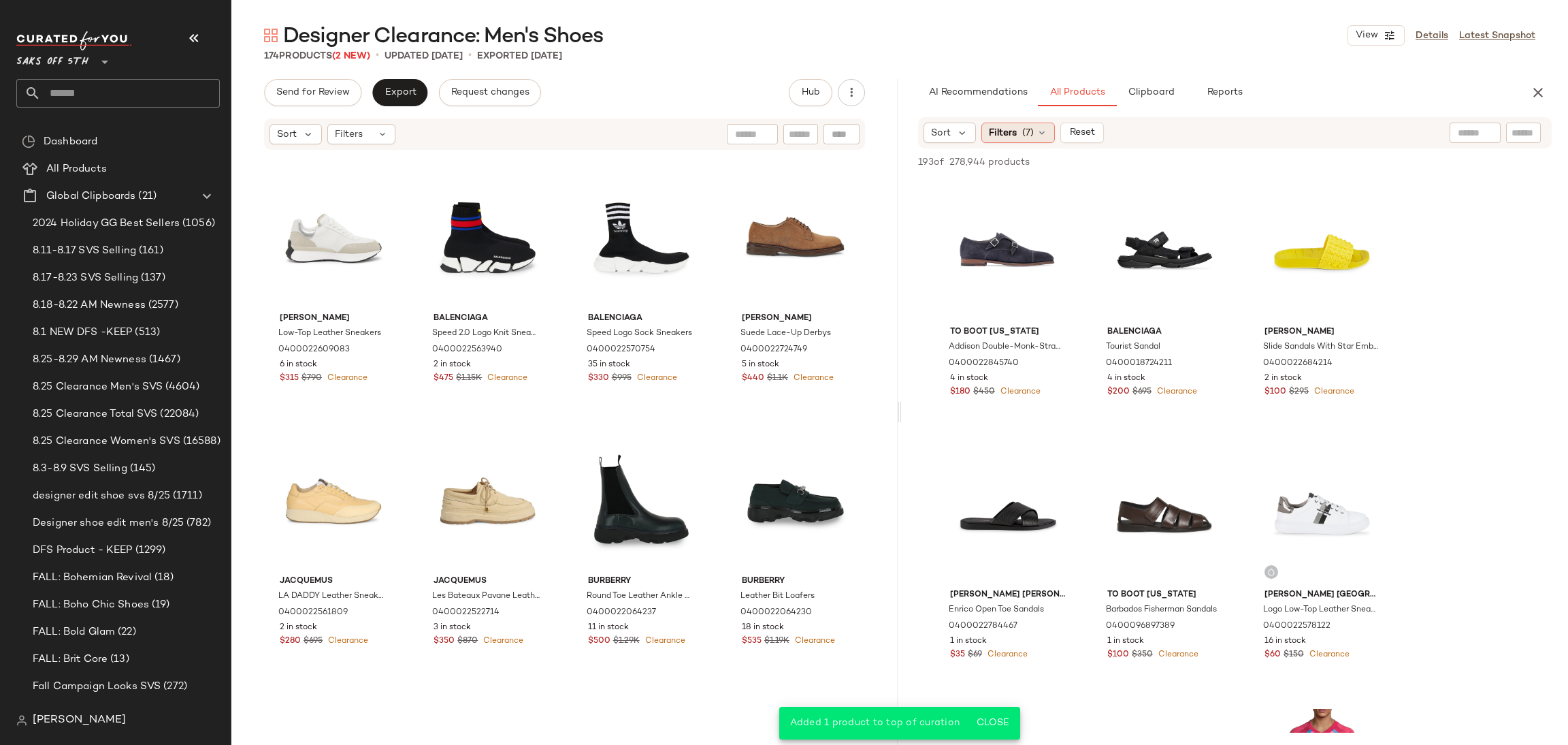
click at [1032, 124] on div "Filters (7)" at bounding box center [1018, 133] width 74 height 21
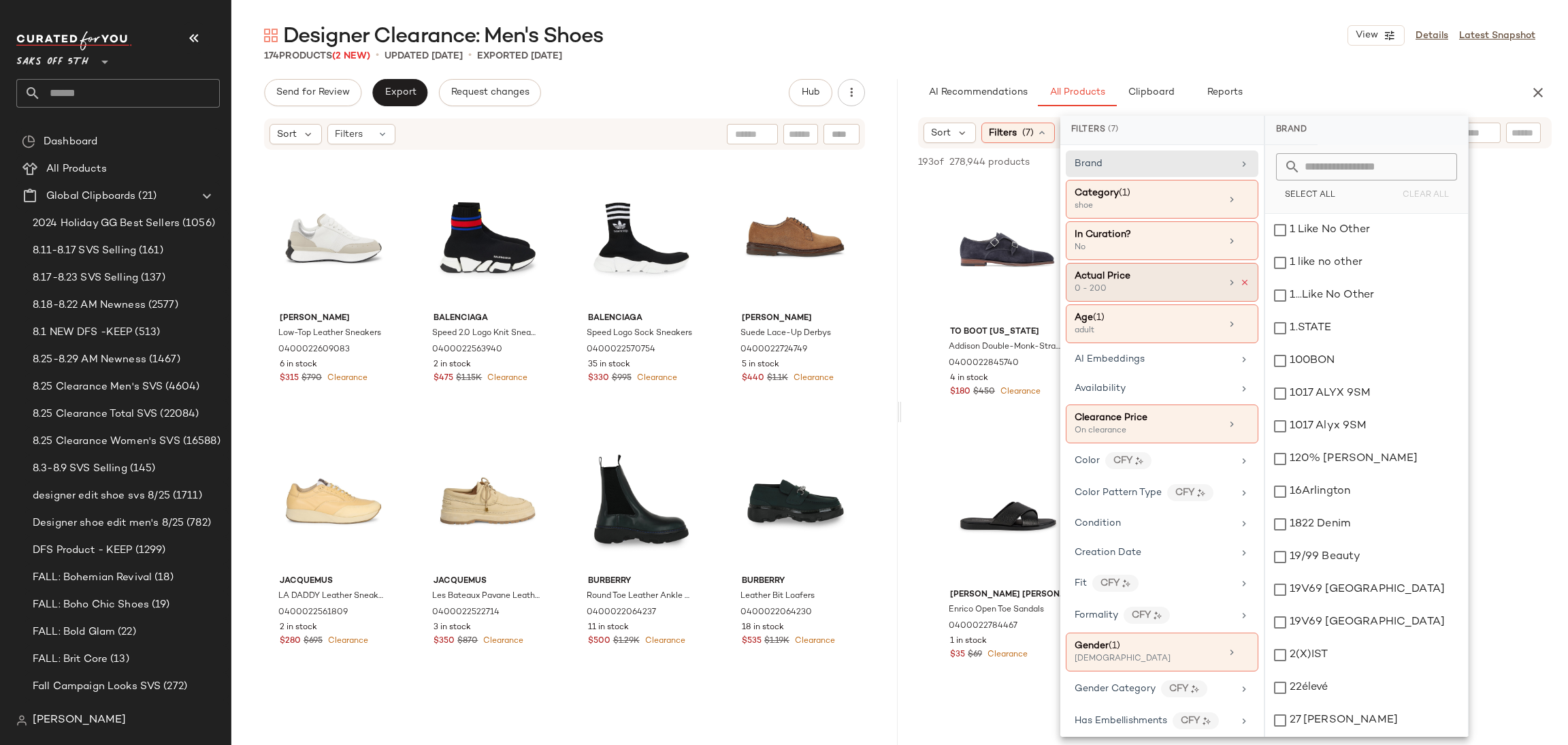
click at [1240, 279] on icon at bounding box center [1245, 282] width 10 height 10
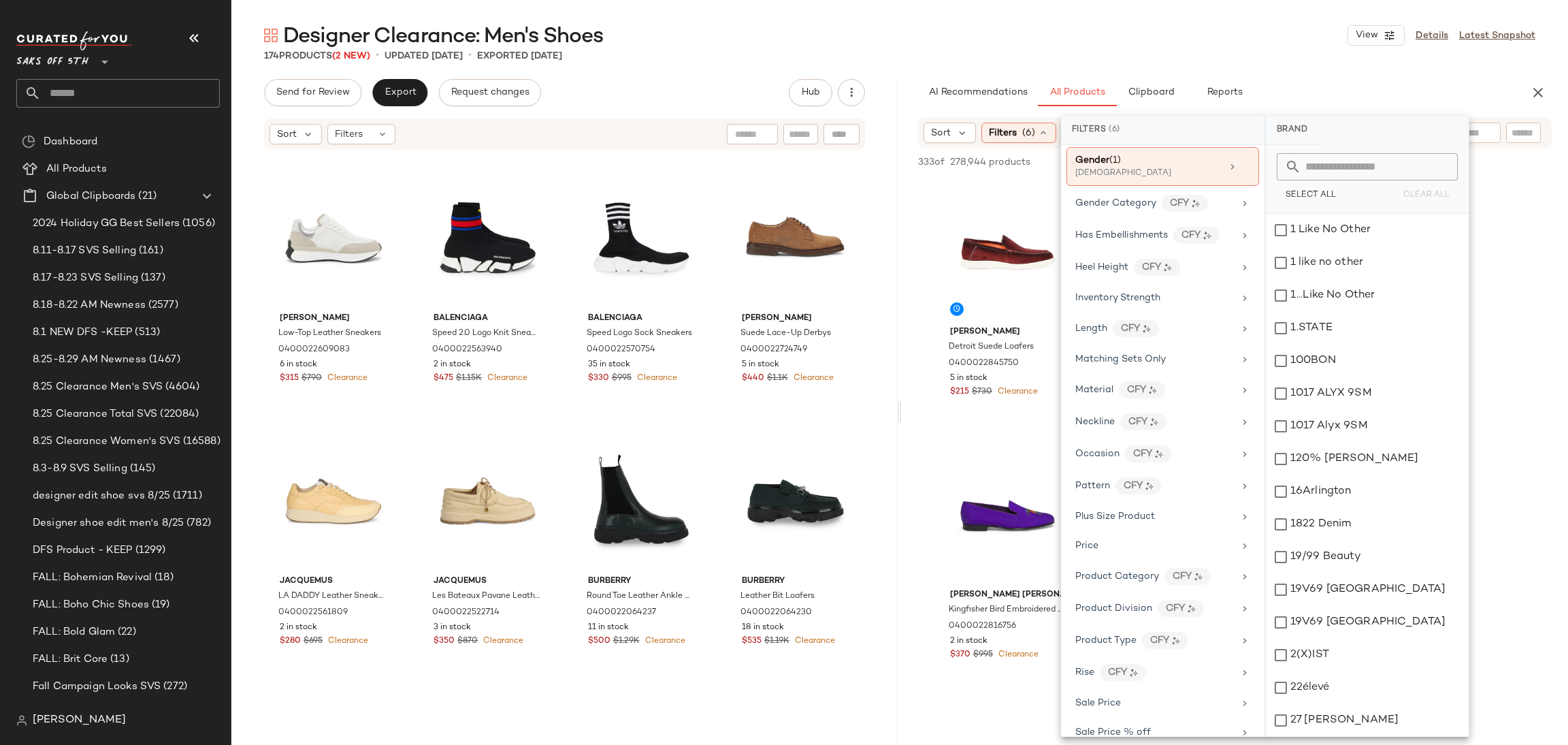
scroll to position [636, 0]
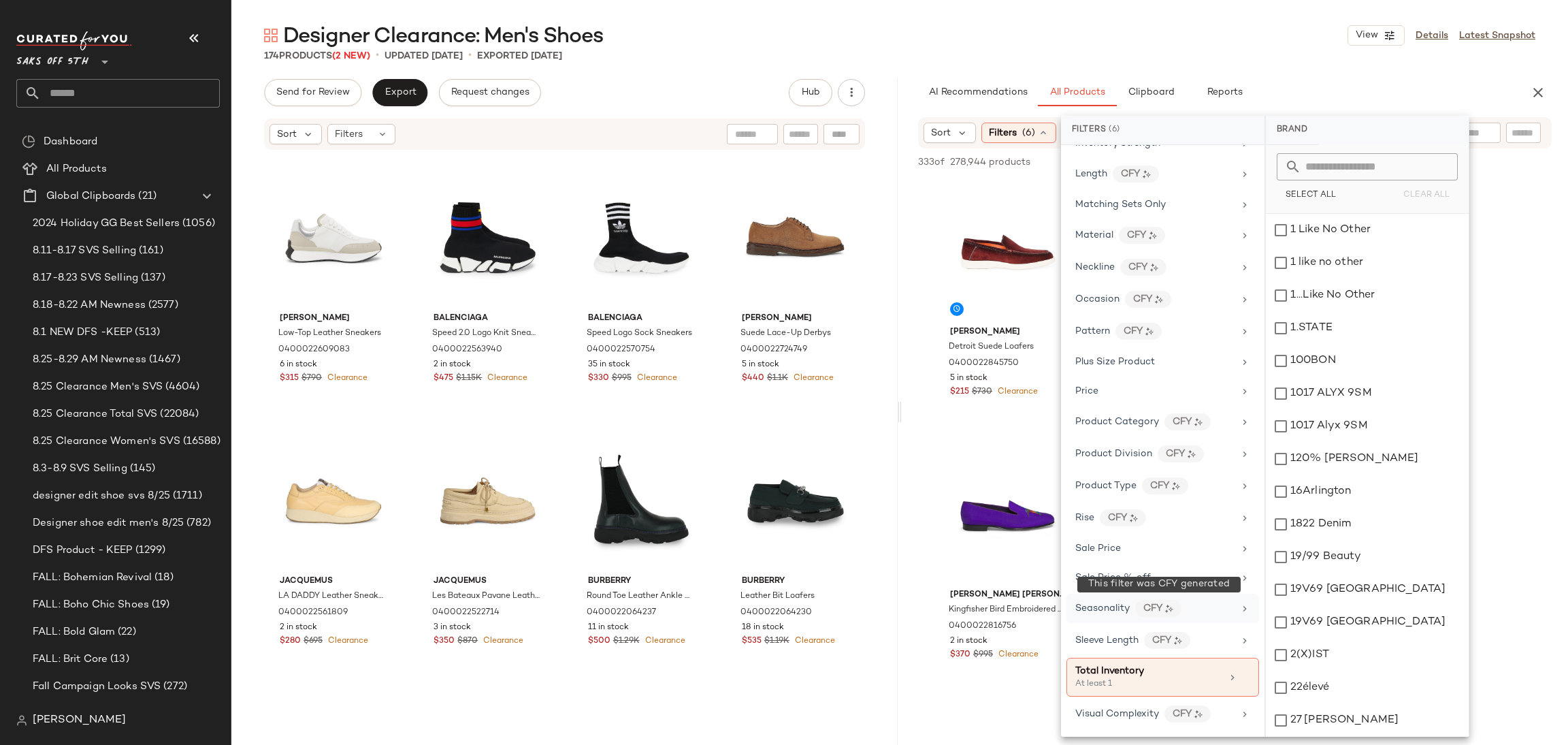
click at [1172, 611] on img at bounding box center [1169, 609] width 8 height 8
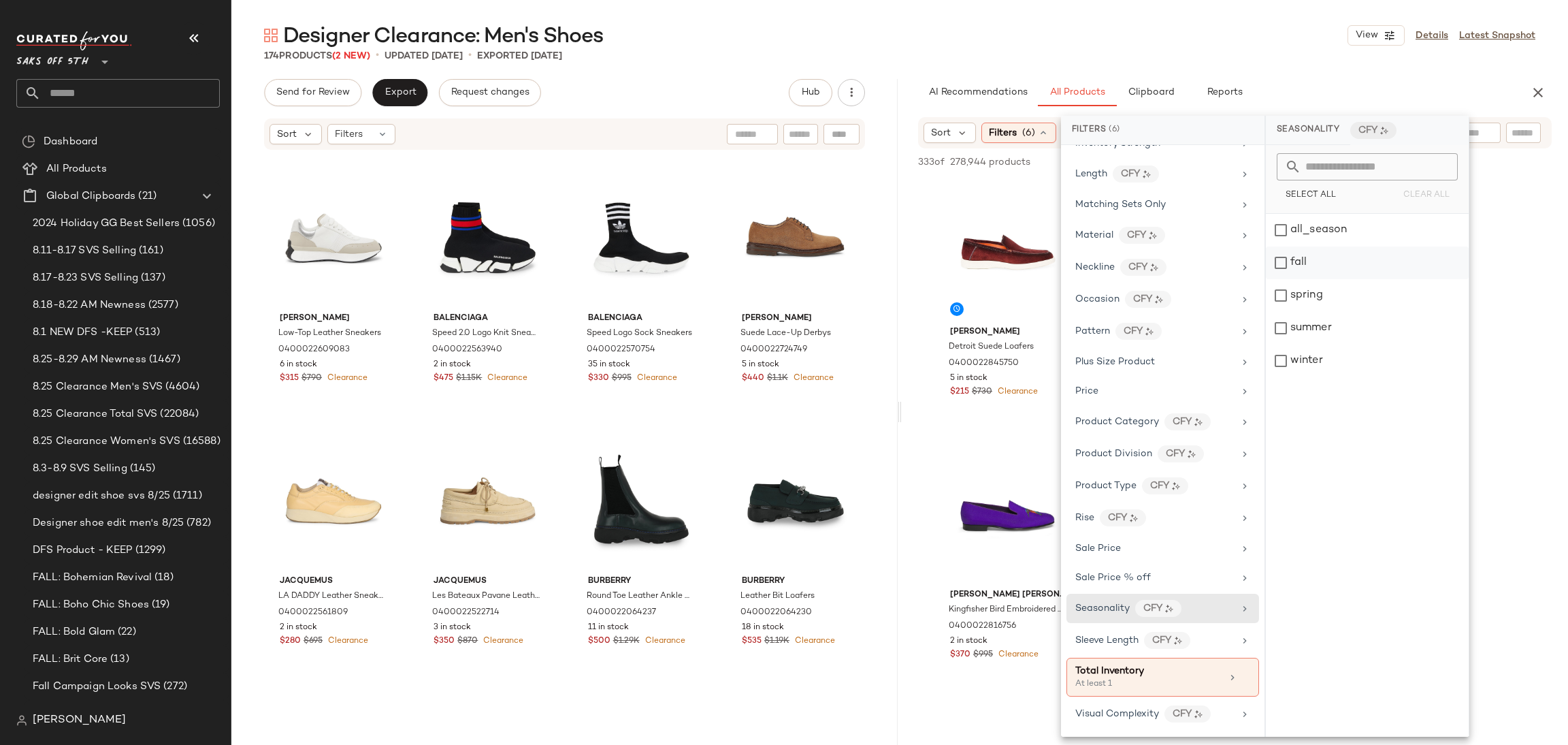
click at [1289, 256] on div "fall" at bounding box center [1367, 263] width 203 height 33
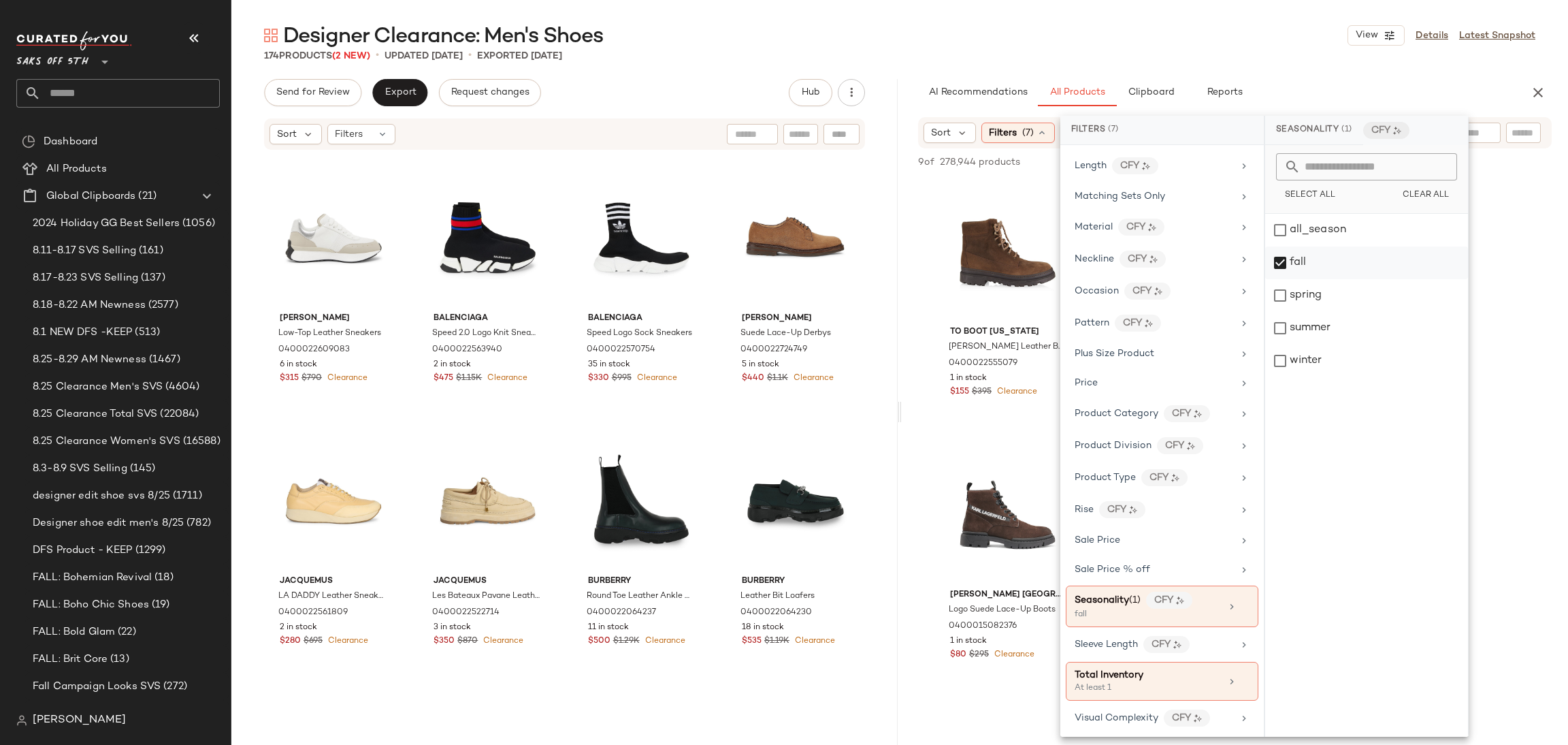
click at [1289, 256] on div "fall" at bounding box center [1367, 263] width 203 height 33
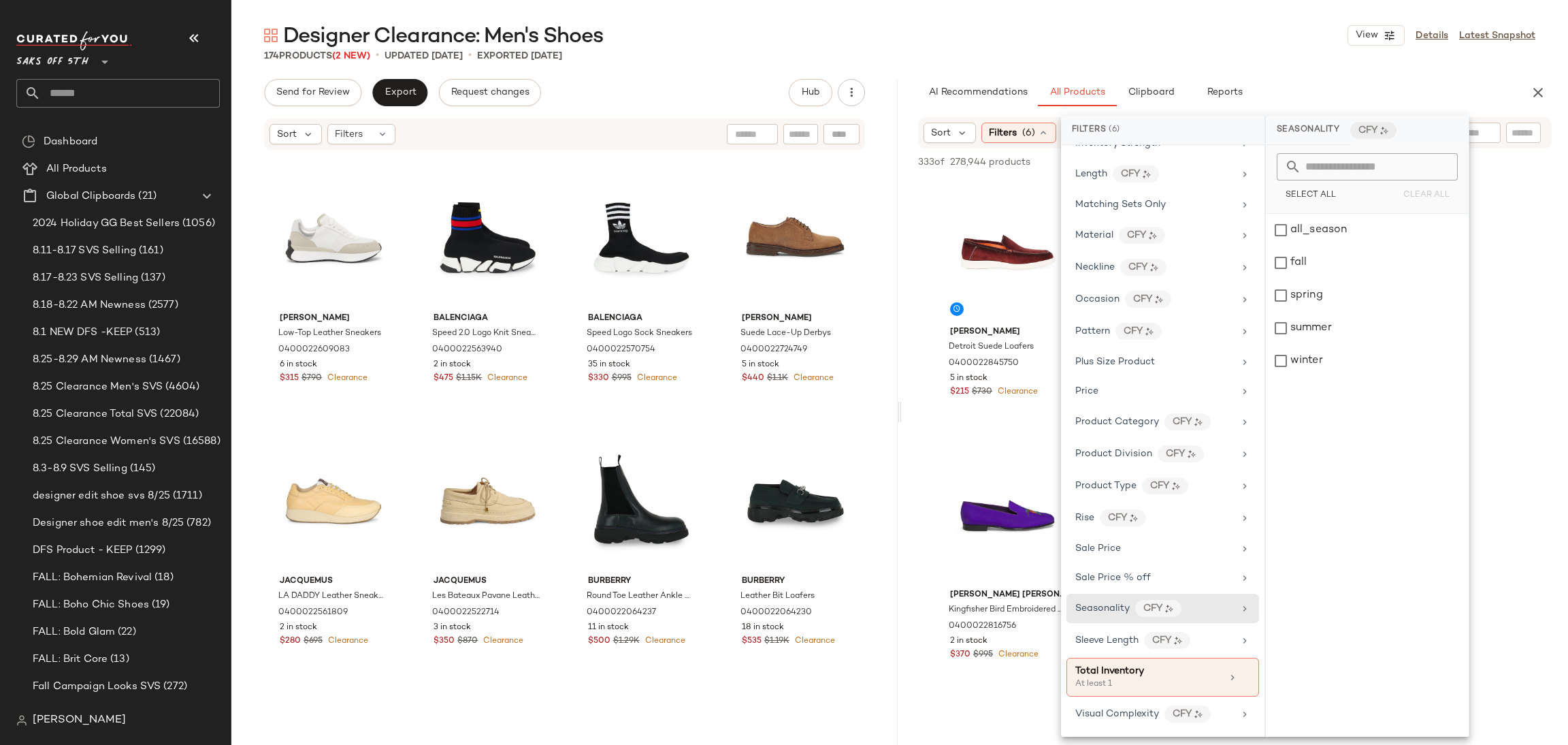
scroll to position [590, 0]
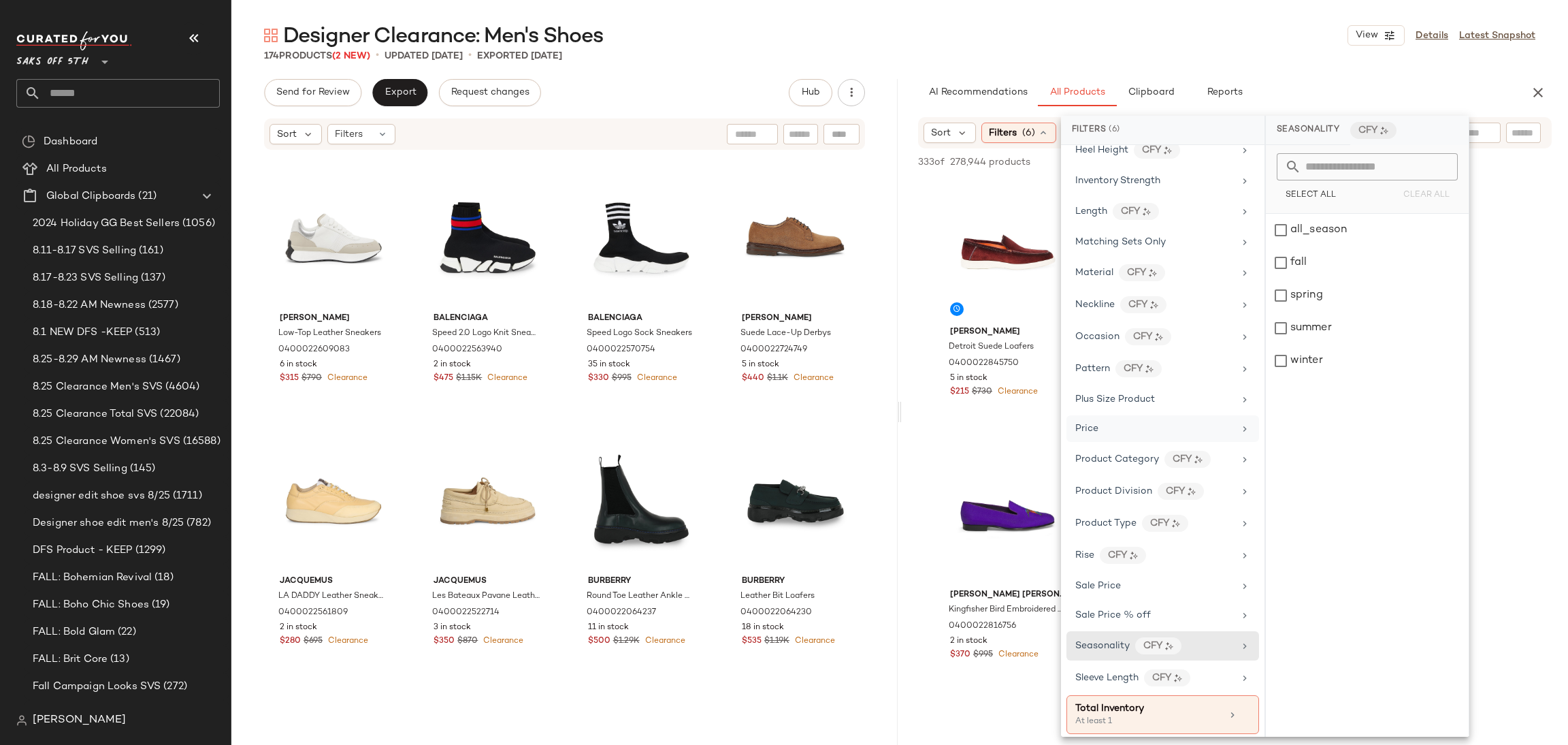
click at [1178, 434] on div "Price" at bounding box center [1154, 428] width 159 height 14
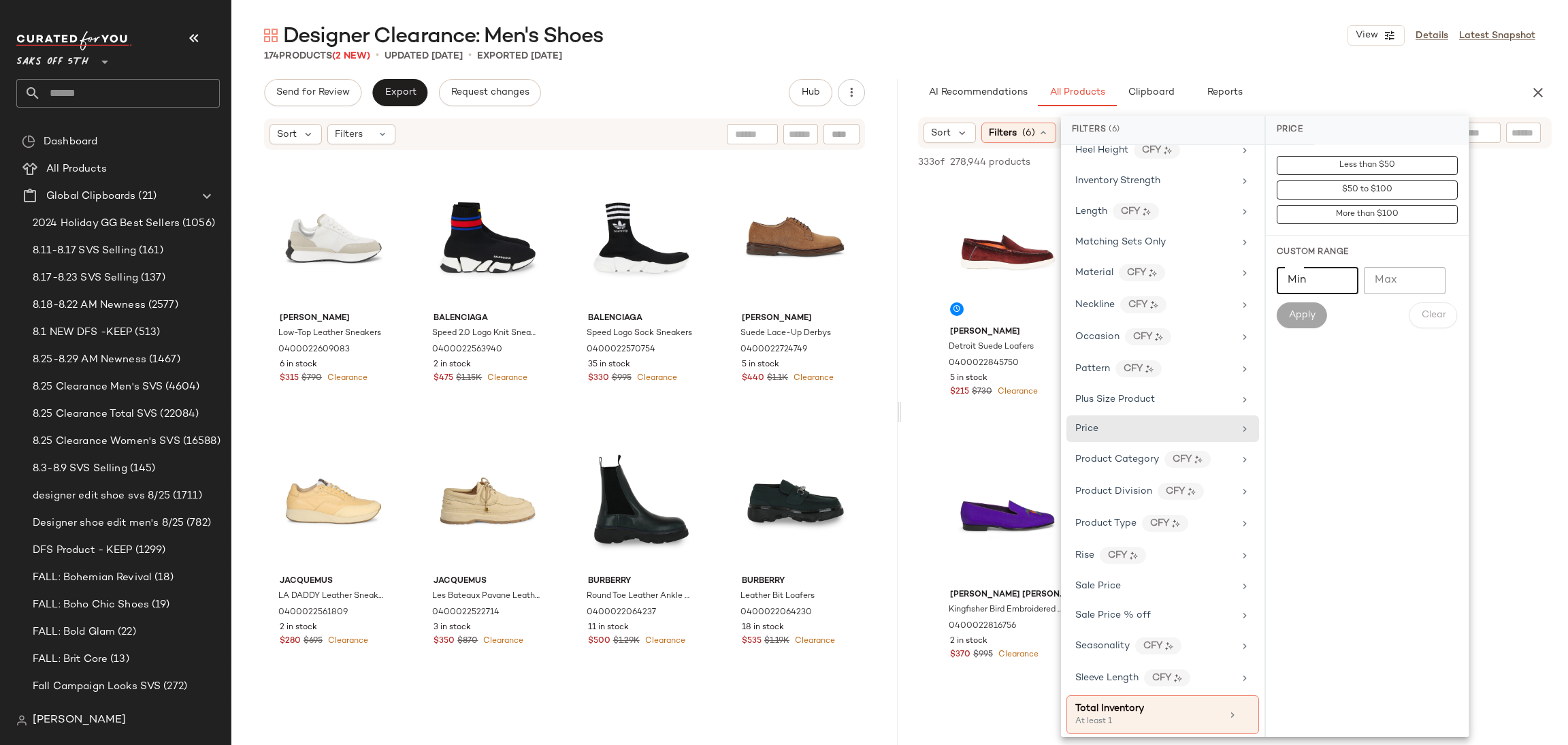
click at [1318, 285] on input "Min" at bounding box center [1317, 280] width 82 height 27
type input "***"
click at [1308, 311] on span "Apply" at bounding box center [1302, 315] width 27 height 11
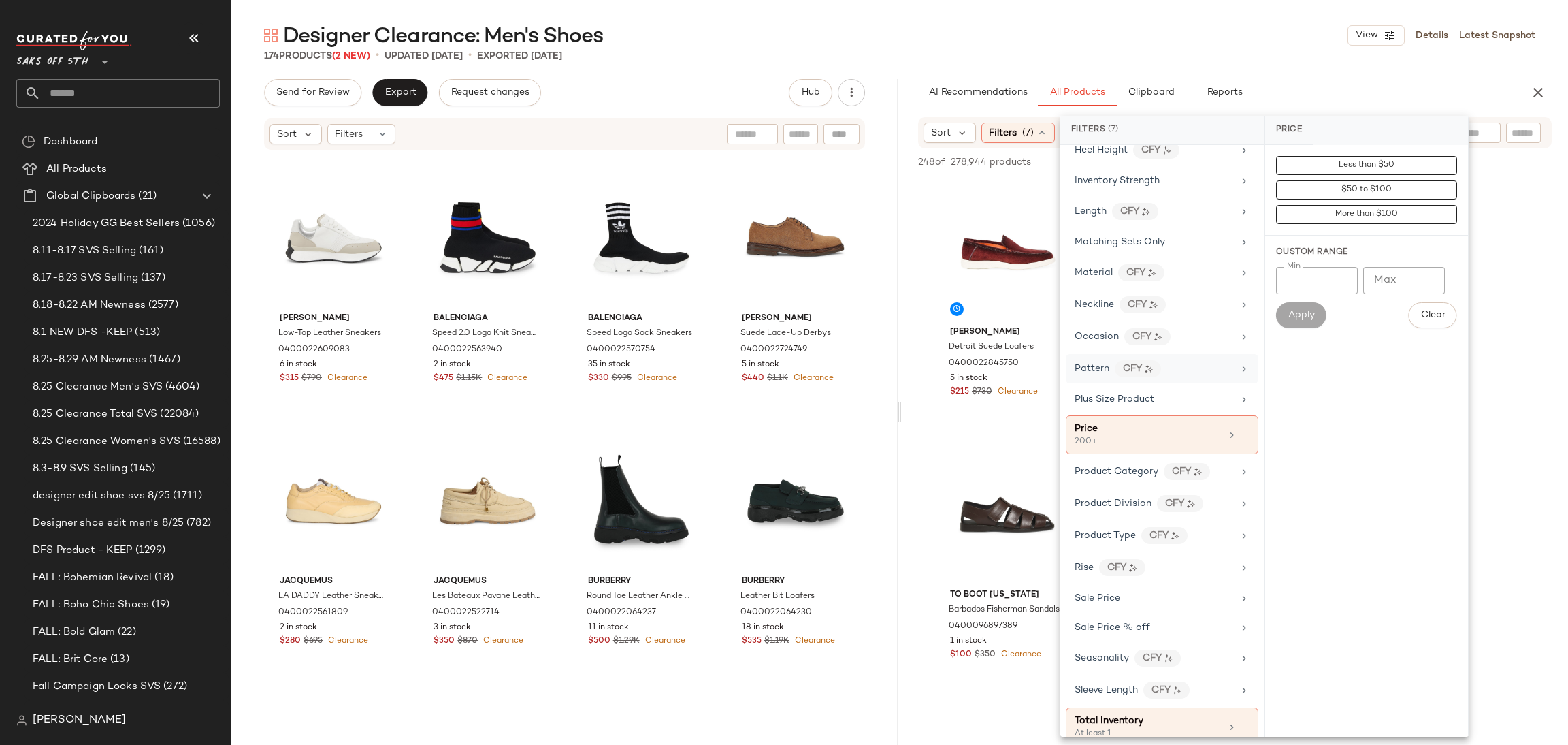
click at [1189, 377] on div "Pattern CFY" at bounding box center [1154, 368] width 159 height 17
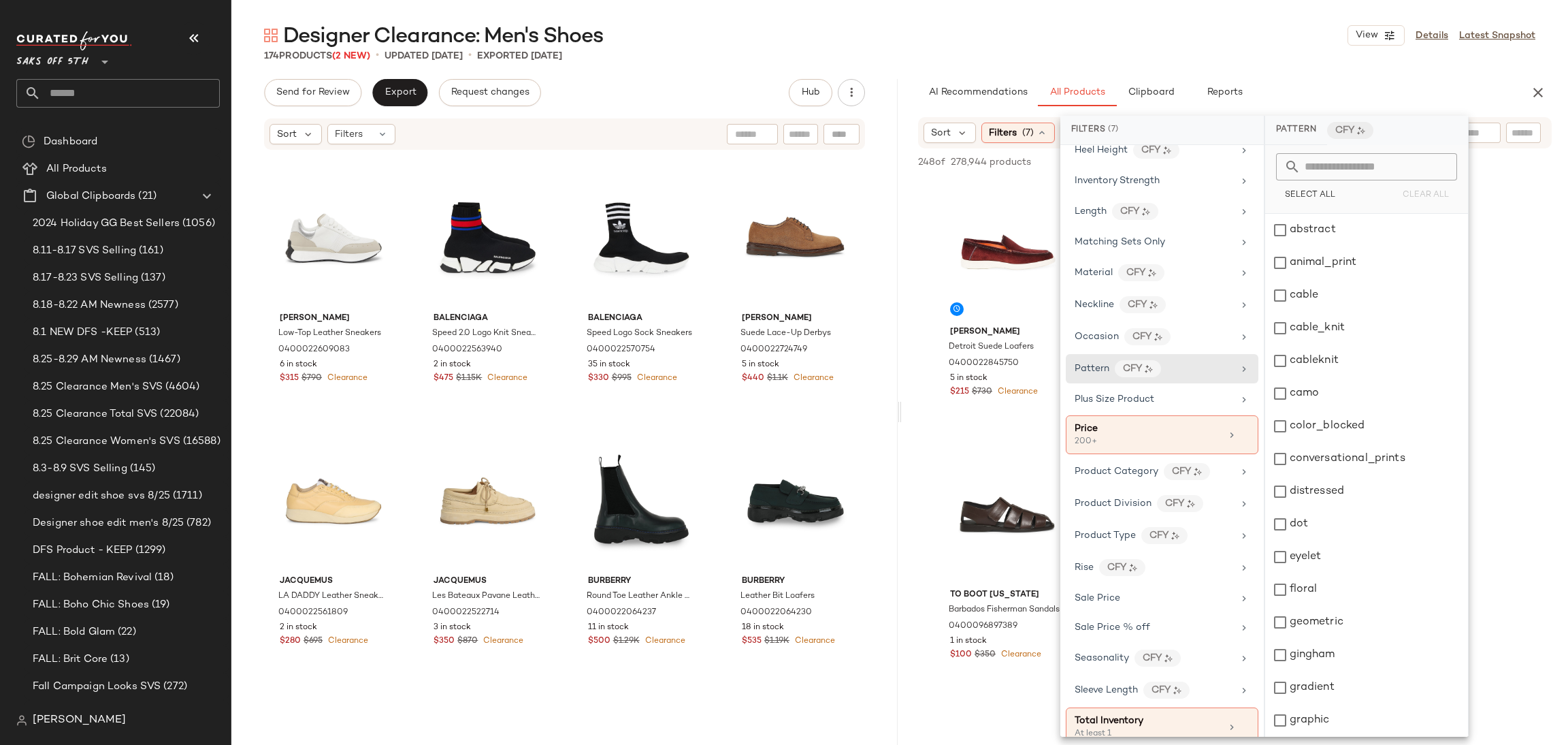
click at [1255, 45] on div "Designer Clearance: Men's Shoes View Details Latest Snapshot" at bounding box center [900, 36] width 1337 height 27
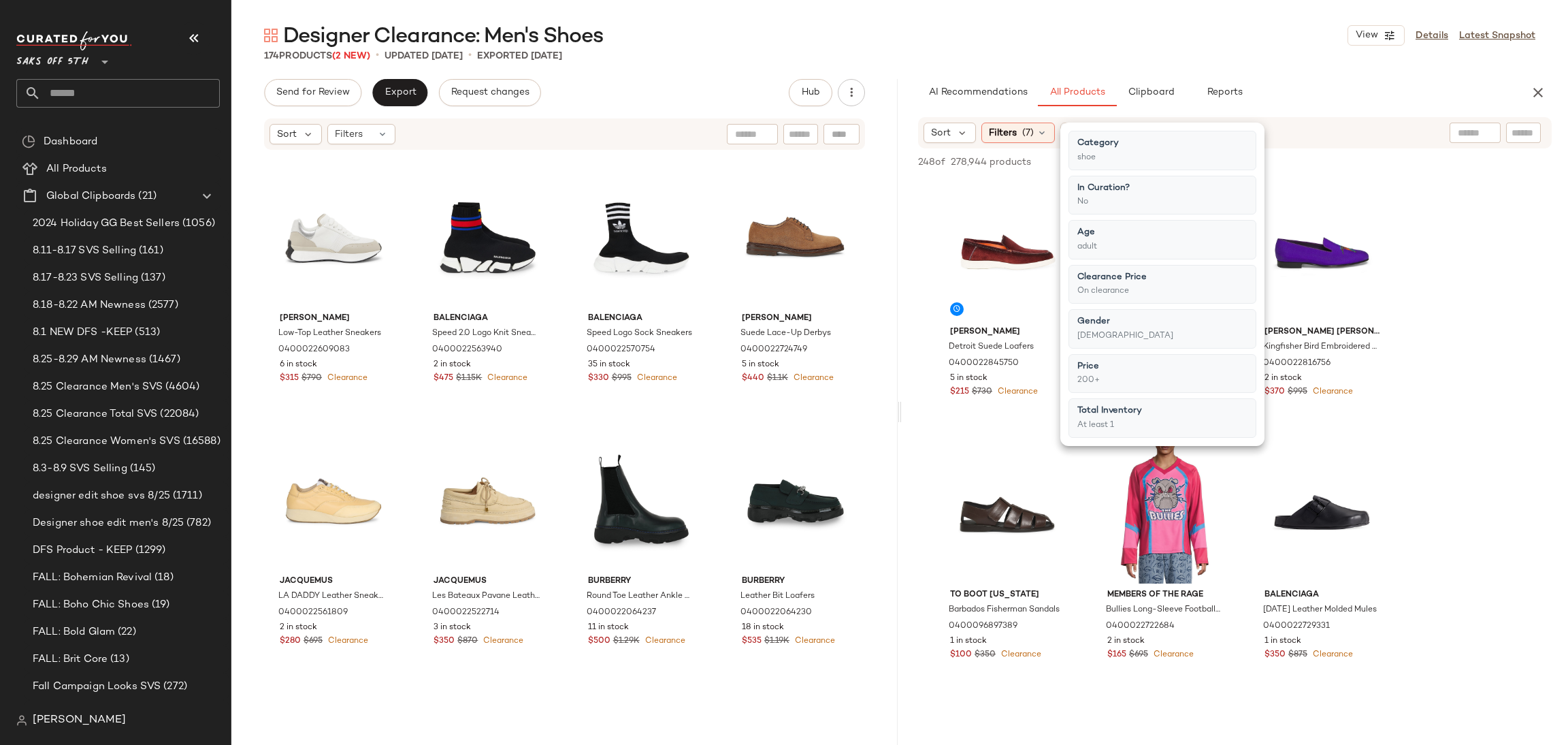
click at [1255, 45] on div "Designer Clearance: Men's Shoes View Details Latest Snapshot" at bounding box center [900, 36] width 1337 height 27
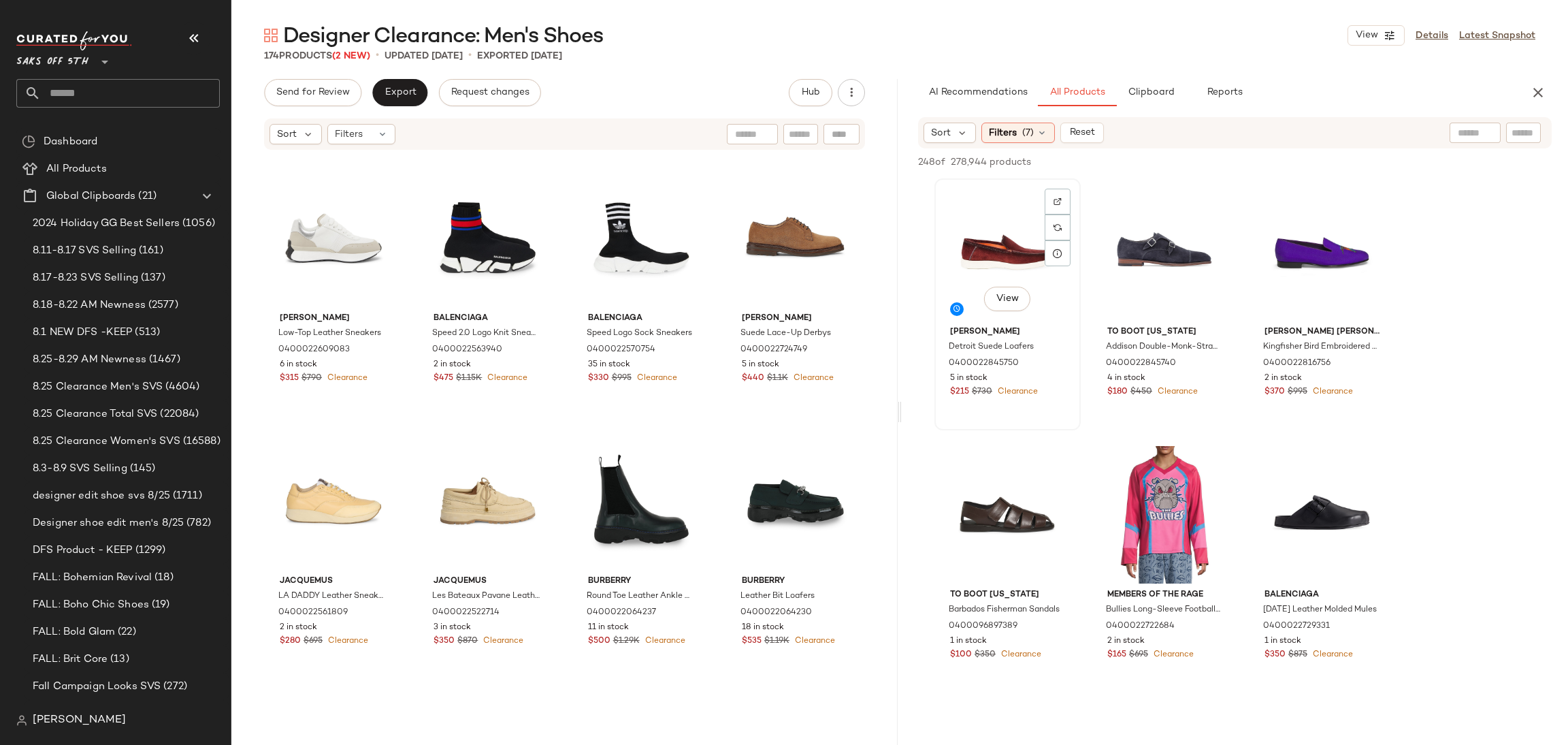
click at [1020, 225] on div "View" at bounding box center [1007, 252] width 137 height 137
click at [1356, 159] on span "Add to Top" at bounding box center [1357, 162] width 54 height 10
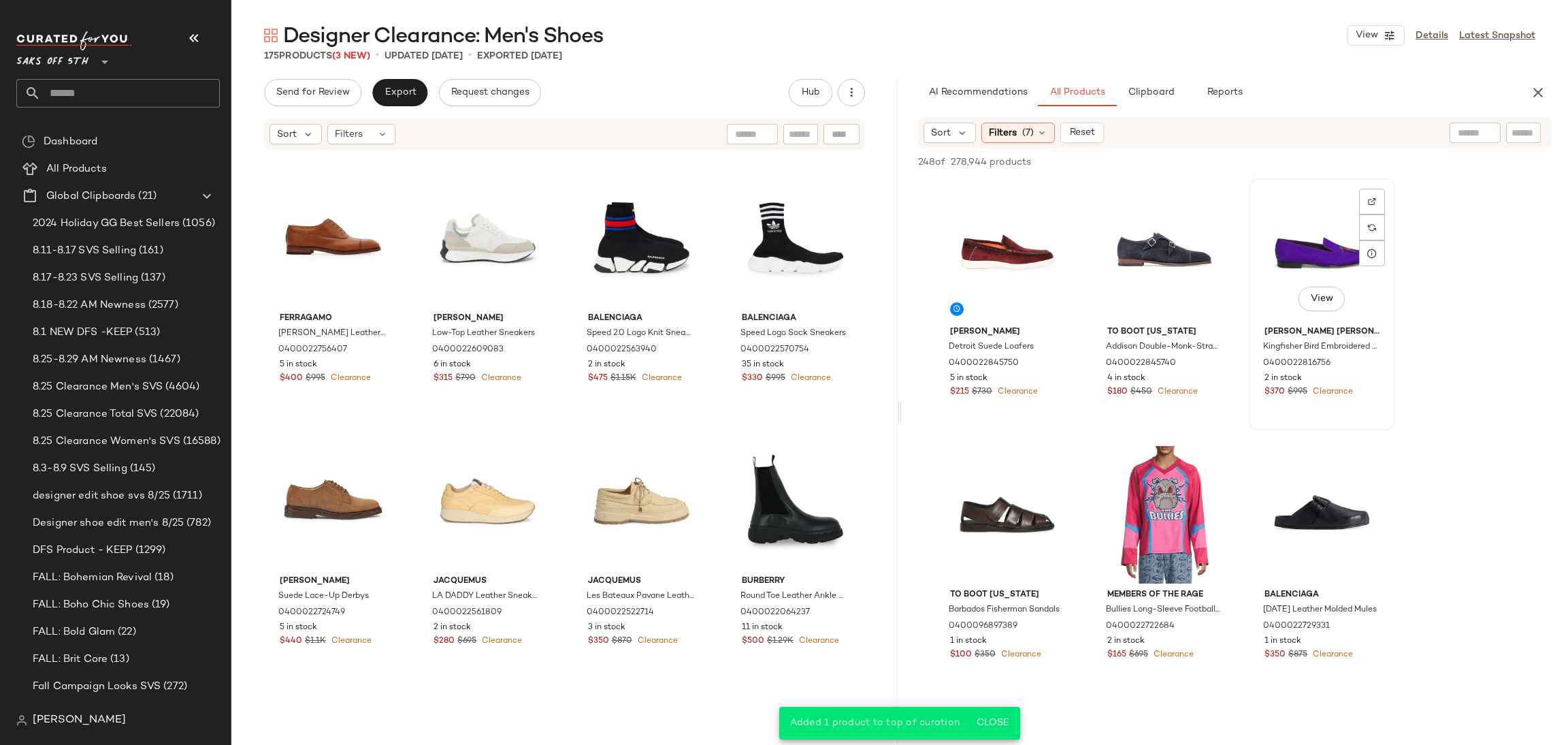
click at [1293, 253] on div "View" at bounding box center [1322, 252] width 137 height 137
click at [1370, 157] on span "Add to Top" at bounding box center [1357, 162] width 54 height 10
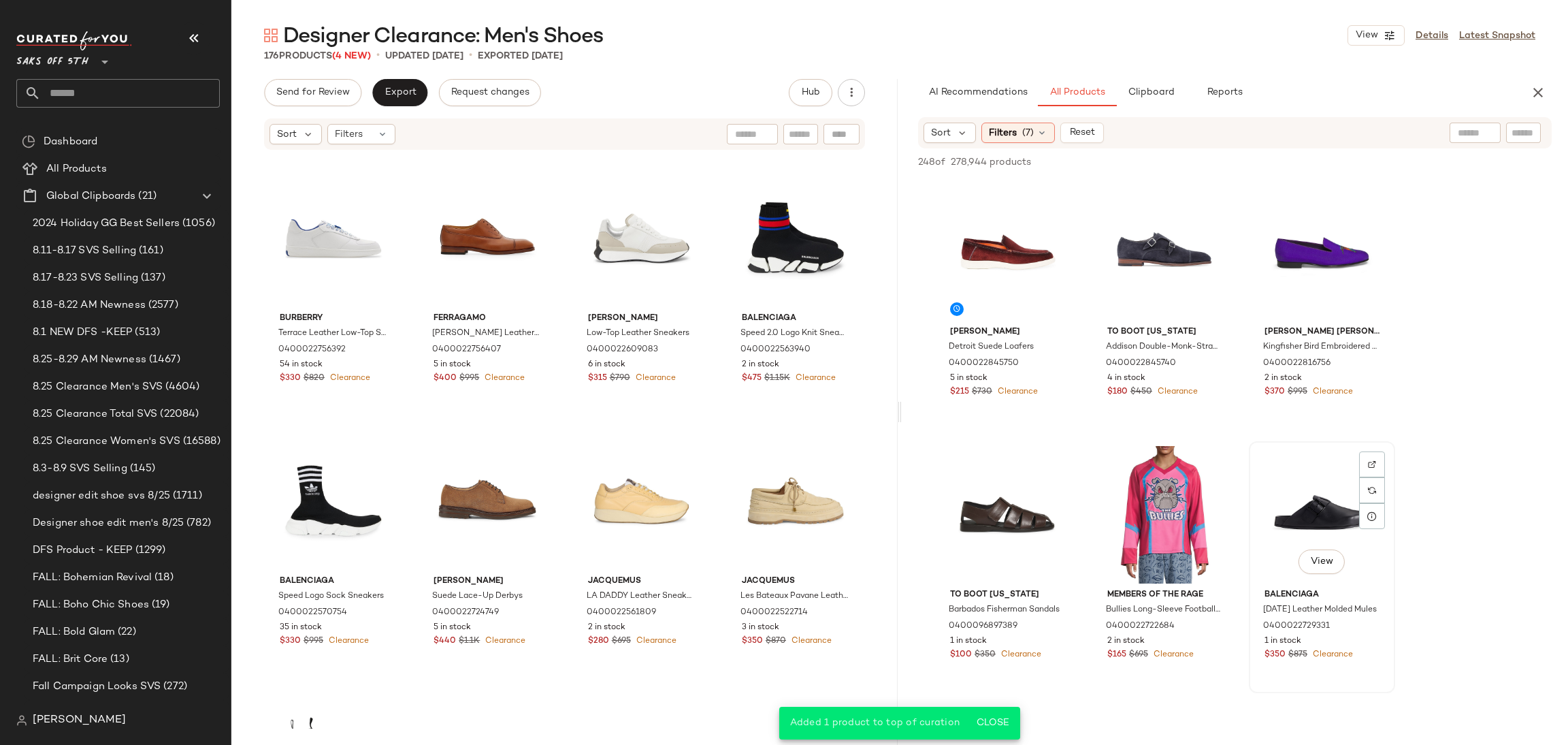
click at [1309, 498] on div "View" at bounding box center [1322, 515] width 137 height 137
click at [1352, 161] on span "Add to Top" at bounding box center [1357, 162] width 54 height 10
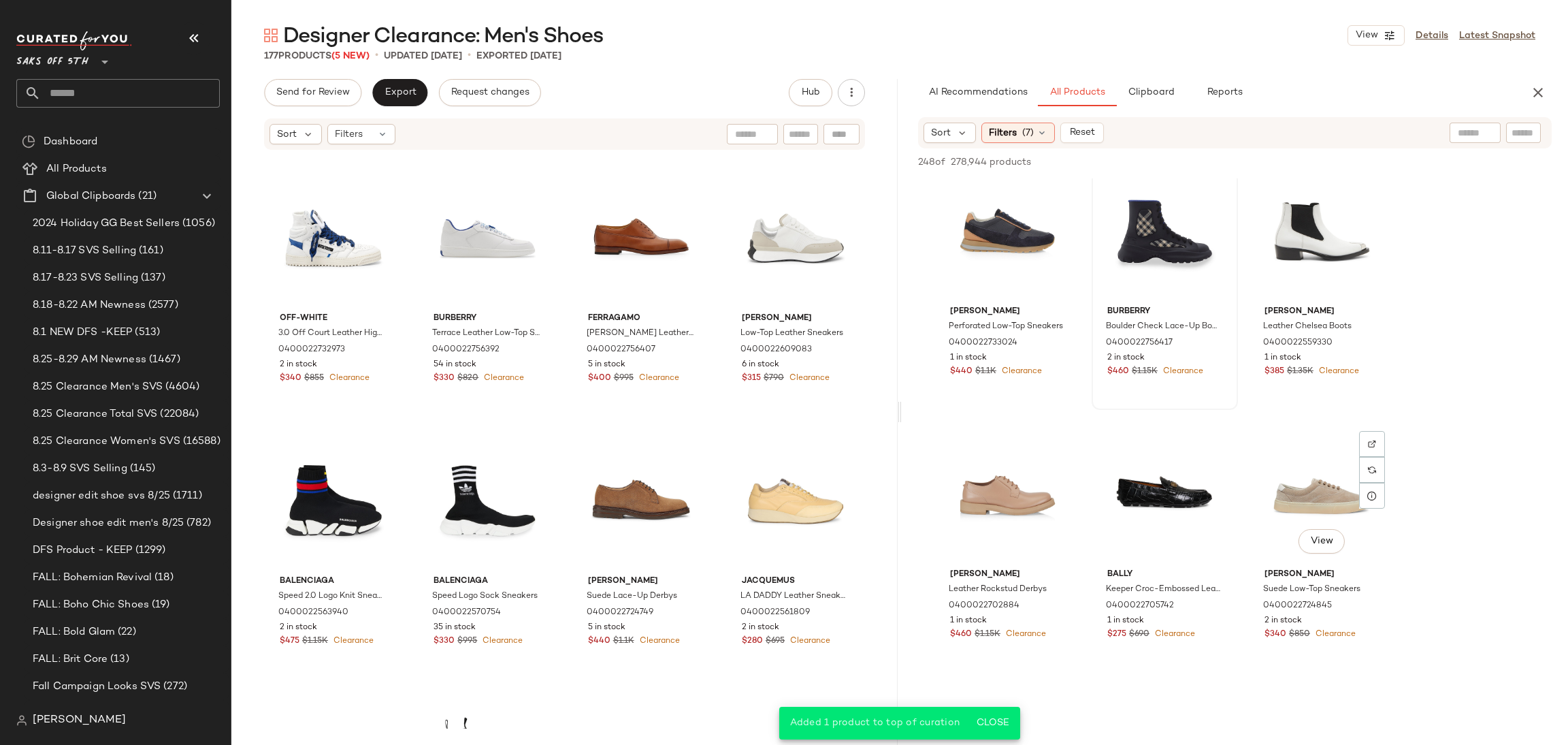
scroll to position [555, 0]
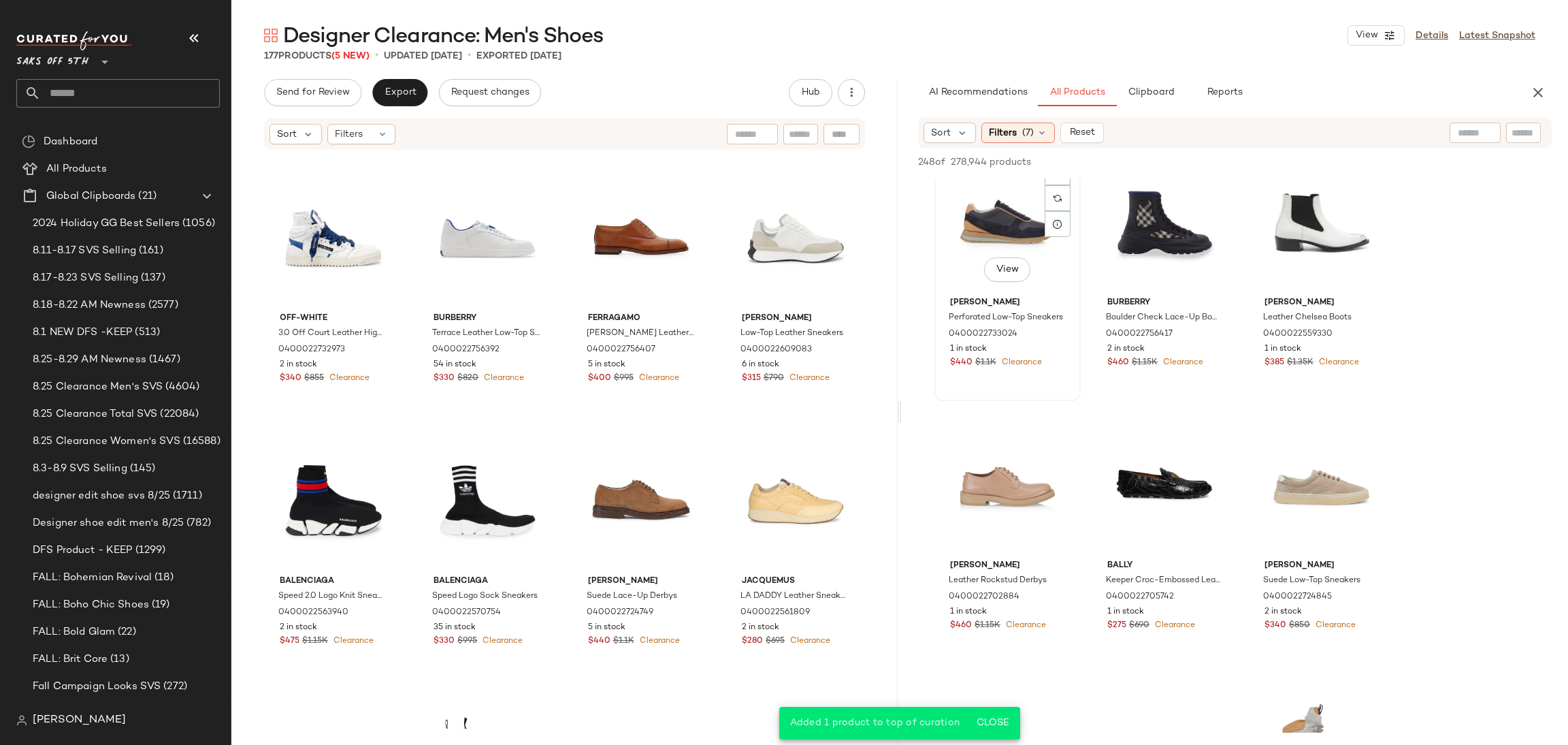
click at [995, 219] on div "View" at bounding box center [1007, 223] width 137 height 137
click at [1276, 460] on div "View" at bounding box center [1322, 485] width 137 height 137
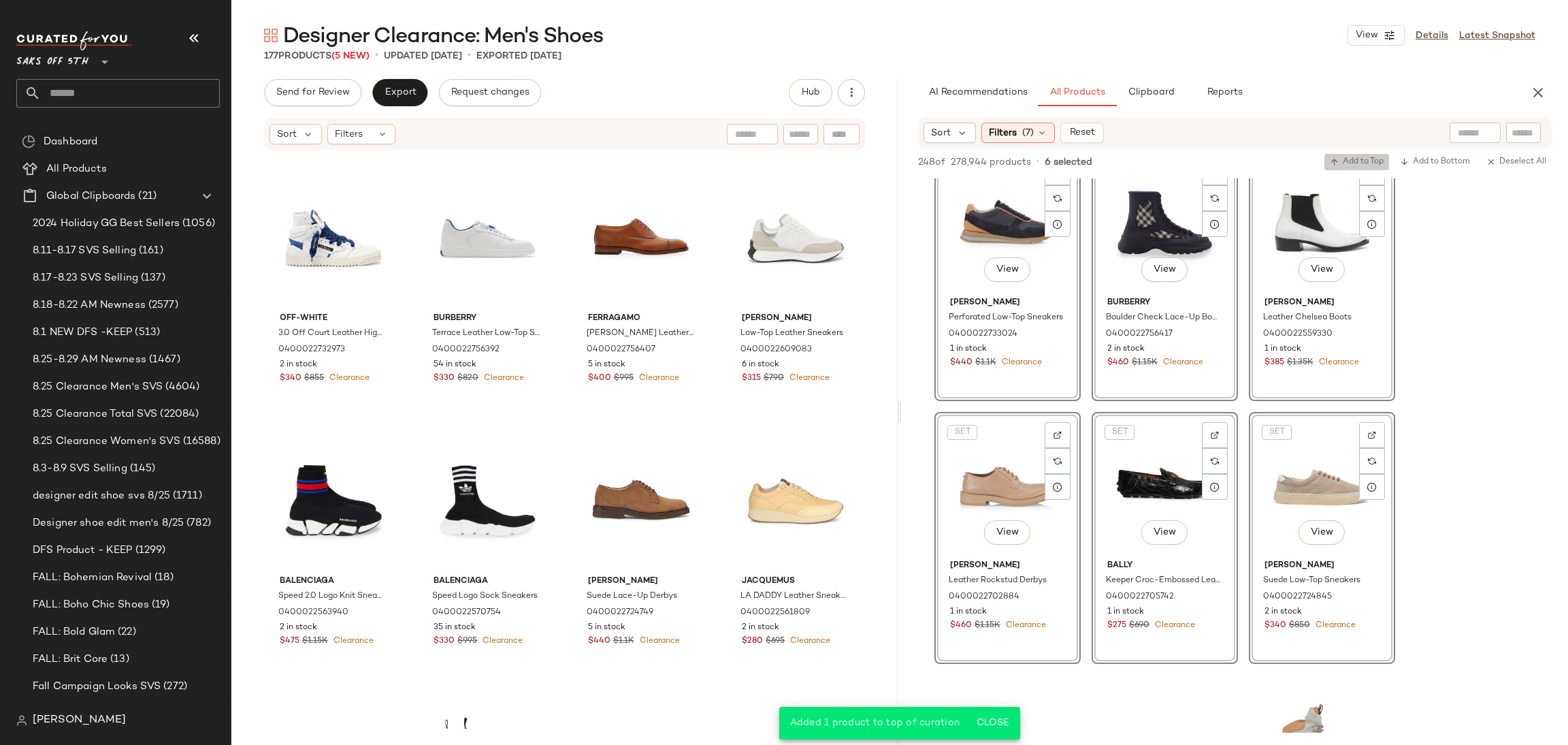
click at [1354, 164] on span "Add to Top" at bounding box center [1357, 162] width 54 height 10
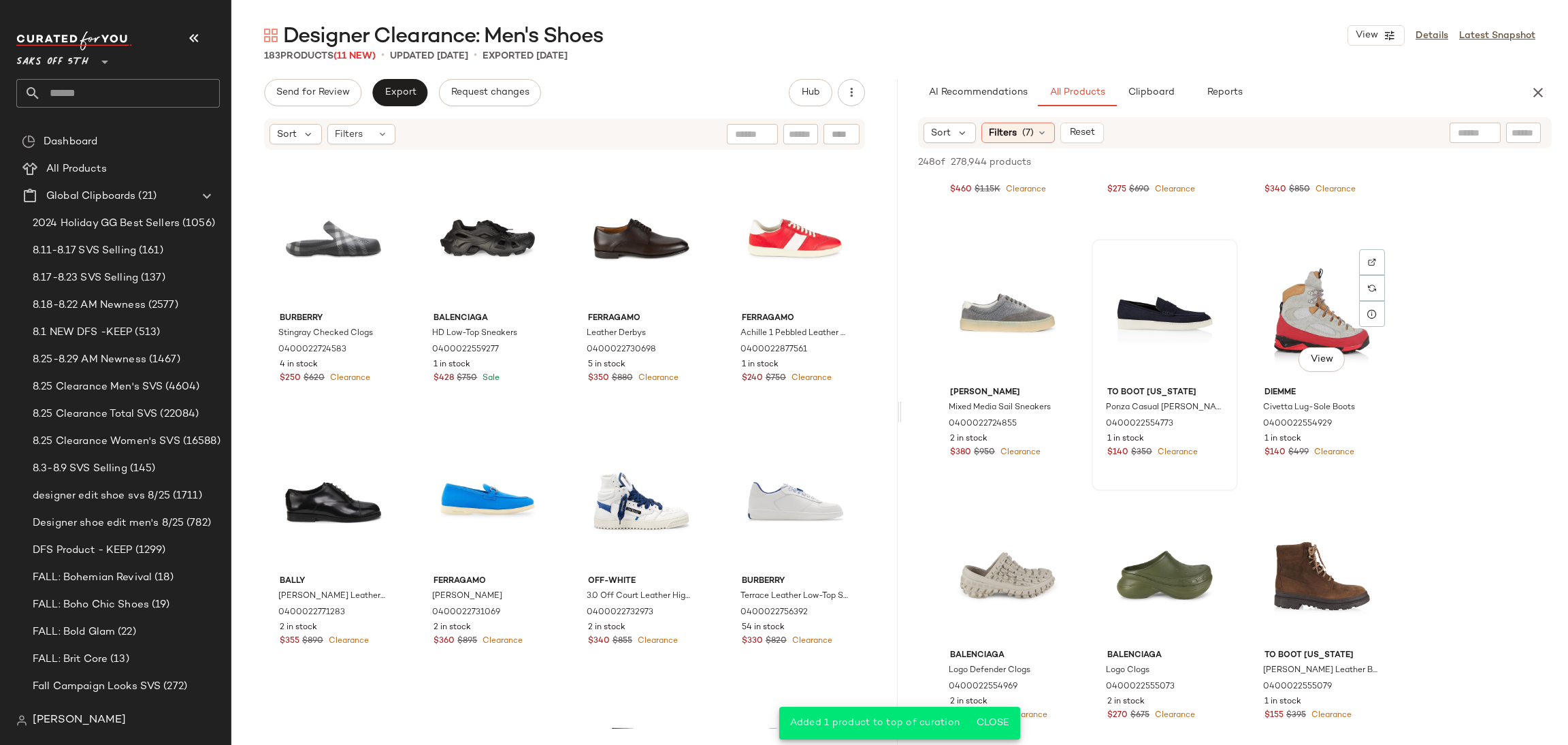
scroll to position [994, 0]
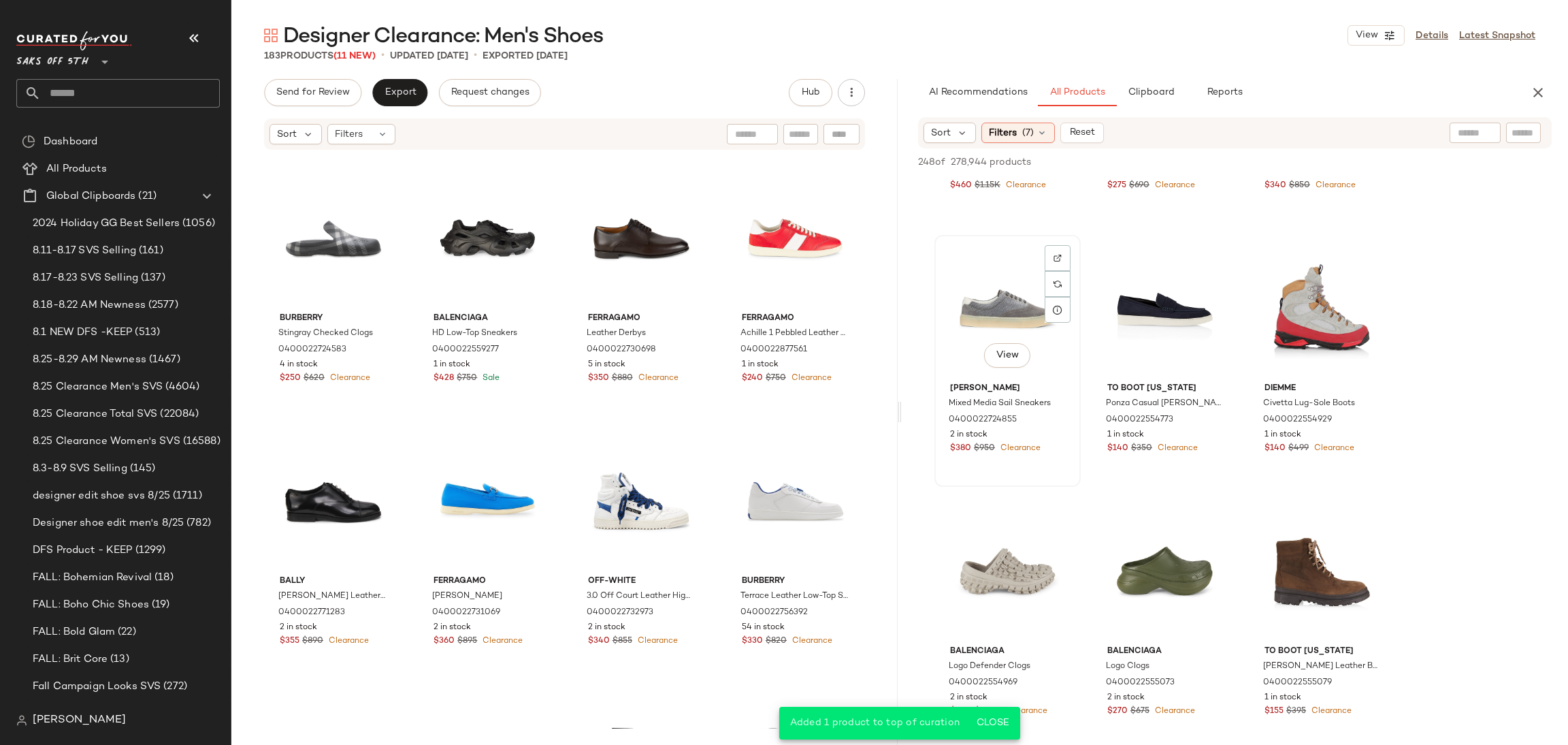
click at [987, 282] on div "View" at bounding box center [1007, 309] width 137 height 137
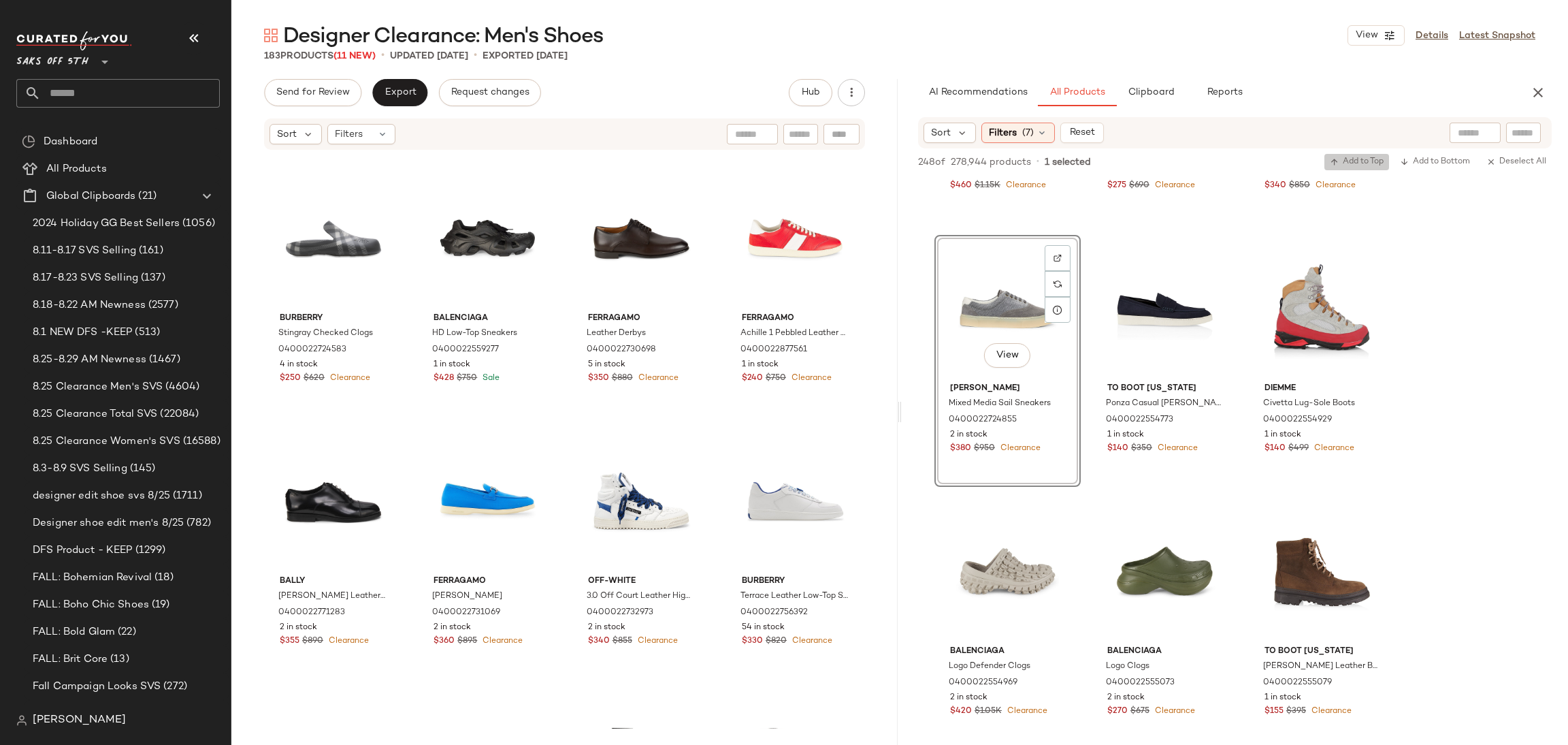
click at [1341, 164] on span "Add to Top" at bounding box center [1357, 162] width 54 height 10
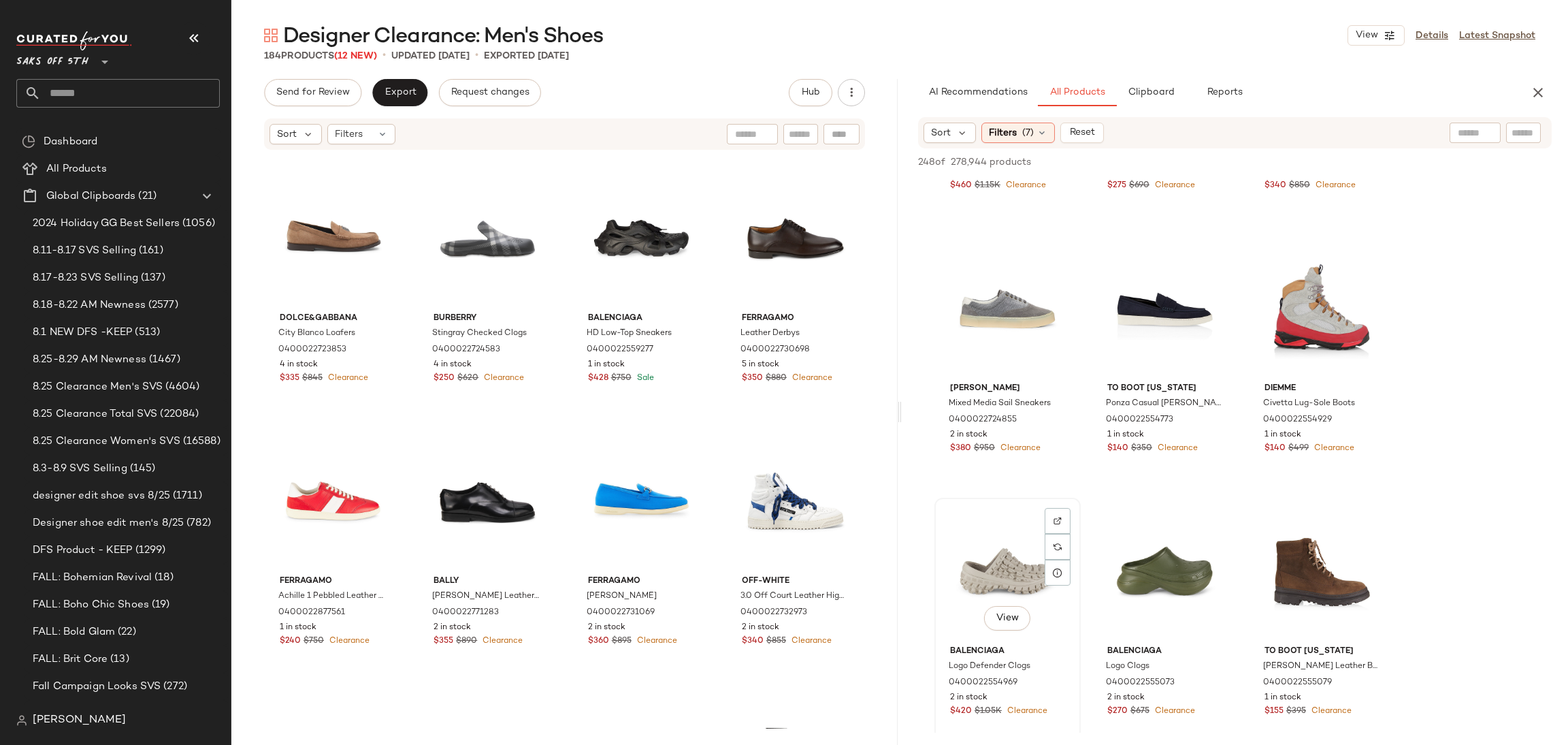
click at [1009, 555] on div "View" at bounding box center [1007, 571] width 137 height 137
click at [1174, 546] on div "View" at bounding box center [1165, 571] width 137 height 137
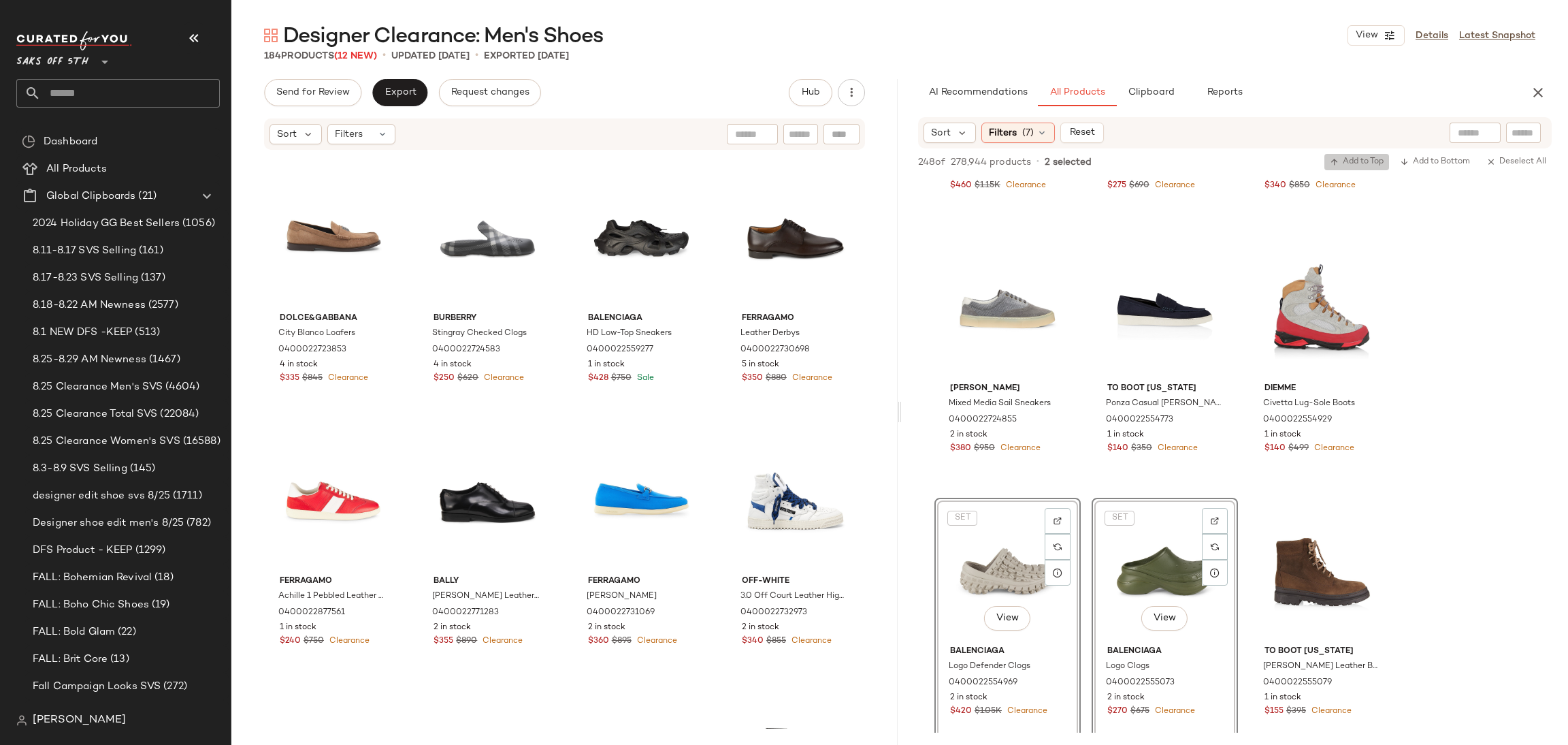
click at [1358, 157] on span "Add to Top" at bounding box center [1357, 162] width 54 height 10
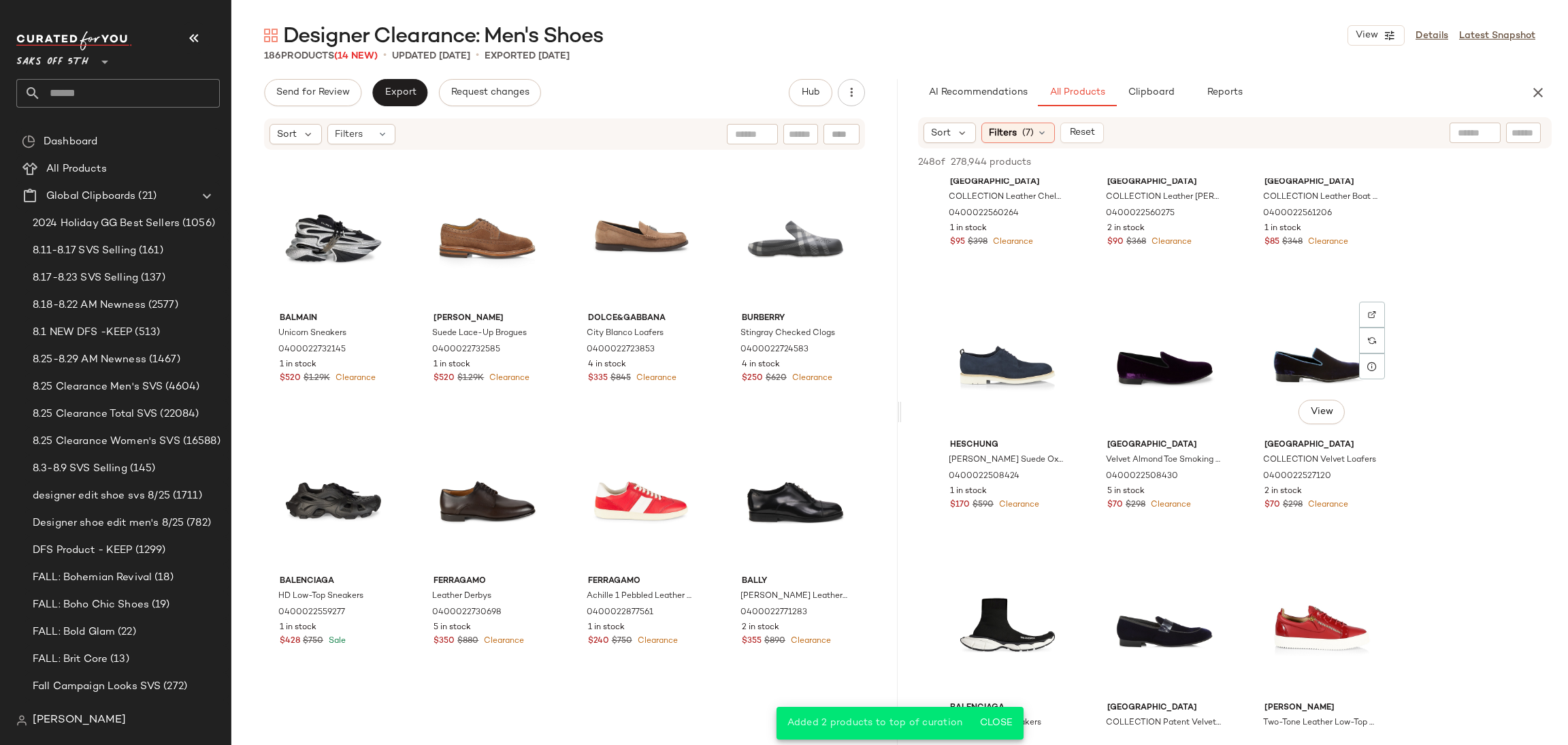
scroll to position [1736, 0]
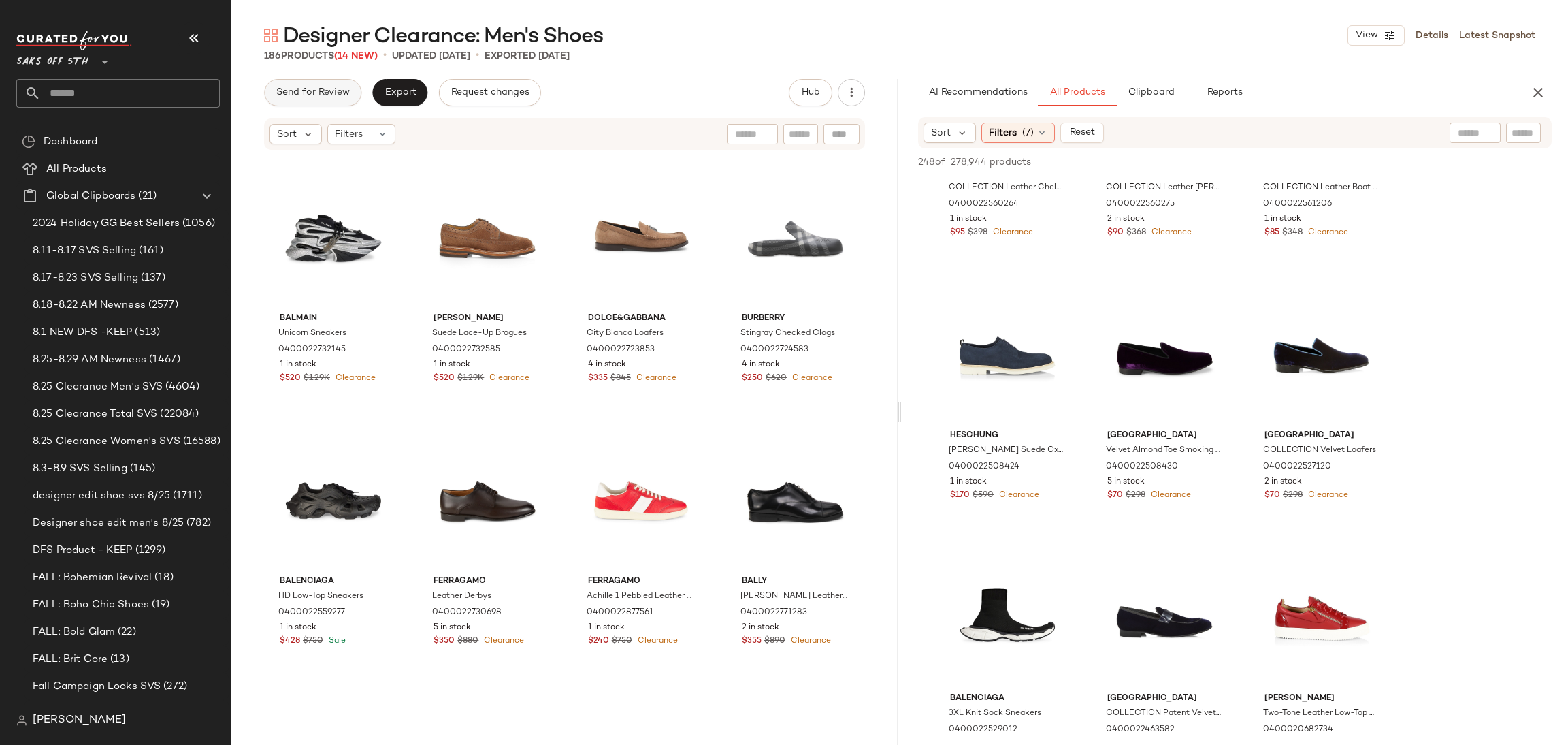
click at [331, 100] on button "Send for Review" at bounding box center [313, 93] width 98 height 27
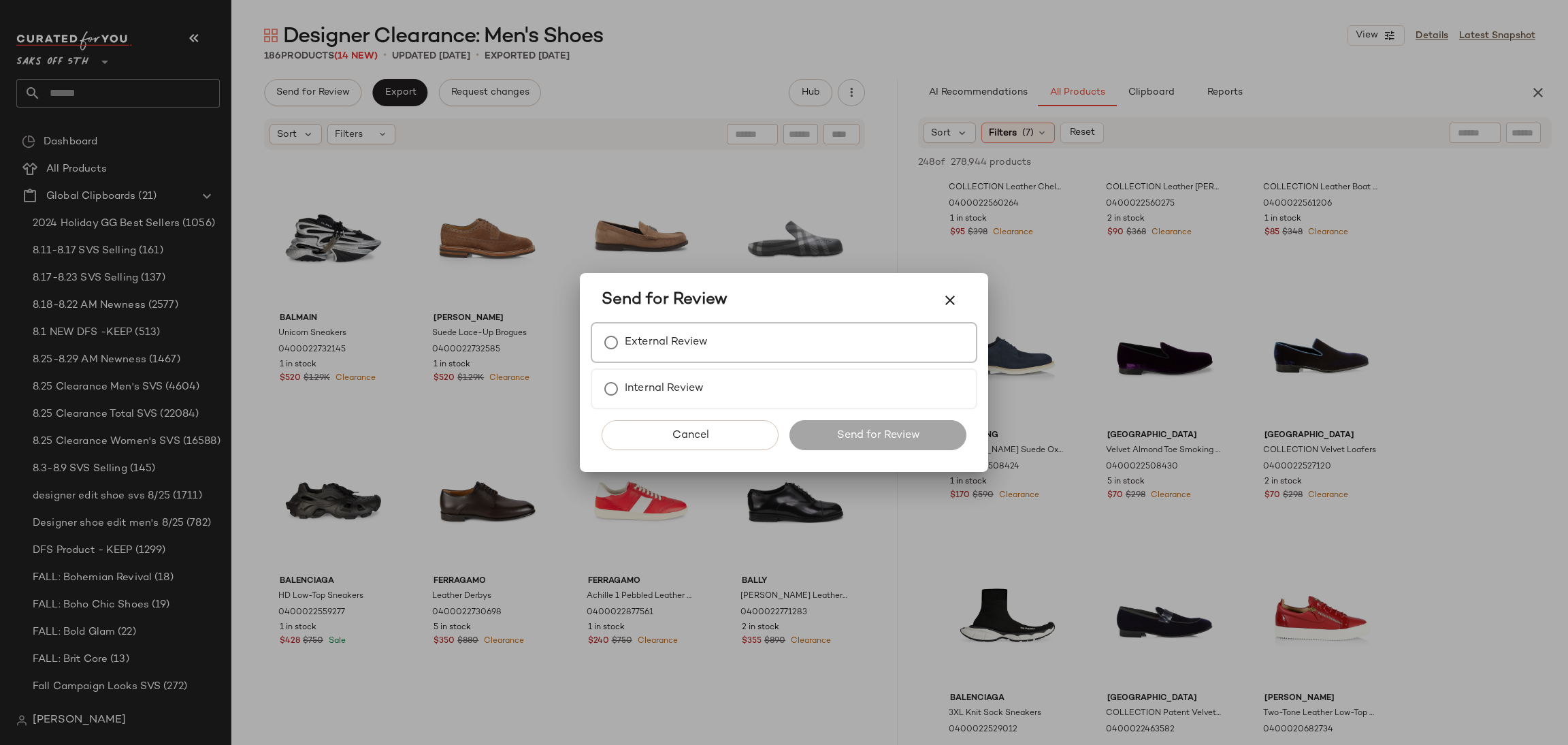
click at [774, 357] on div "External Review" at bounding box center [784, 342] width 387 height 41
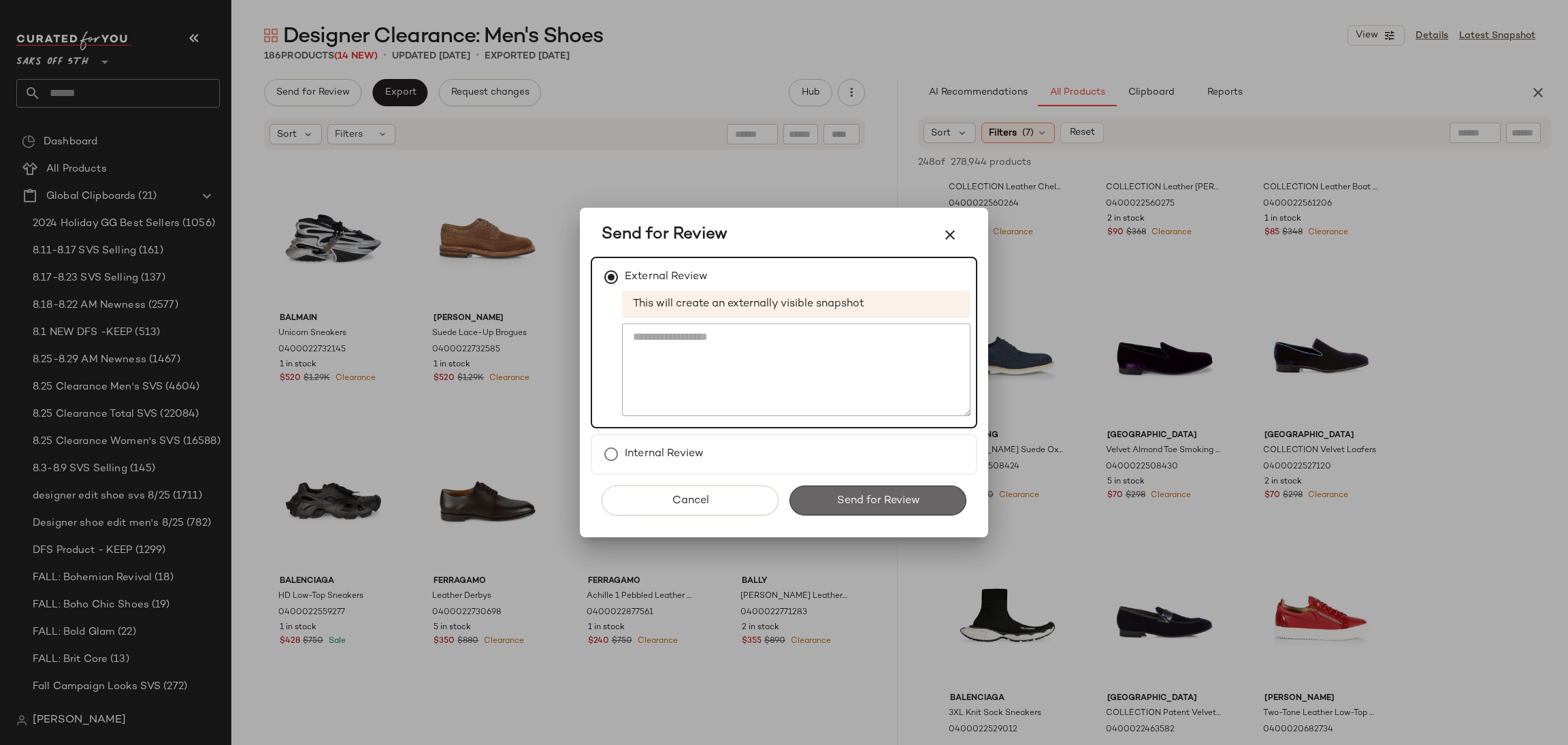
click at [884, 491] on button "Send for Review" at bounding box center [878, 500] width 177 height 30
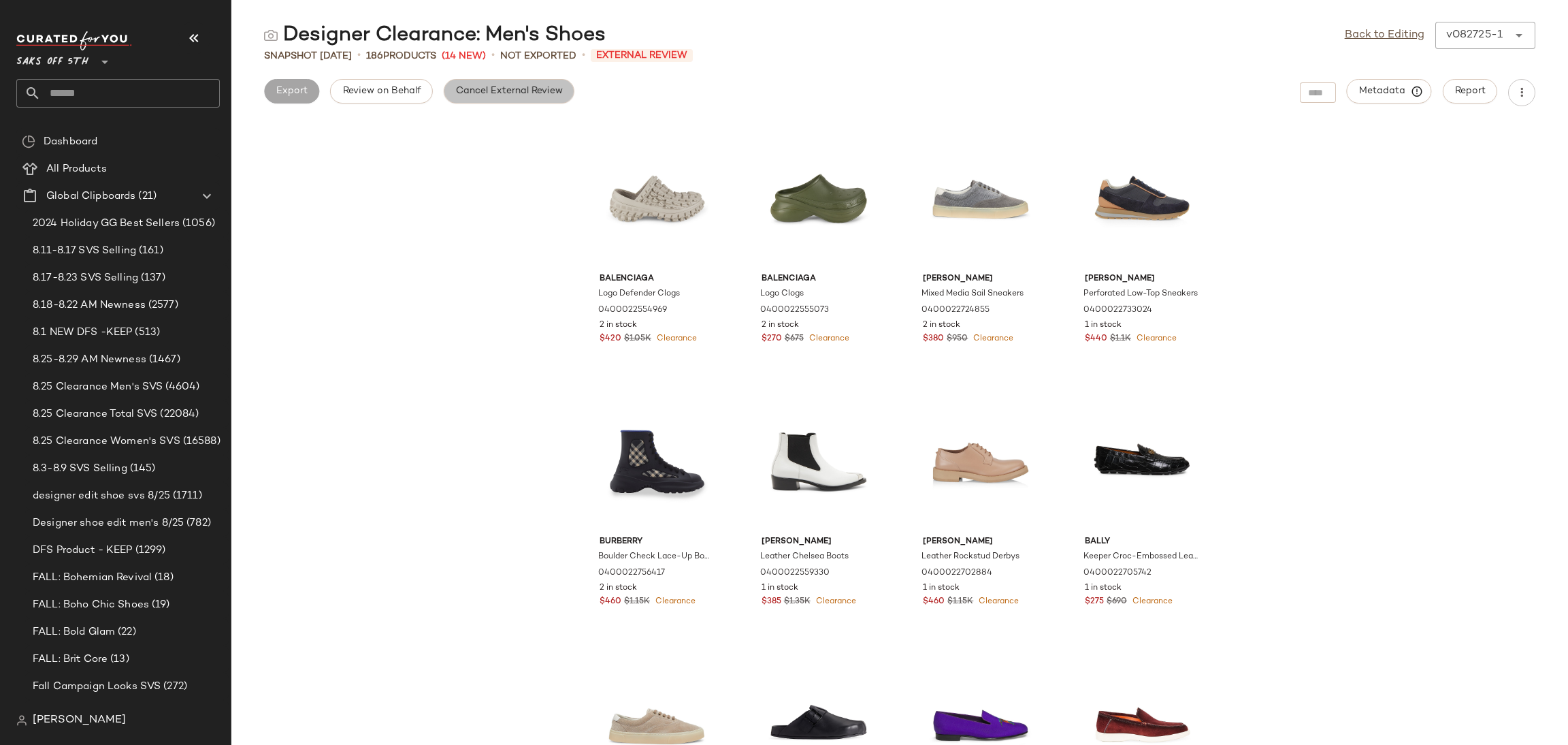
click at [501, 86] on span "Cancel External Review" at bounding box center [509, 91] width 108 height 11
click at [410, 96] on span "Export" at bounding box center [400, 91] width 32 height 11
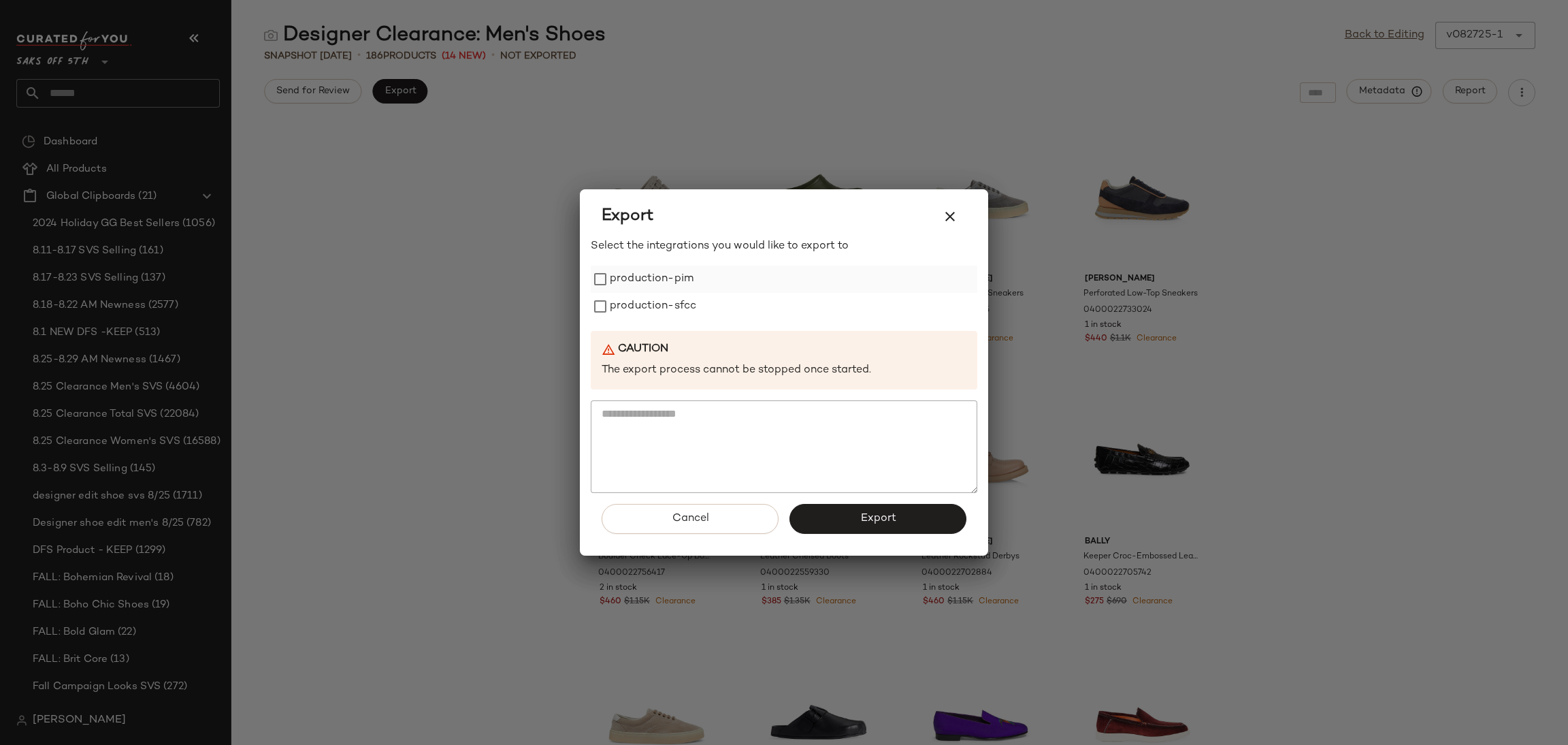
click at [671, 278] on label "production-pim" at bounding box center [652, 279] width 84 height 27
click at [671, 300] on label "production-sfcc" at bounding box center [653, 307] width 87 height 27
click at [873, 518] on span "Export" at bounding box center [877, 518] width 36 height 13
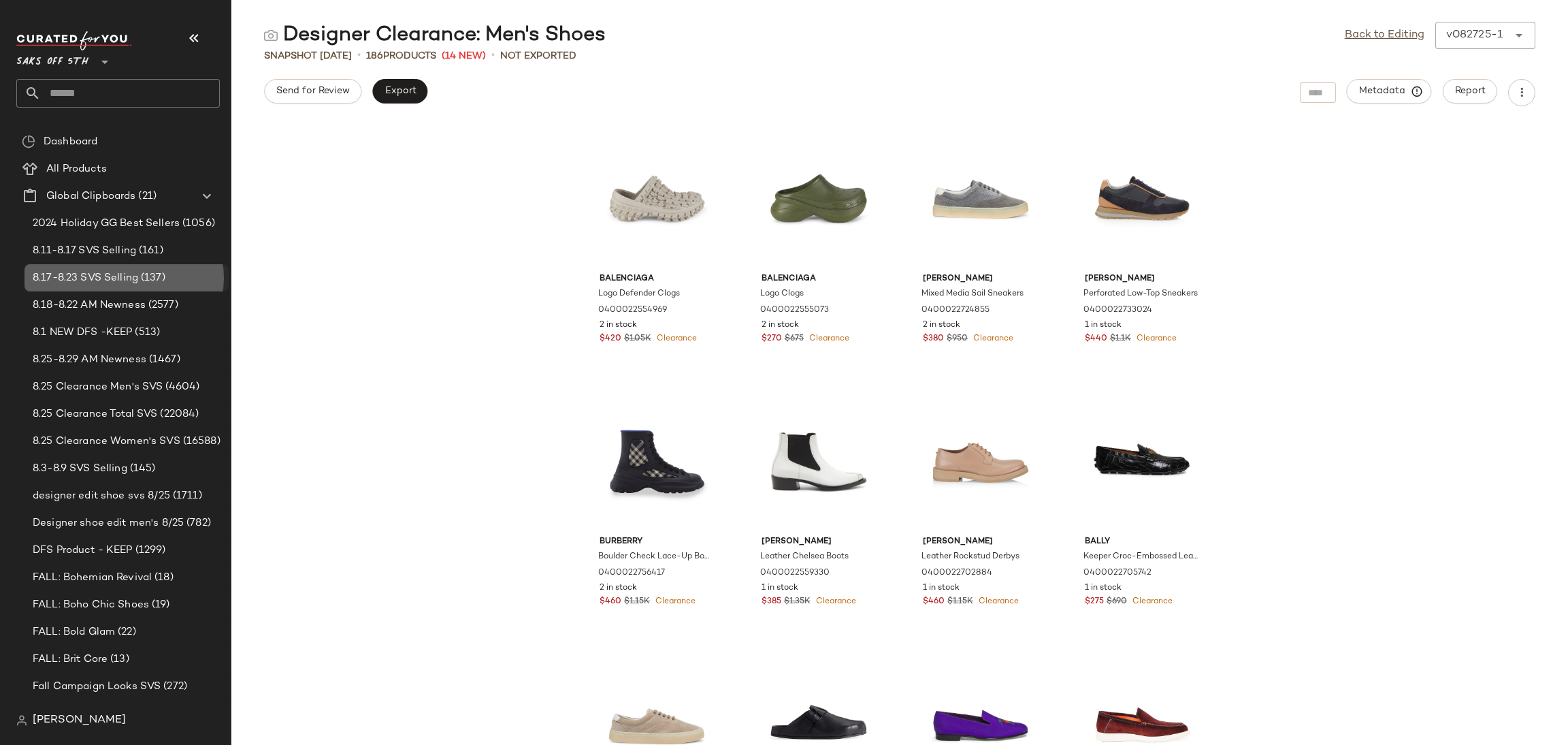
click at [164, 283] on div "8.17-8.23 SVS Selling (137)" at bounding box center [126, 278] width 194 height 16
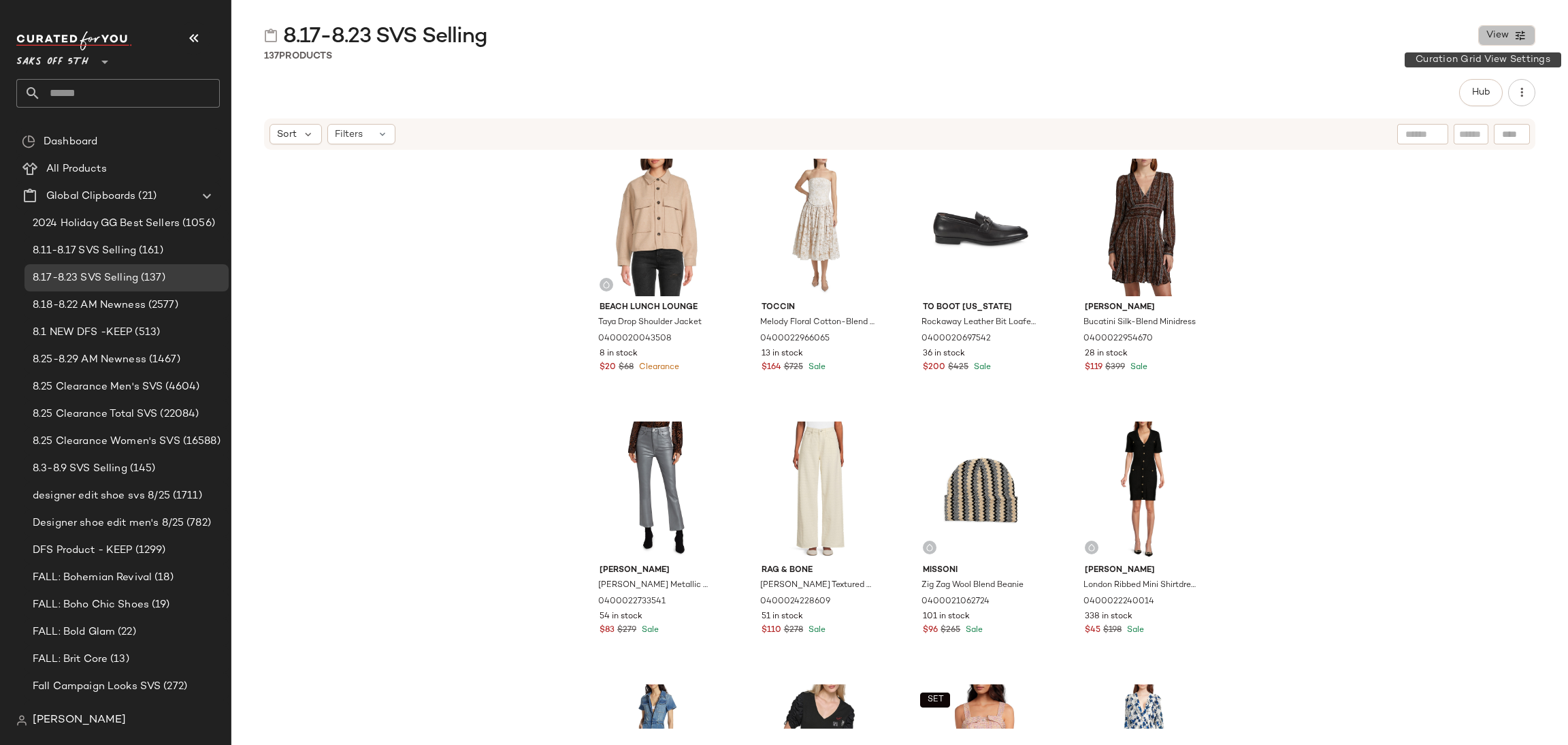
click at [1508, 33] on span "View" at bounding box center [1497, 36] width 23 height 11
click at [1188, 45] on div "8.17-8.23 SVS Selling View" at bounding box center [900, 36] width 1337 height 27
click at [68, 720] on span "[PERSON_NAME]" at bounding box center [80, 720] width 93 height 16
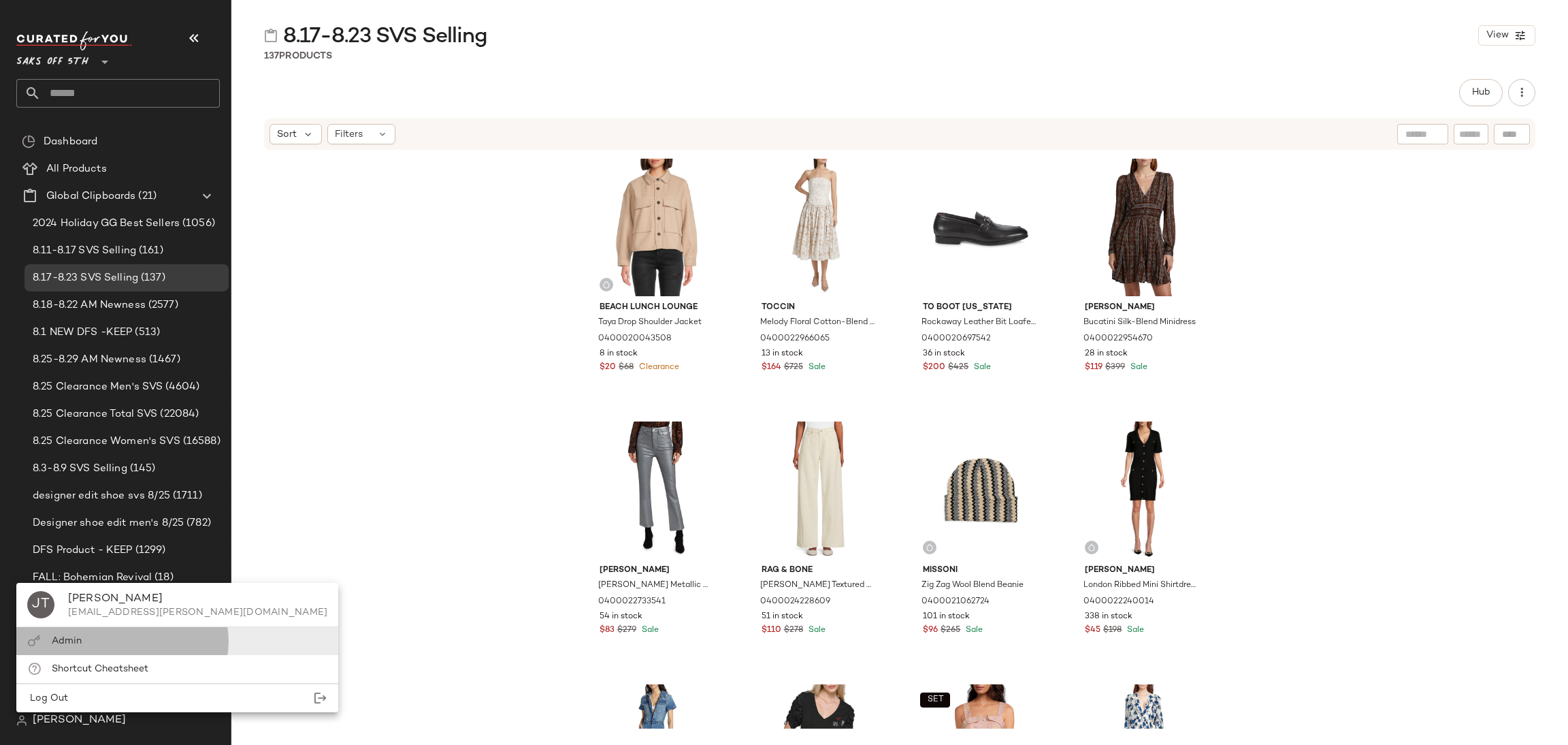
click at [67, 643] on span "Admin" at bounding box center [67, 641] width 30 height 10
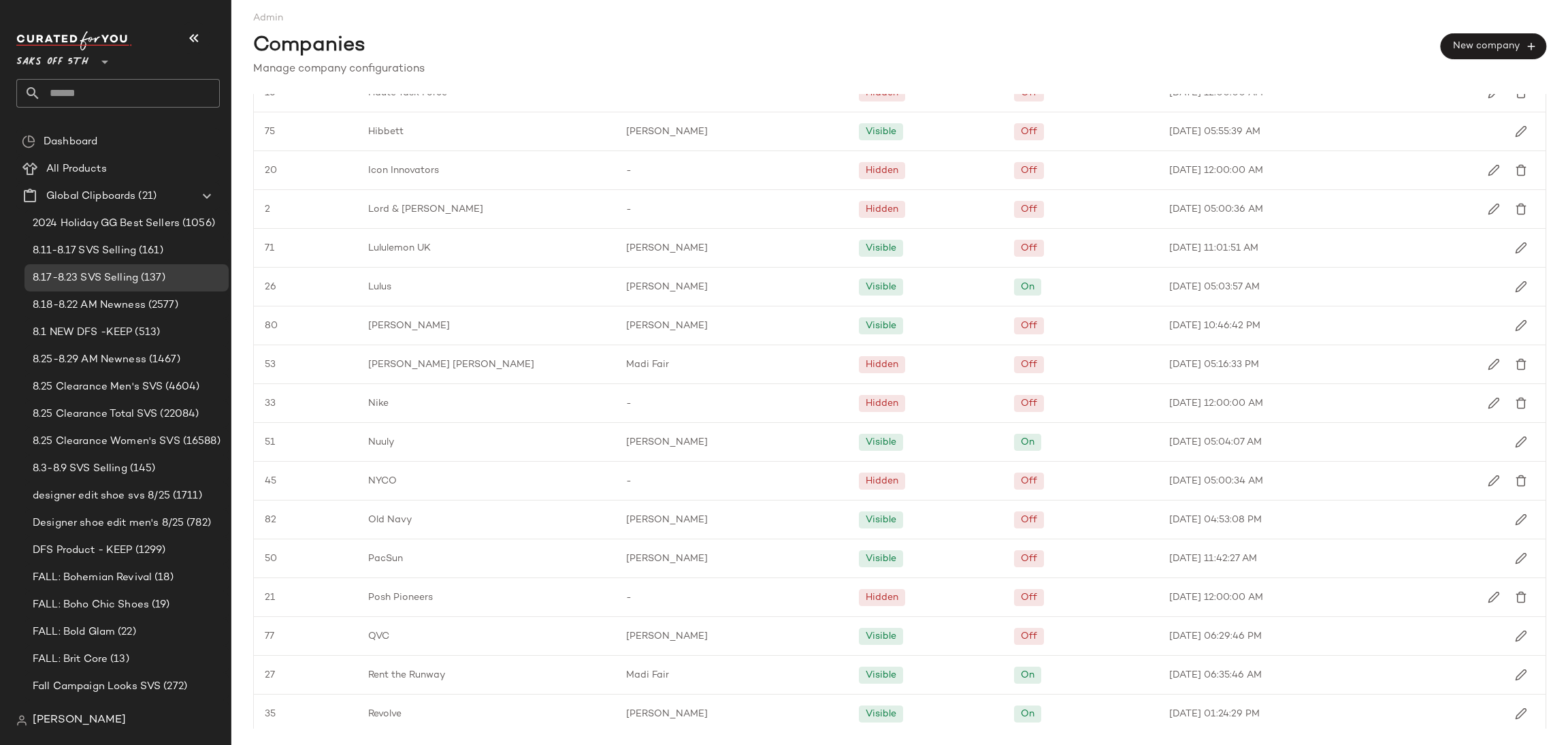
scroll to position [1388, 0]
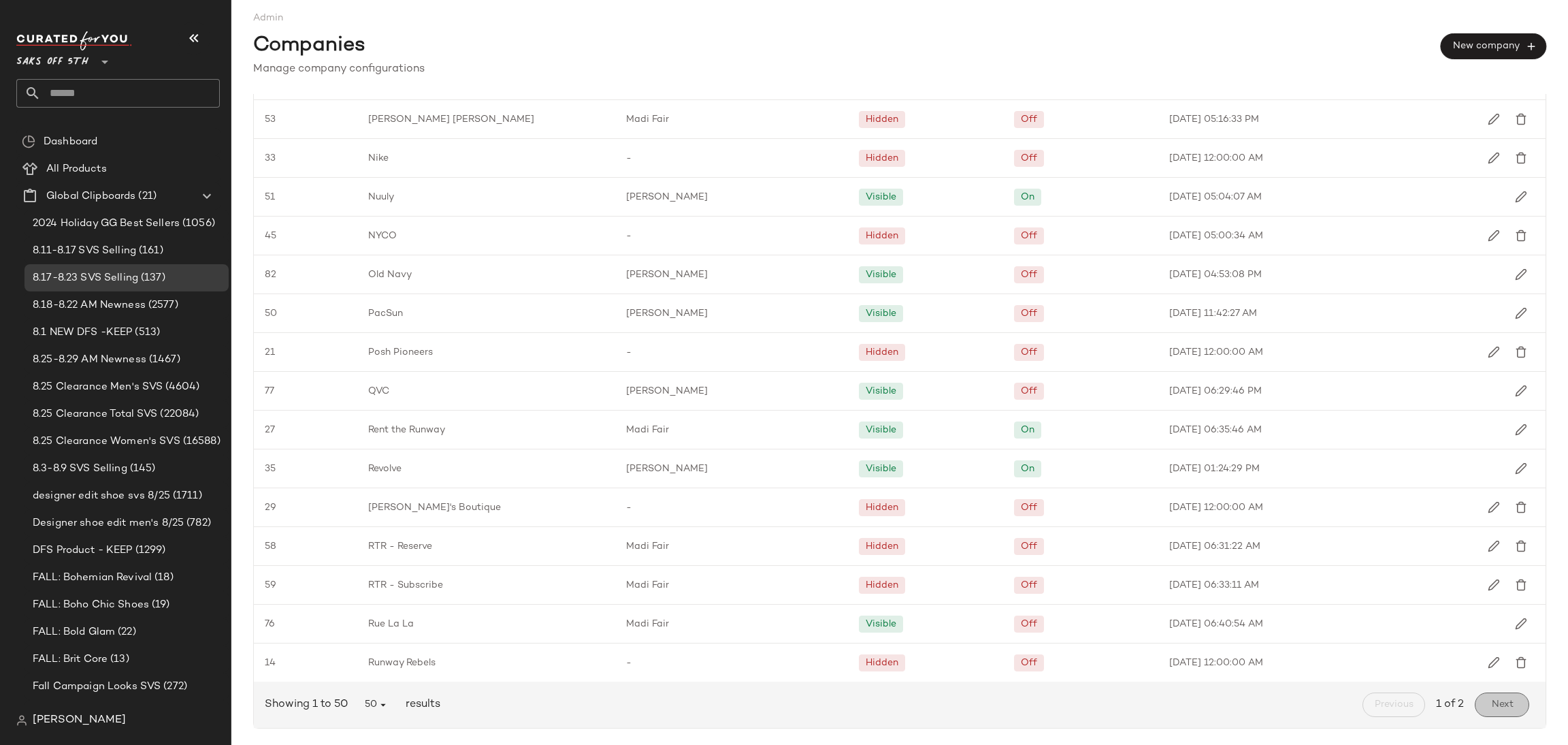
click at [1492, 715] on button "Next" at bounding box center [1502, 704] width 54 height 25
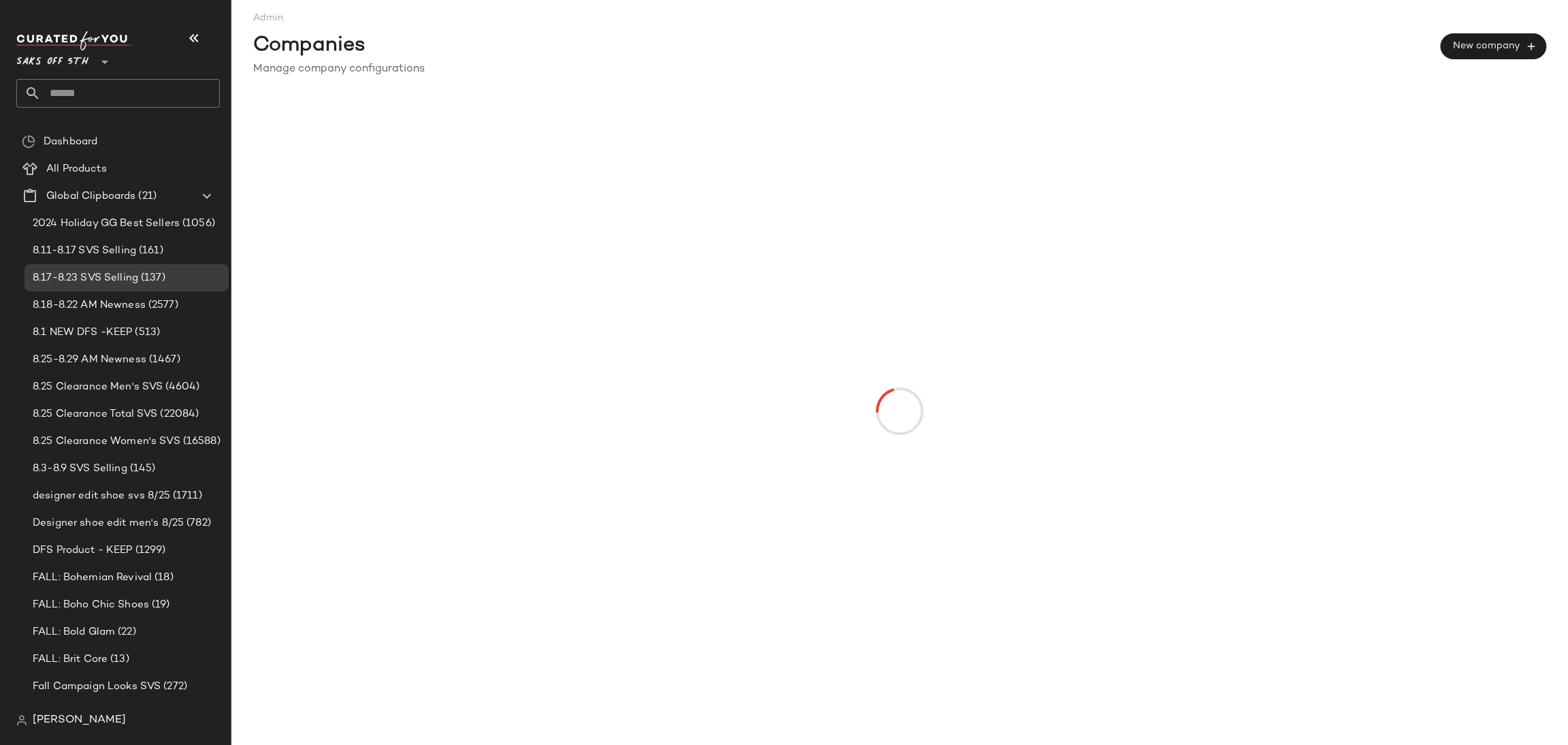
scroll to position [0, 0]
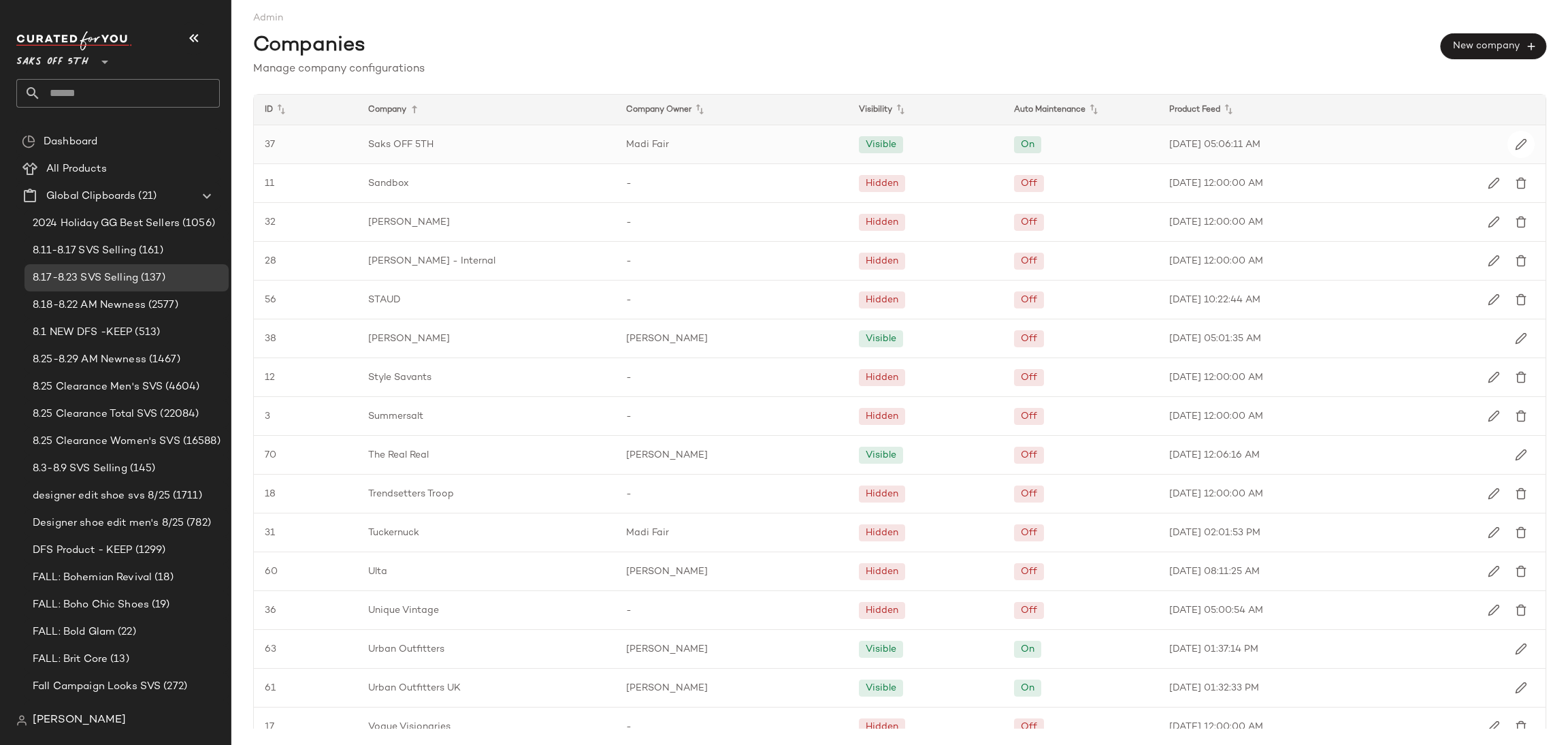
click at [1440, 155] on div at bounding box center [1468, 144] width 155 height 38
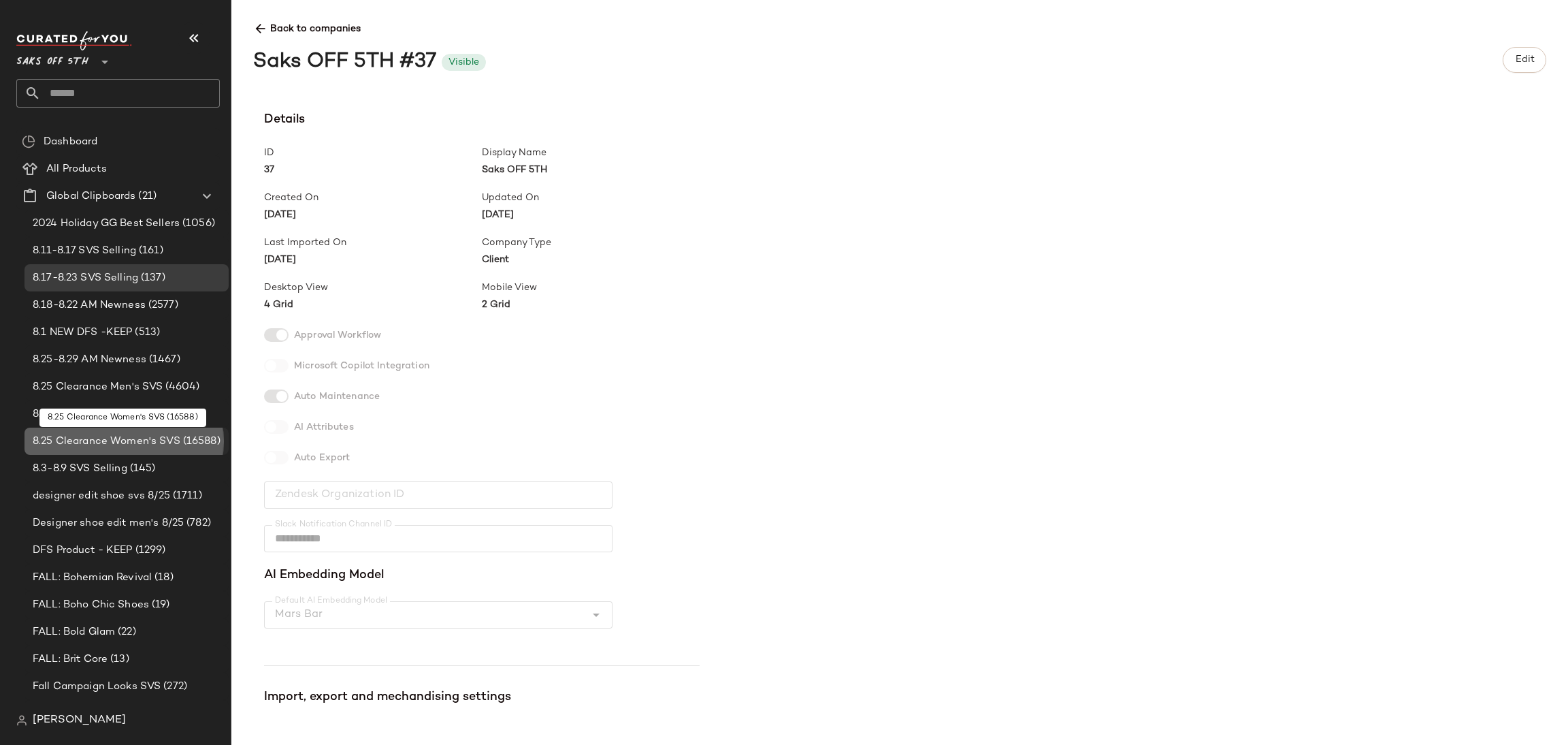
click at [111, 442] on span "8.25 Clearance Women's SVS" at bounding box center [107, 441] width 148 height 16
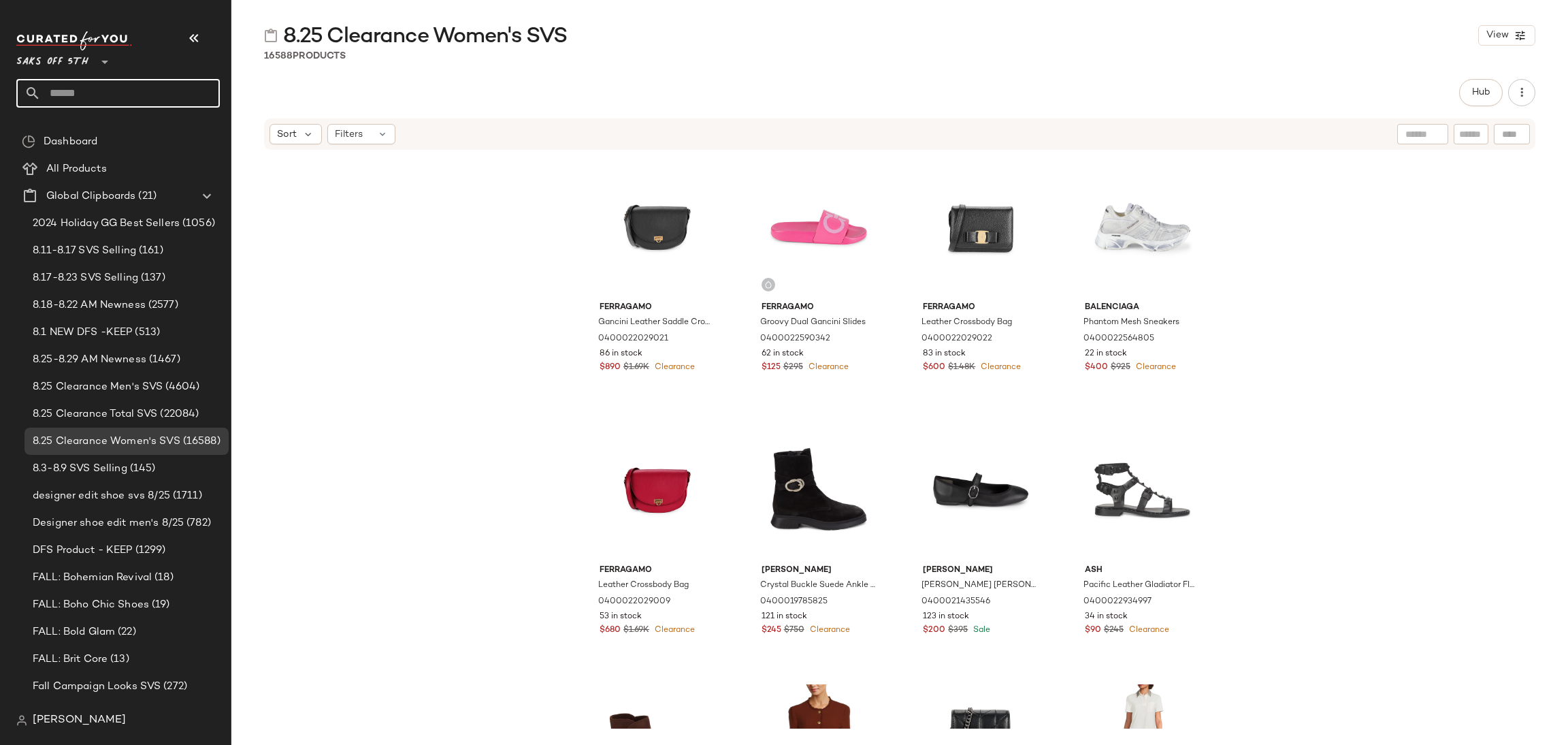
click at [83, 99] on input "text" at bounding box center [130, 93] width 179 height 29
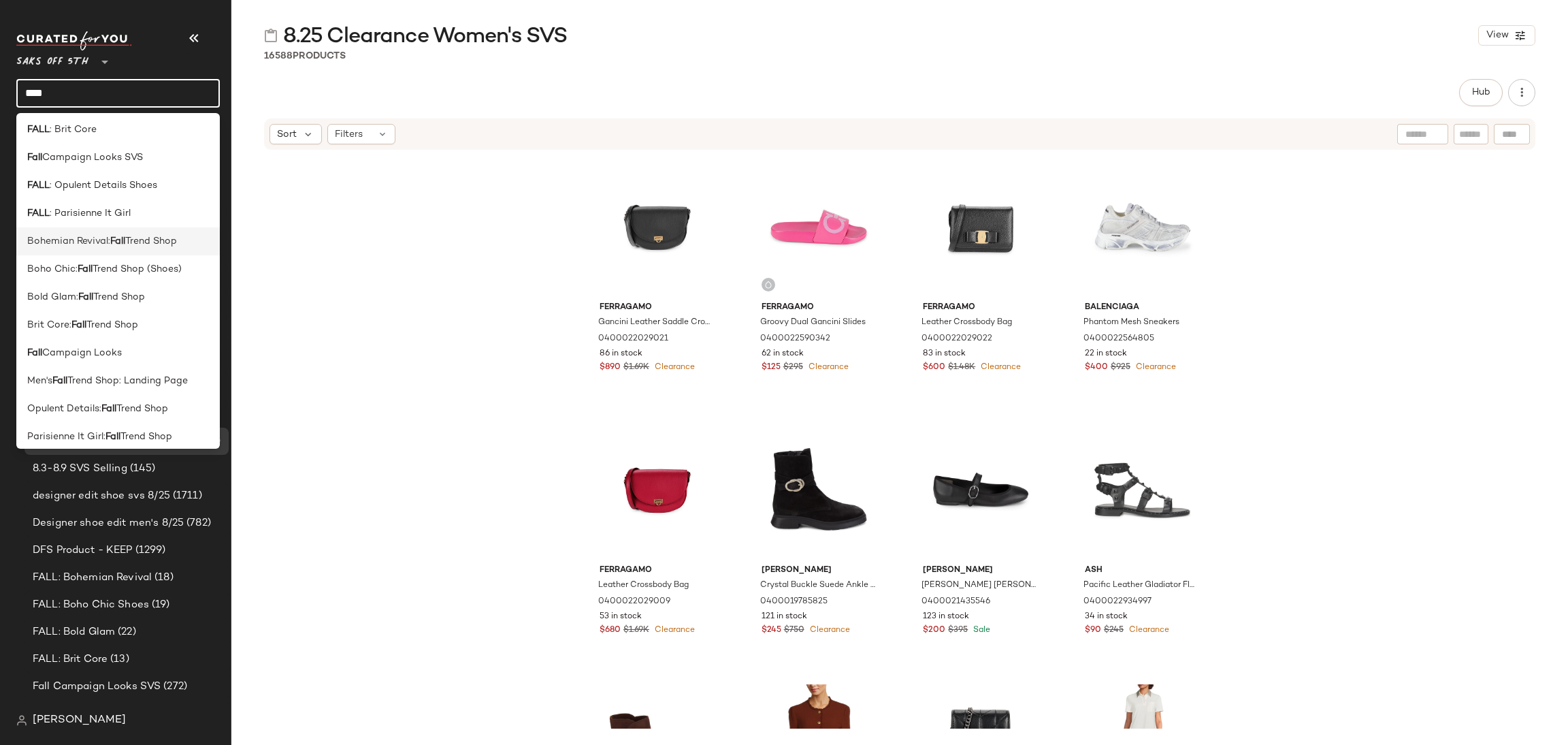
scroll to position [89, 0]
type input "****"
click at [126, 351] on div "Fall Campaign Looks" at bounding box center [118, 351] width 181 height 14
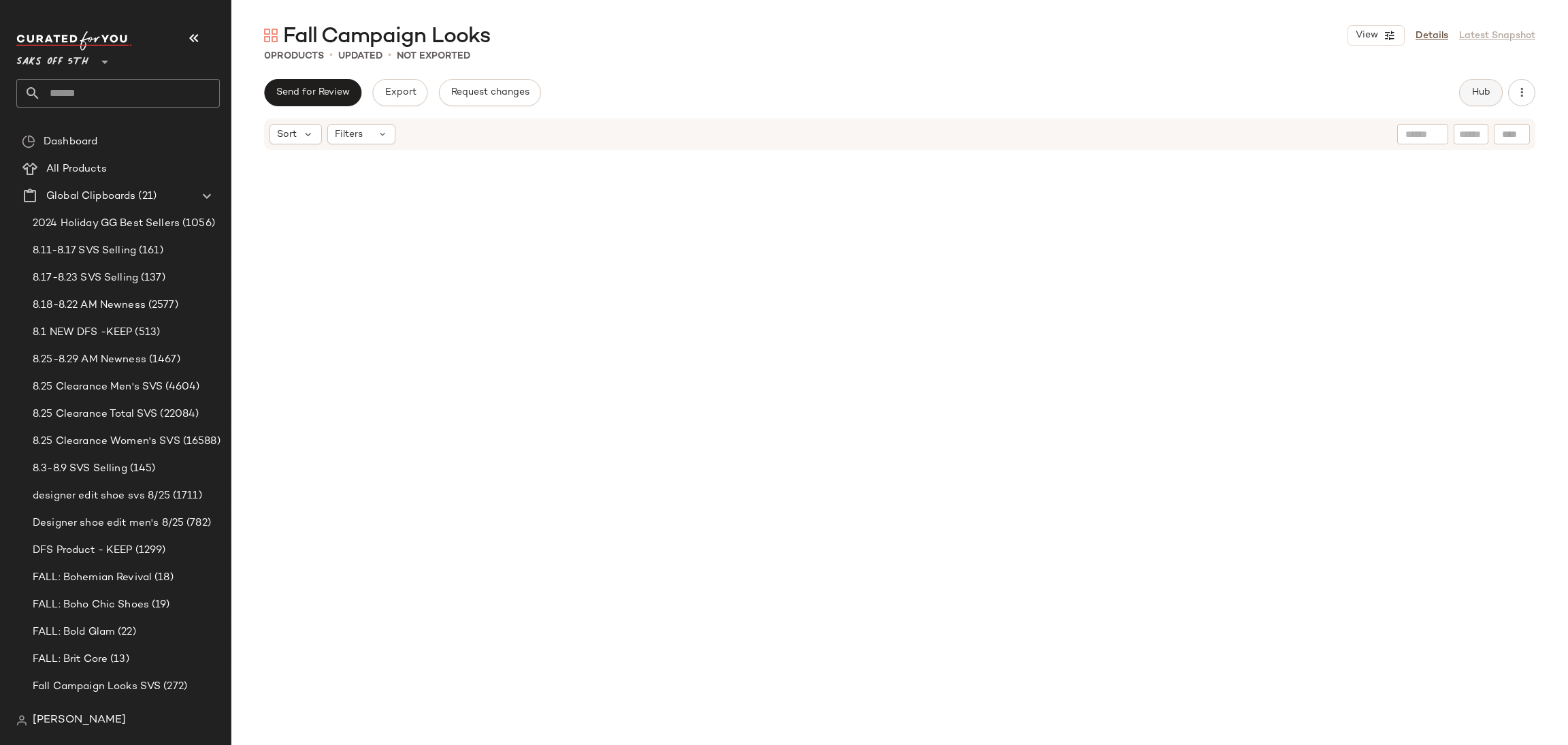
click at [1479, 89] on span "Hub" at bounding box center [1481, 93] width 19 height 11
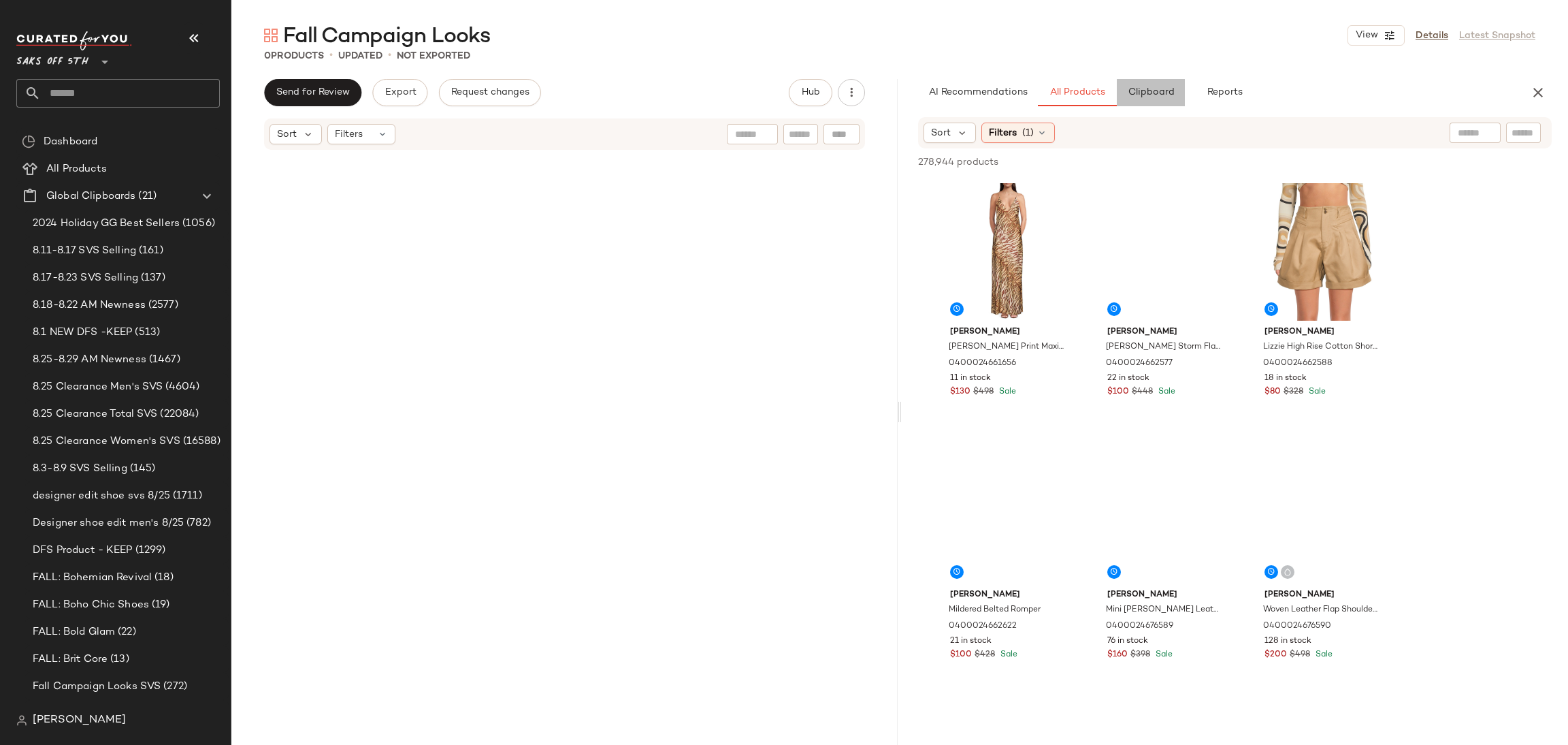
click at [1145, 93] on span "Clipboard" at bounding box center [1150, 93] width 47 height 11
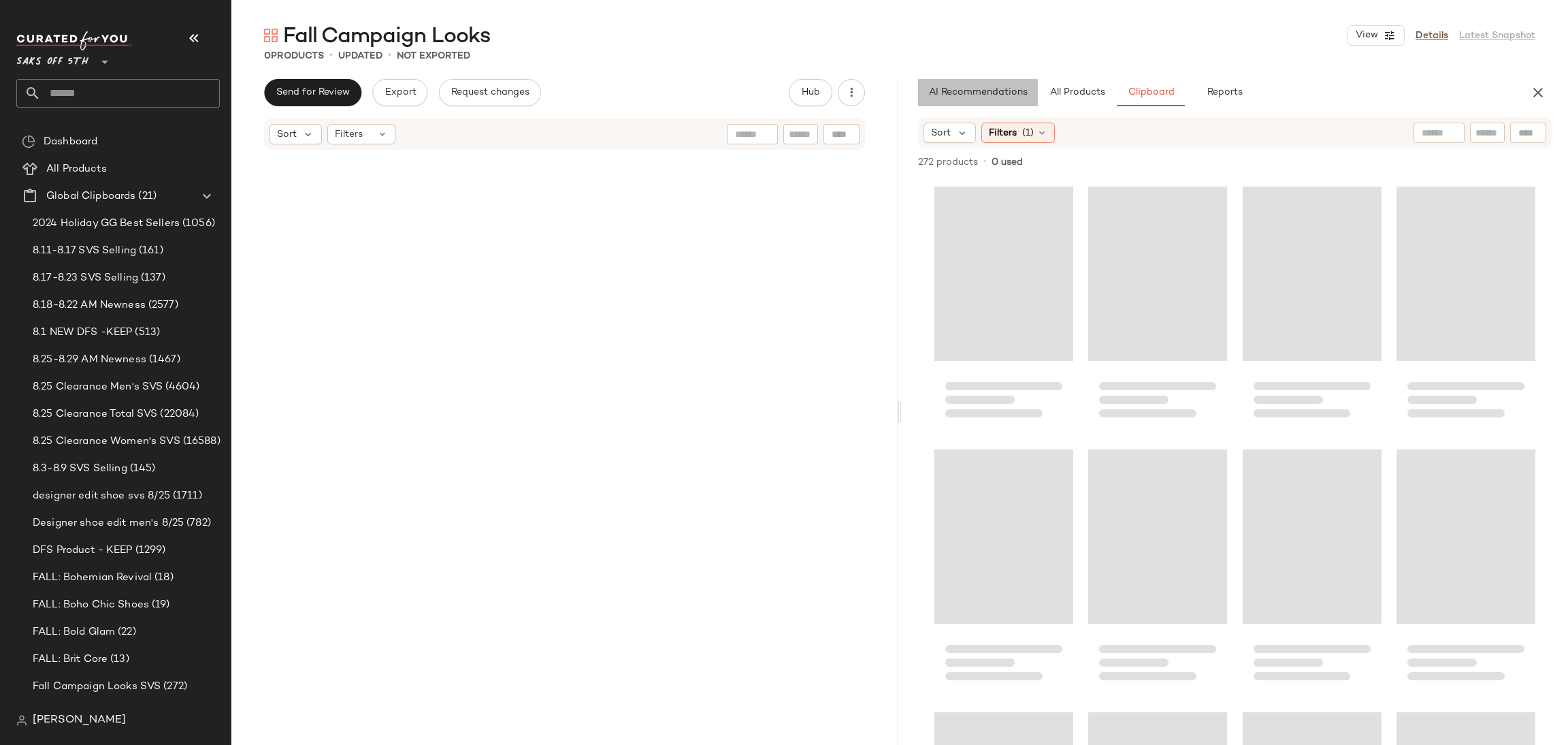
click at [1000, 87] on span "AI Recommendations" at bounding box center [978, 93] width 100 height 11
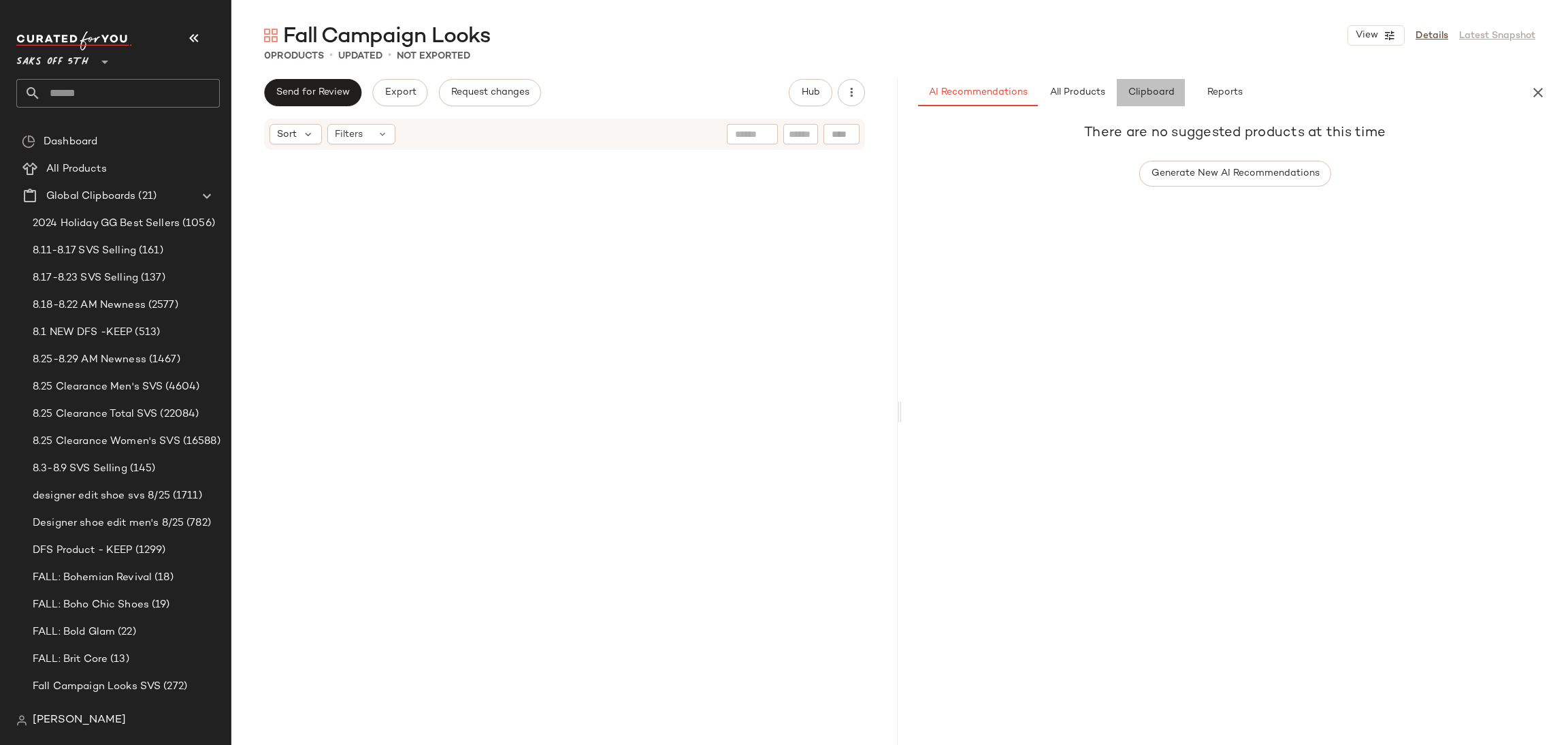
click at [1140, 85] on button "Clipboard" at bounding box center [1151, 93] width 68 height 27
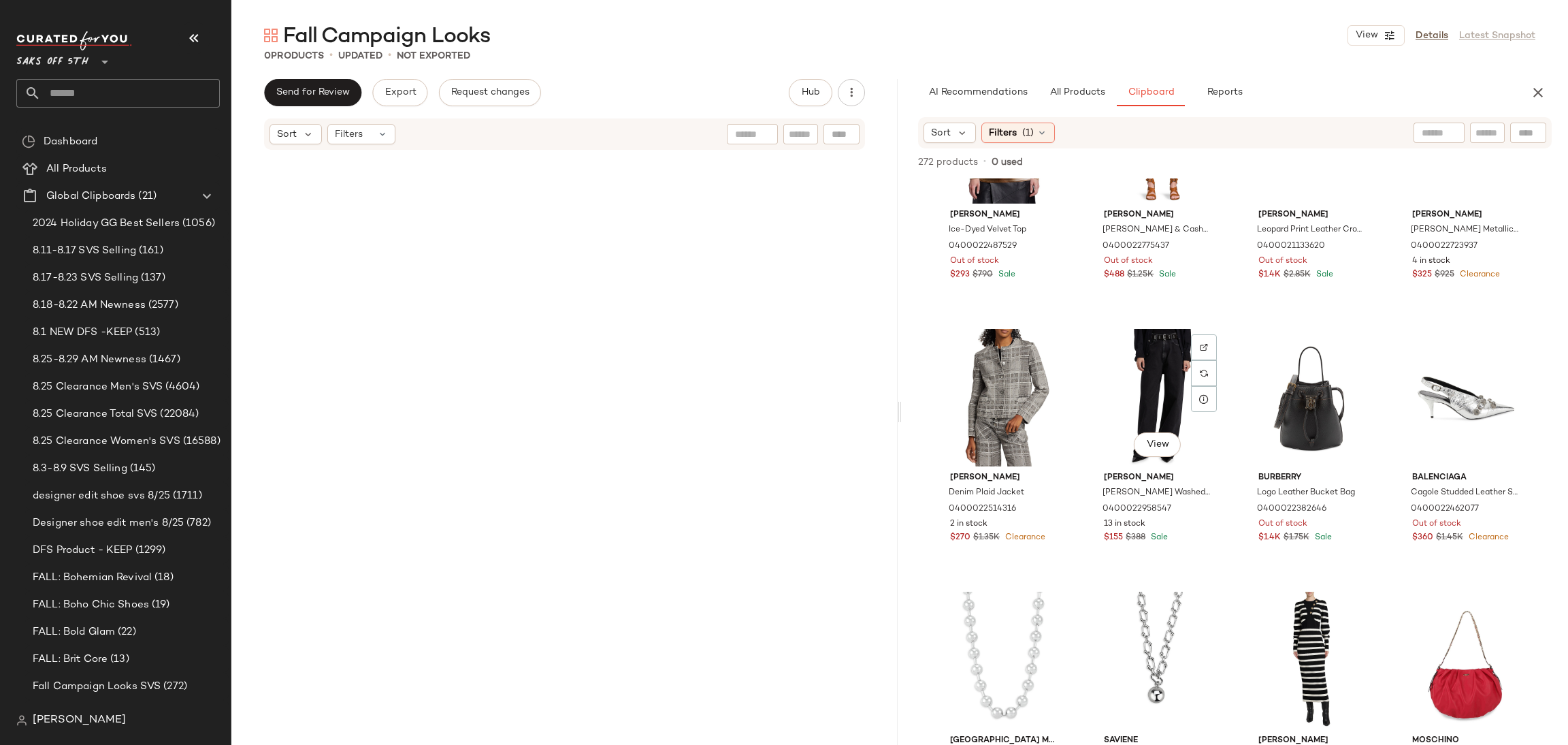
scroll to position [391, 0]
click at [1147, 390] on div "View" at bounding box center [1158, 400] width 129 height 137
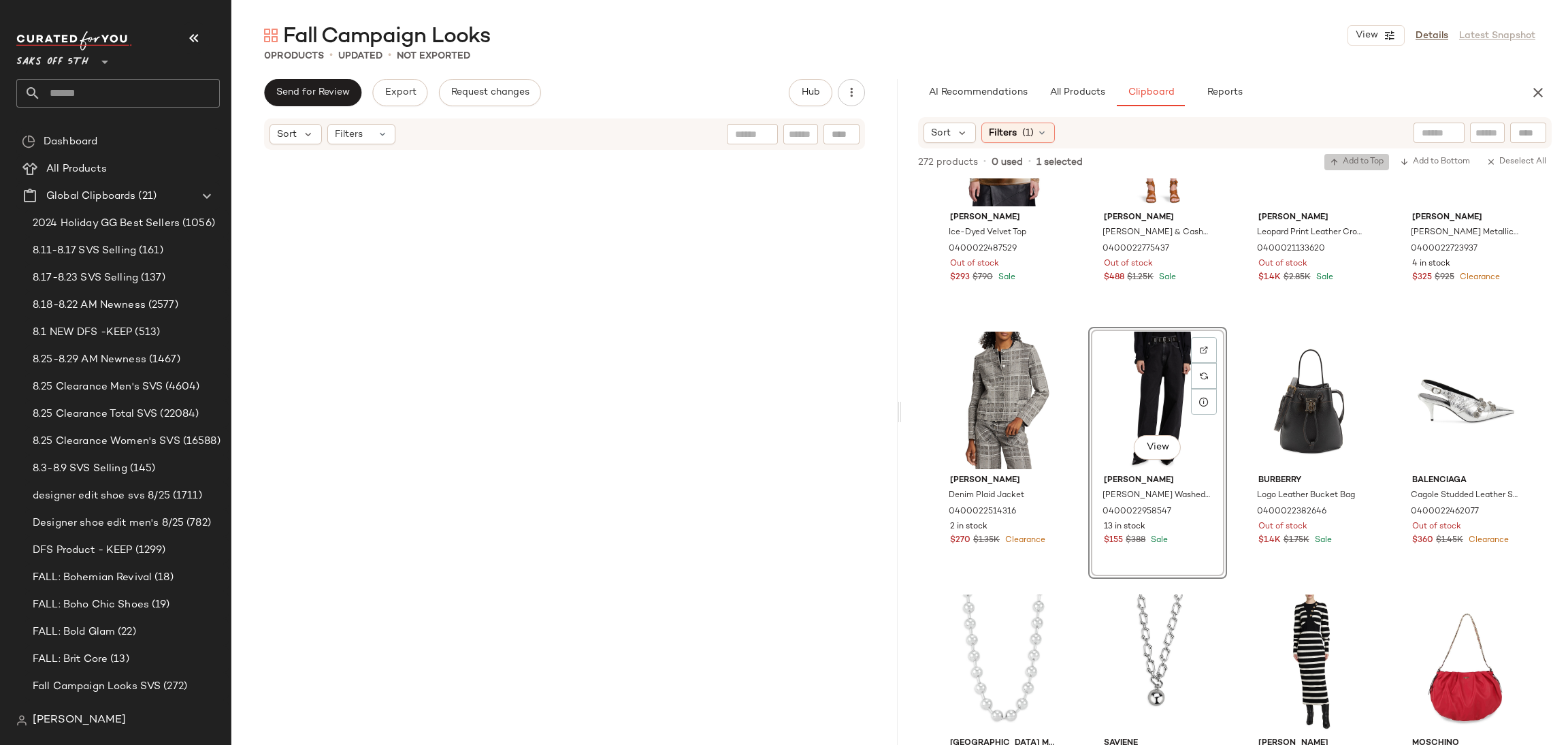
click at [1359, 159] on span "Add to Top" at bounding box center [1357, 162] width 54 height 10
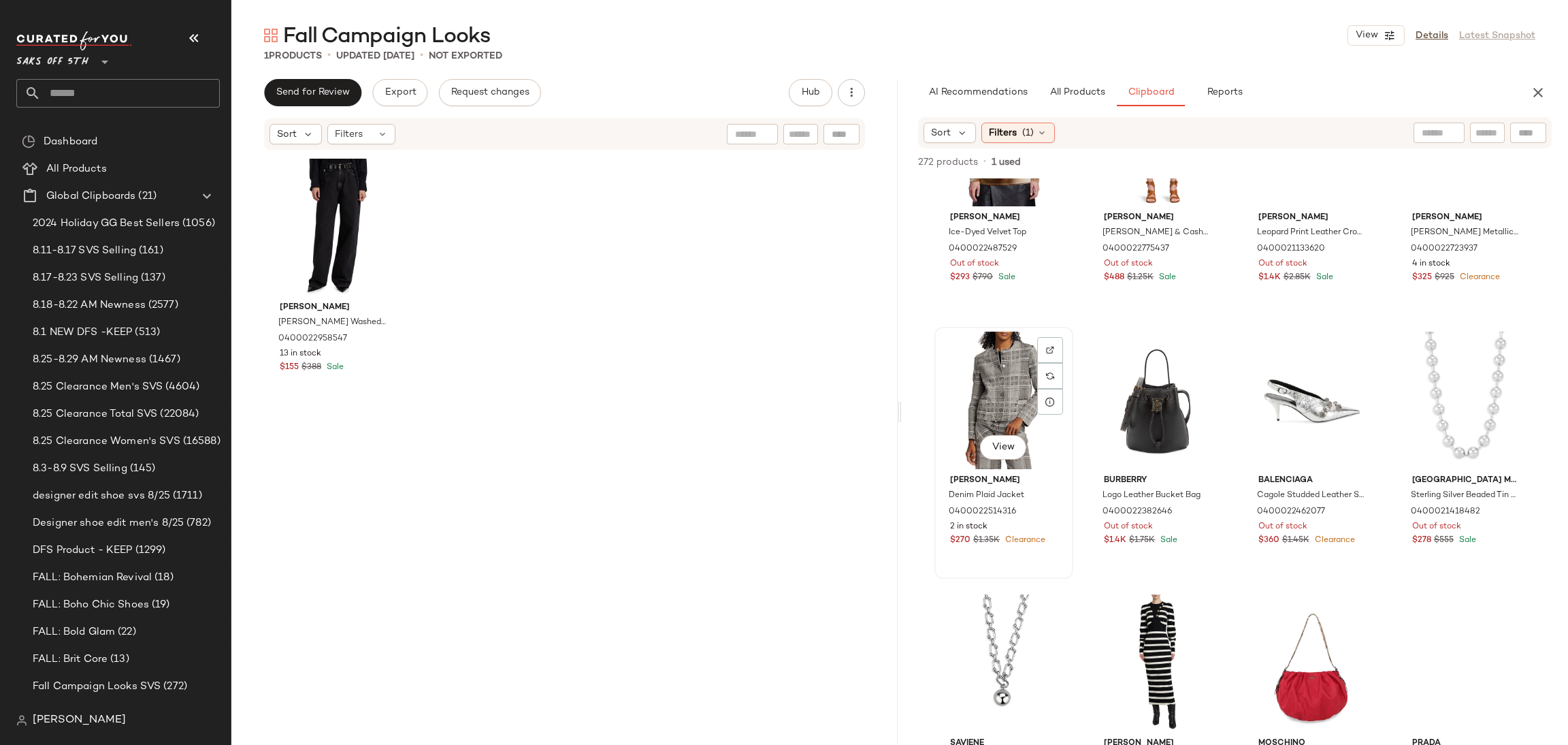
click at [1011, 362] on div "View" at bounding box center [1004, 400] width 129 height 137
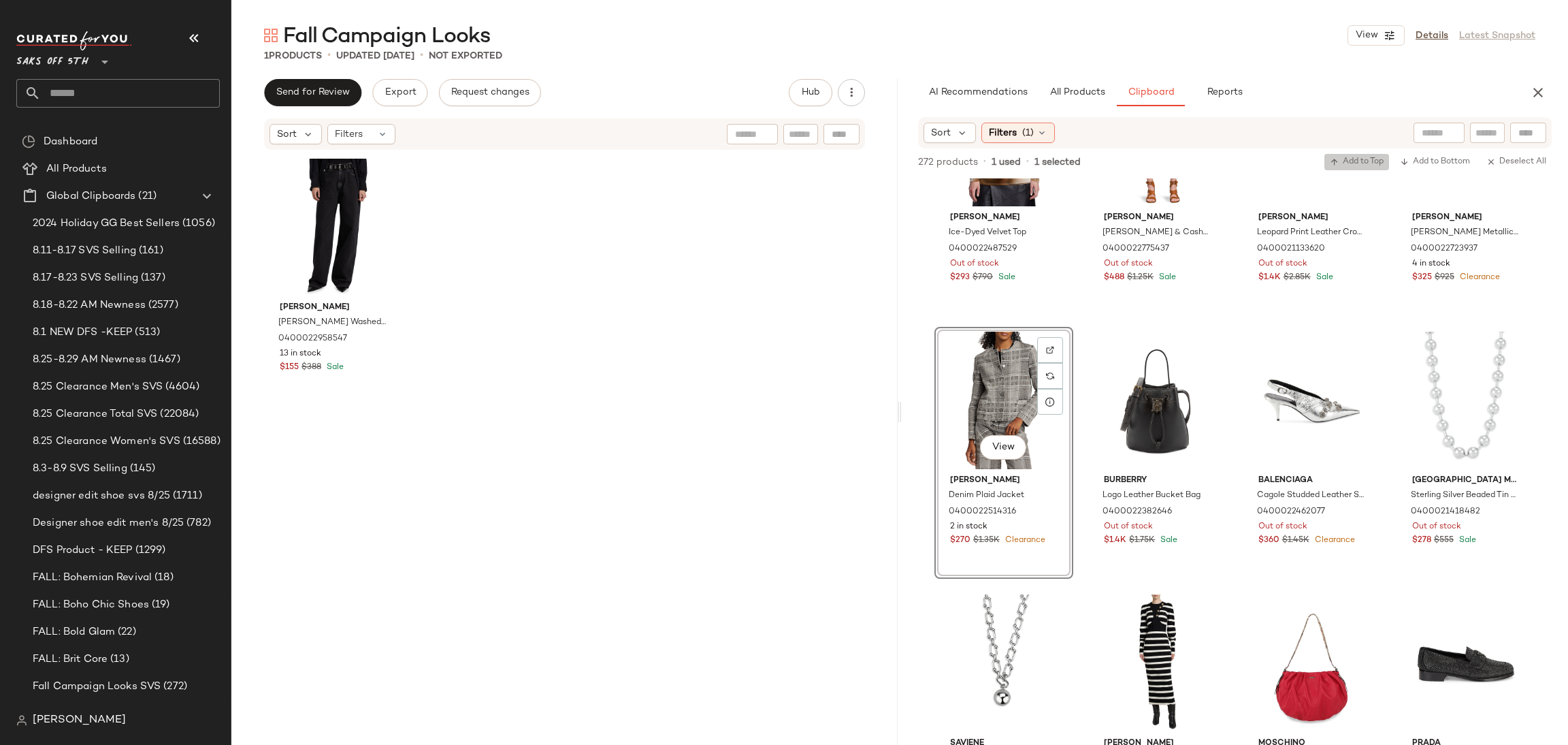
click at [1369, 162] on span "Add to Top" at bounding box center [1357, 162] width 54 height 10
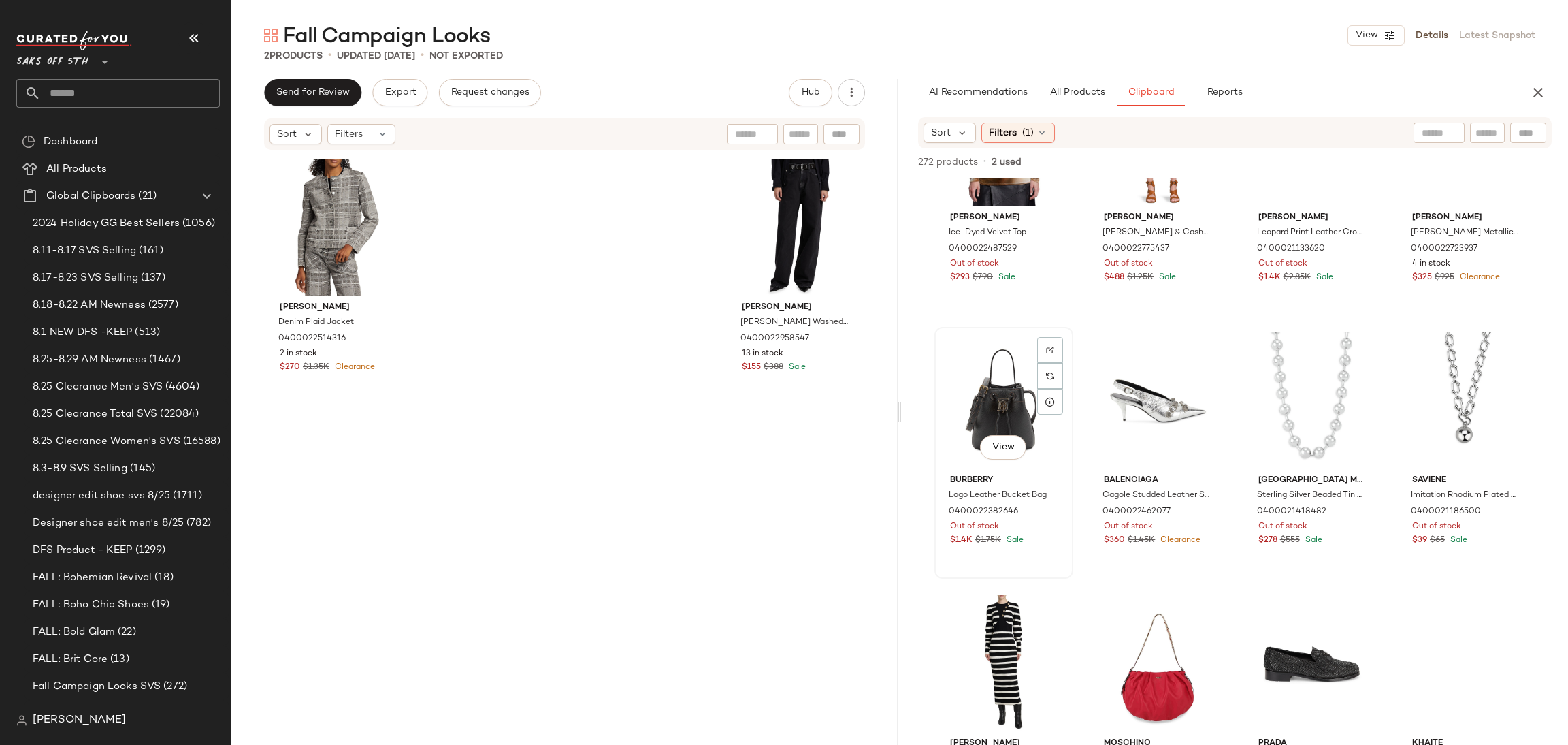
click at [1020, 405] on div "View" at bounding box center [1004, 400] width 129 height 137
click at [1353, 162] on span "Add to Top" at bounding box center [1357, 162] width 54 height 10
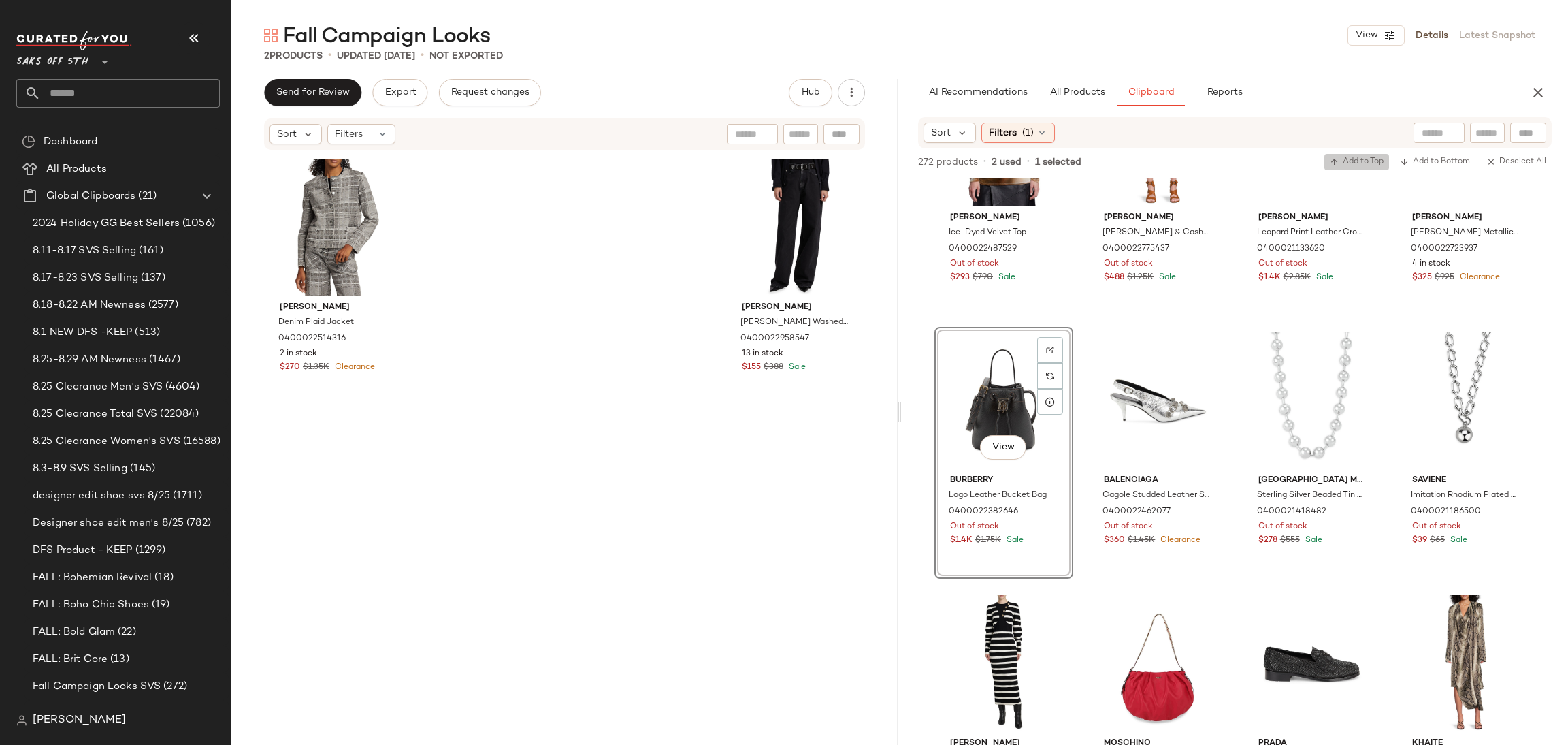
click at [1341, 159] on span "Add to Top" at bounding box center [1357, 162] width 54 height 10
click at [1004, 392] on div "View" at bounding box center [1004, 400] width 129 height 137
click at [1337, 164] on icon "button" at bounding box center [1335, 162] width 10 height 10
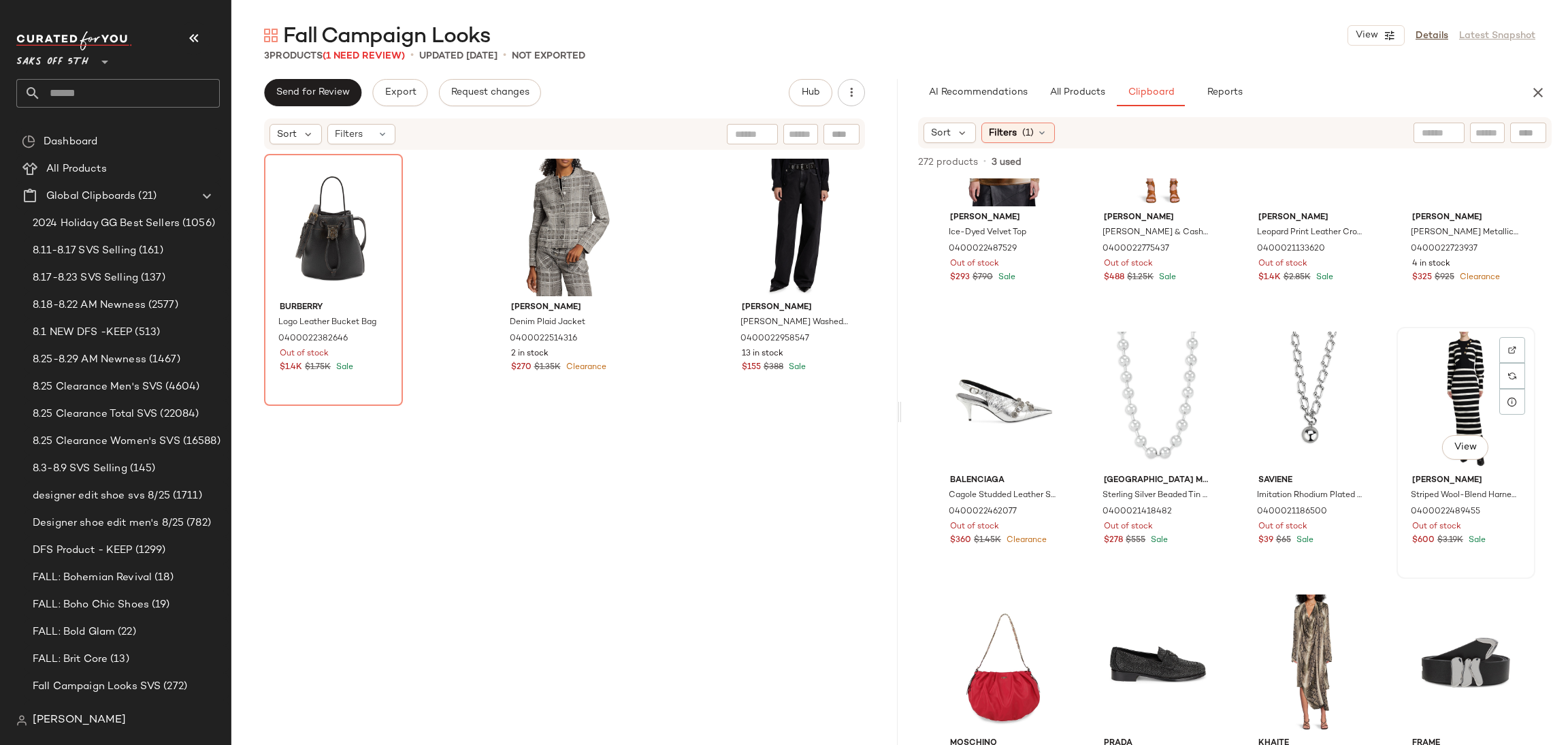
click at [1452, 383] on div "View" at bounding box center [1466, 400] width 129 height 137
click at [1363, 159] on span "Add to Top" at bounding box center [1357, 162] width 54 height 10
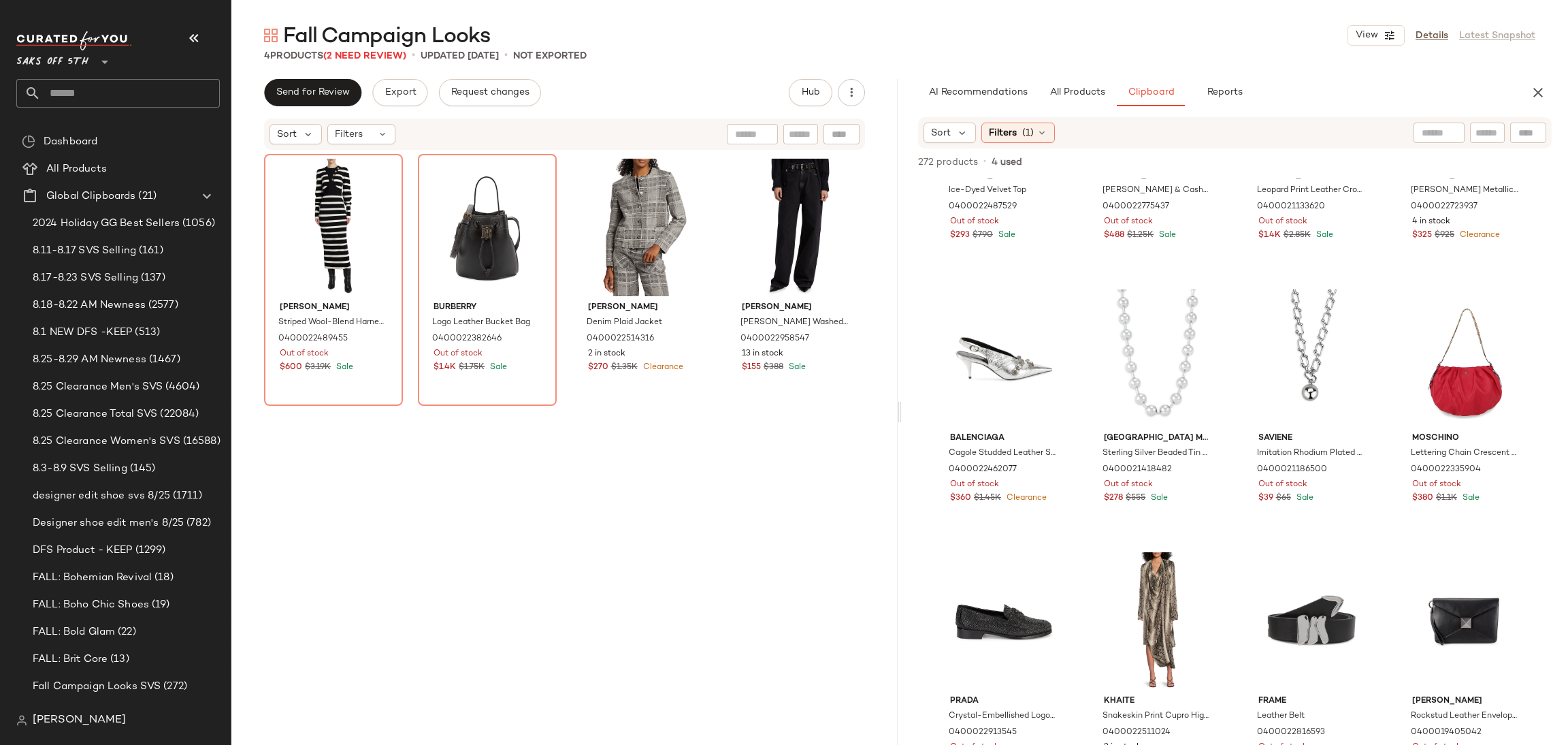
scroll to position [0, 0]
